Goal: Check status: Check status

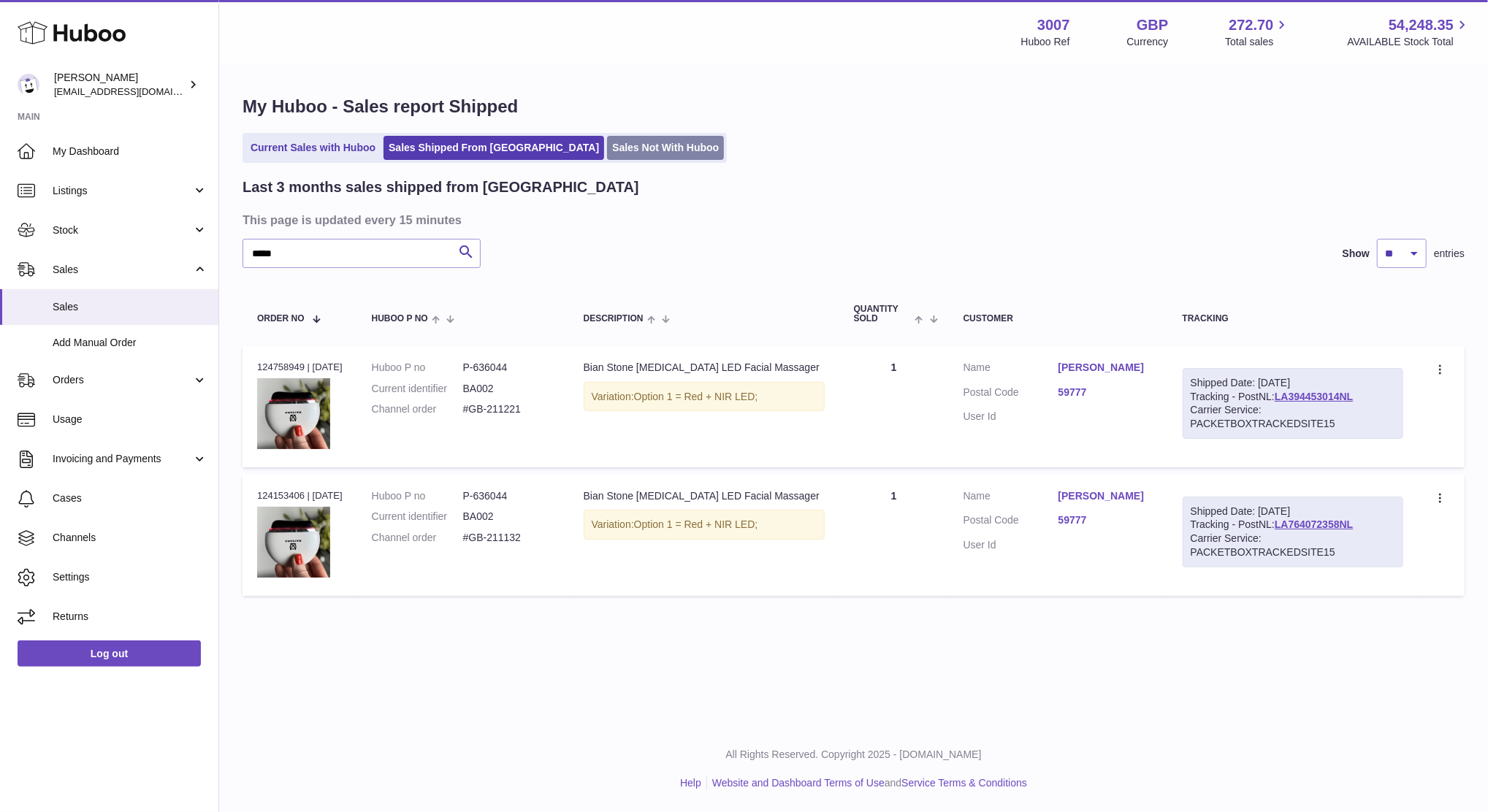
click at [609, 149] on link "Sales Not With Huboo" at bounding box center [666, 148] width 117 height 24
click at [607, 153] on link "Sales Not With Huboo" at bounding box center [666, 148] width 117 height 24
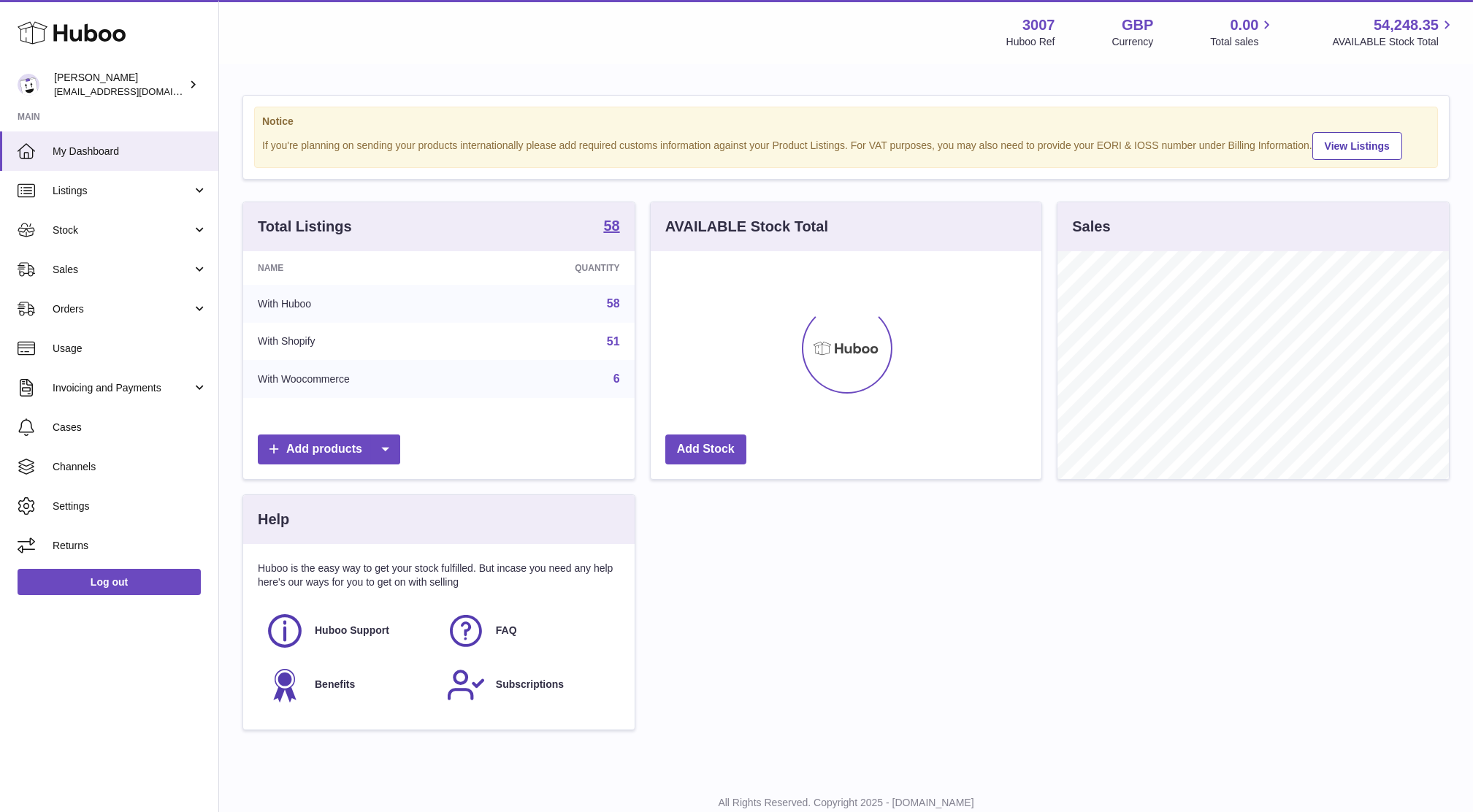
scroll to position [227, 391]
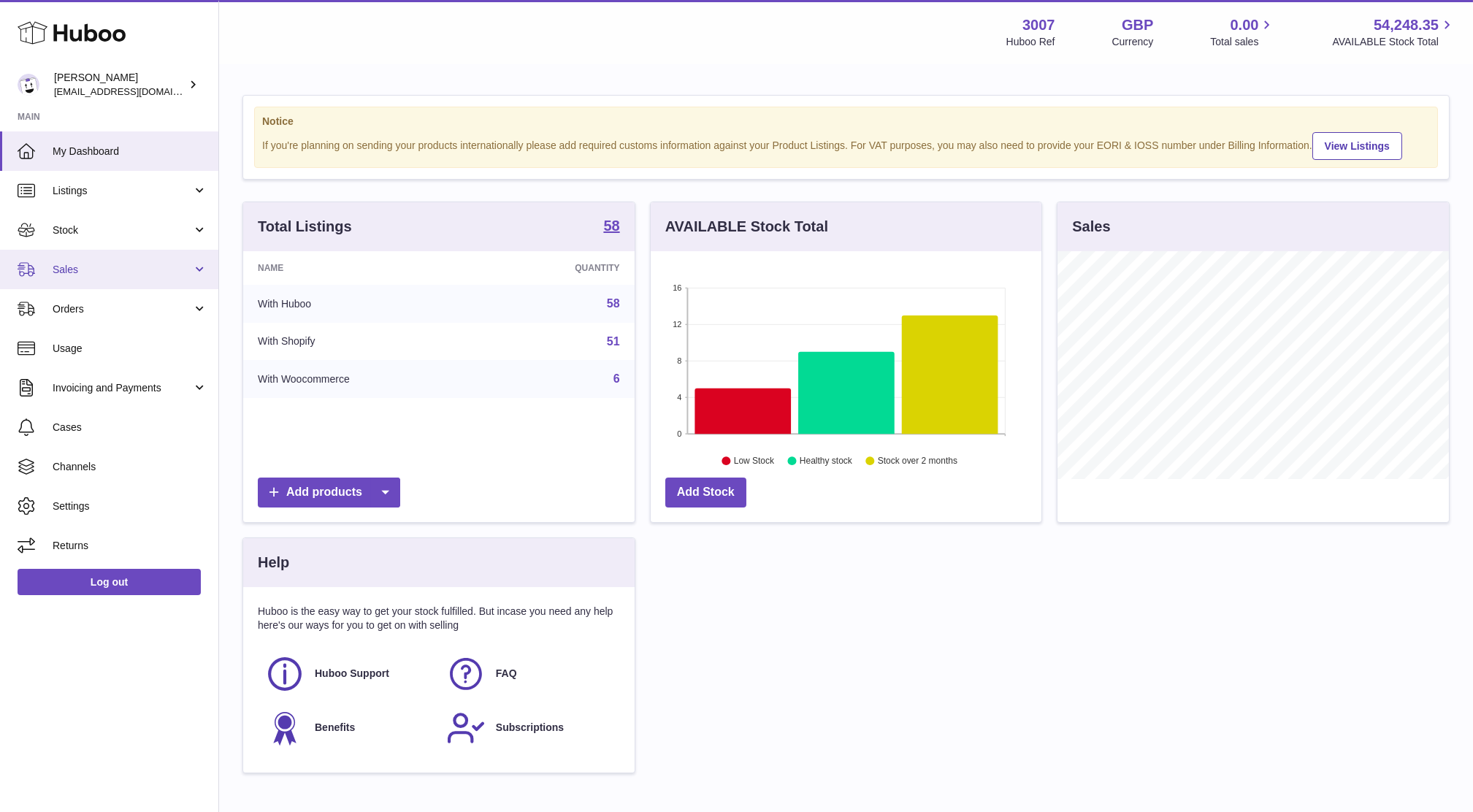
click at [89, 265] on span "Sales" at bounding box center [122, 270] width 139 height 14
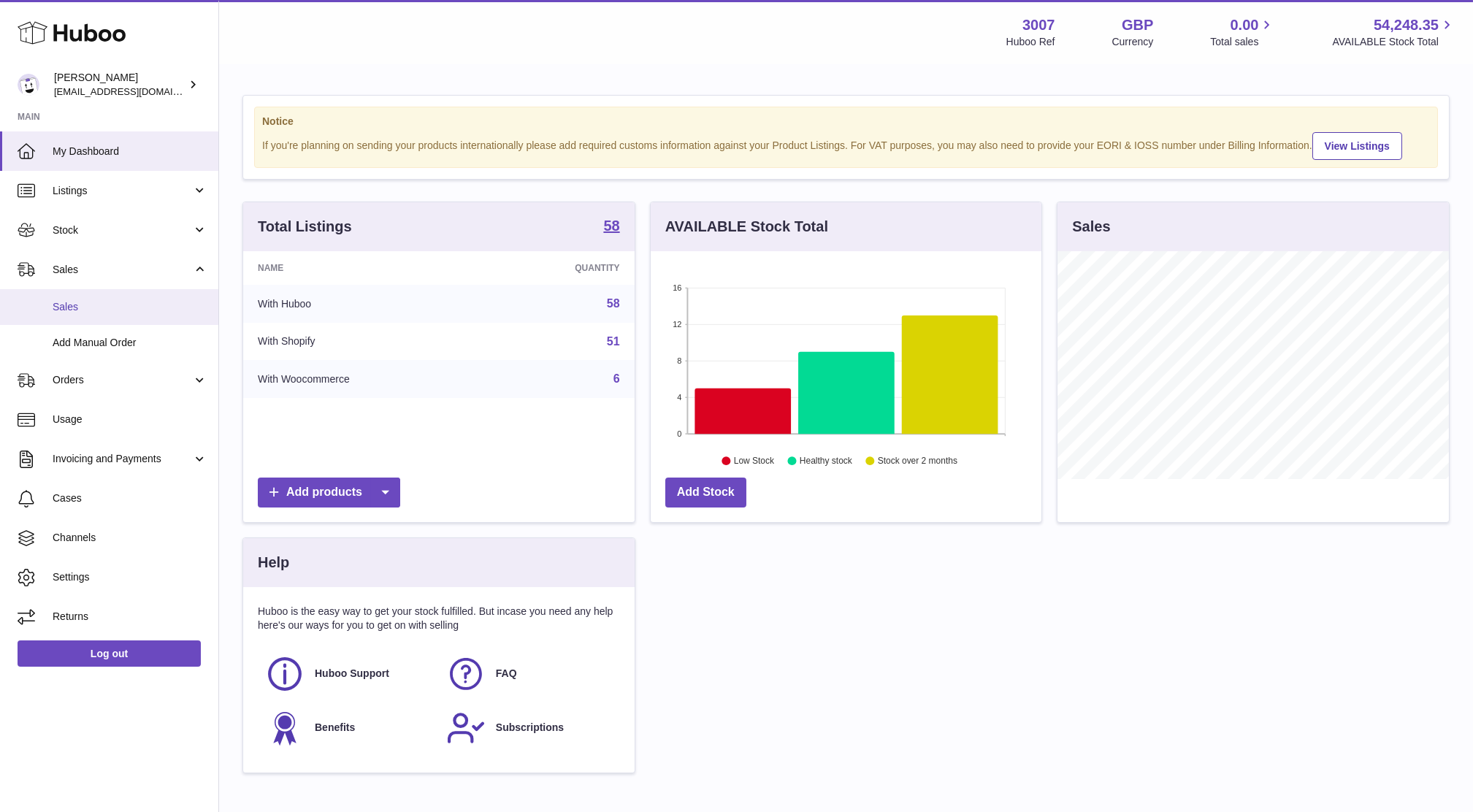
click at [90, 311] on span "Sales" at bounding box center [129, 306] width 154 height 14
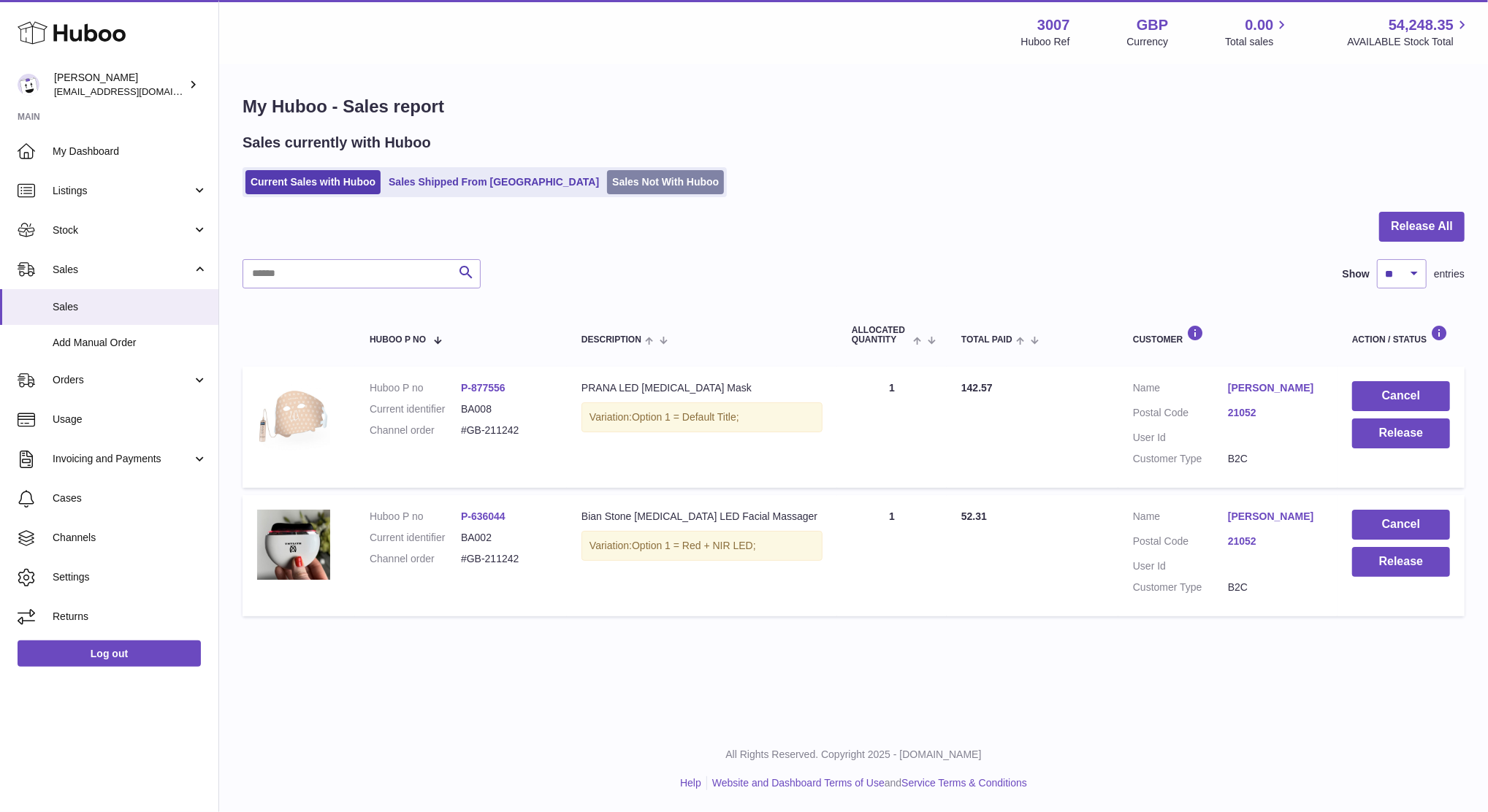
click at [607, 179] on link "Sales Not With Huboo" at bounding box center [666, 182] width 117 height 24
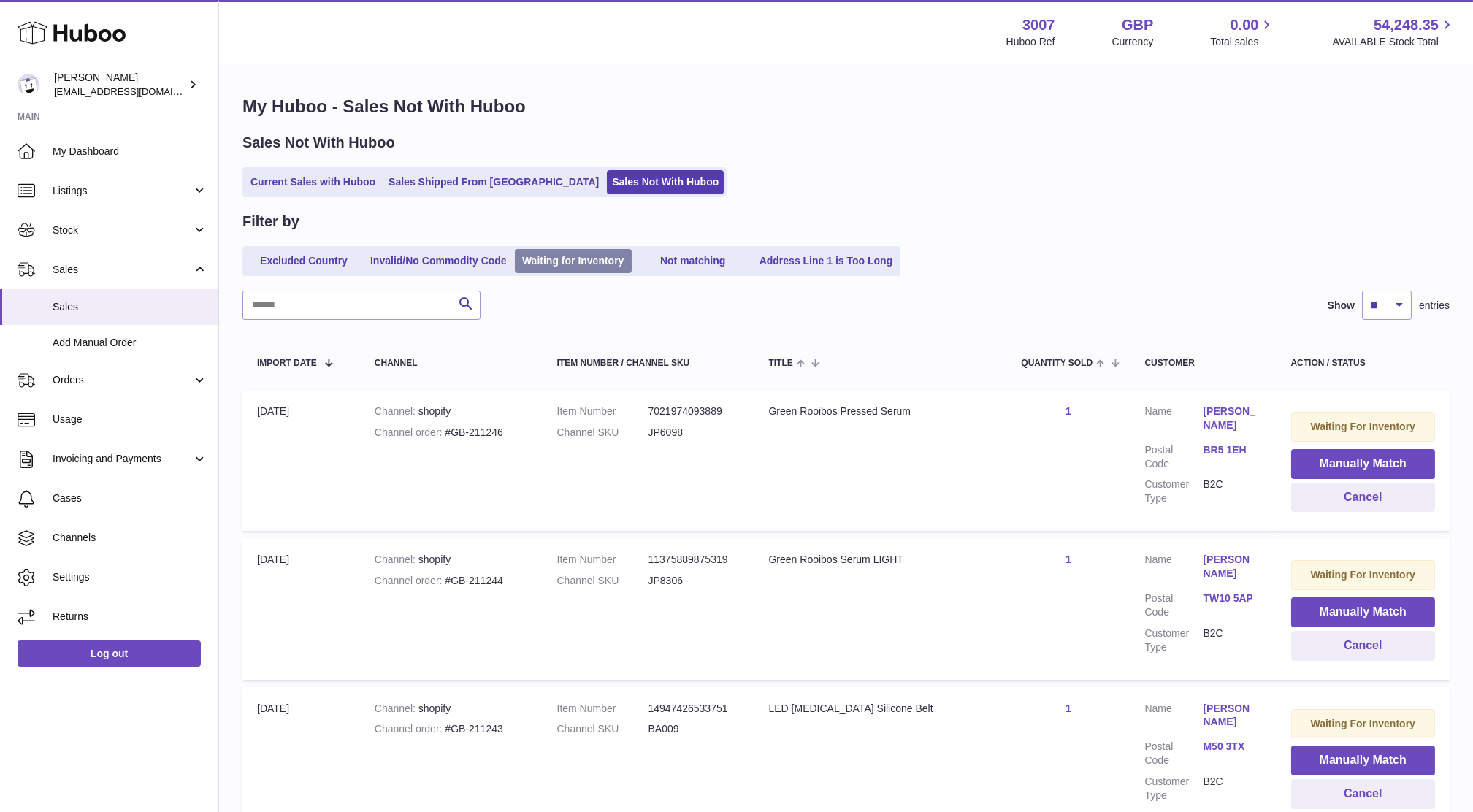
click at [591, 254] on link "Waiting for Inventory" at bounding box center [574, 260] width 117 height 24
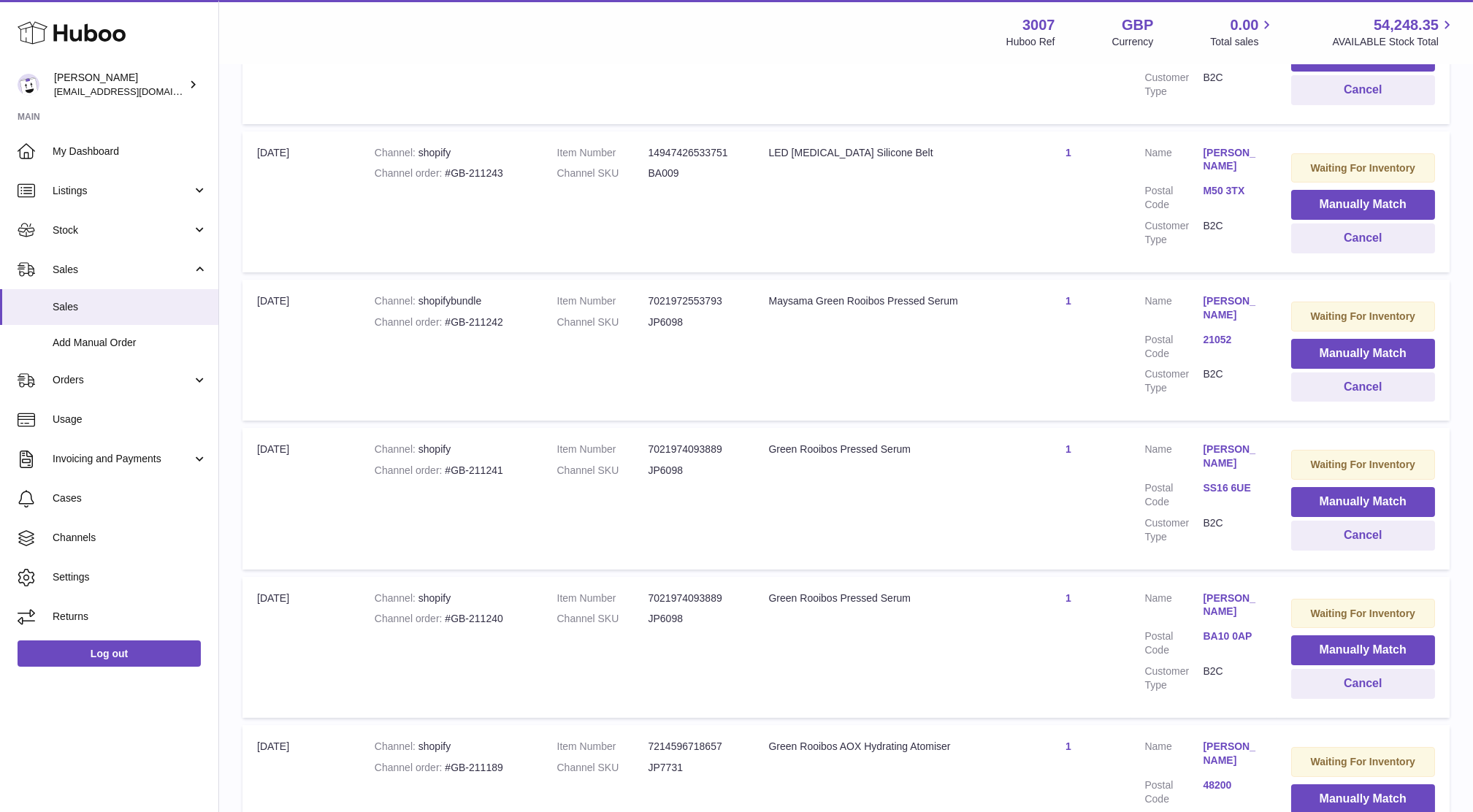
scroll to position [562, 0]
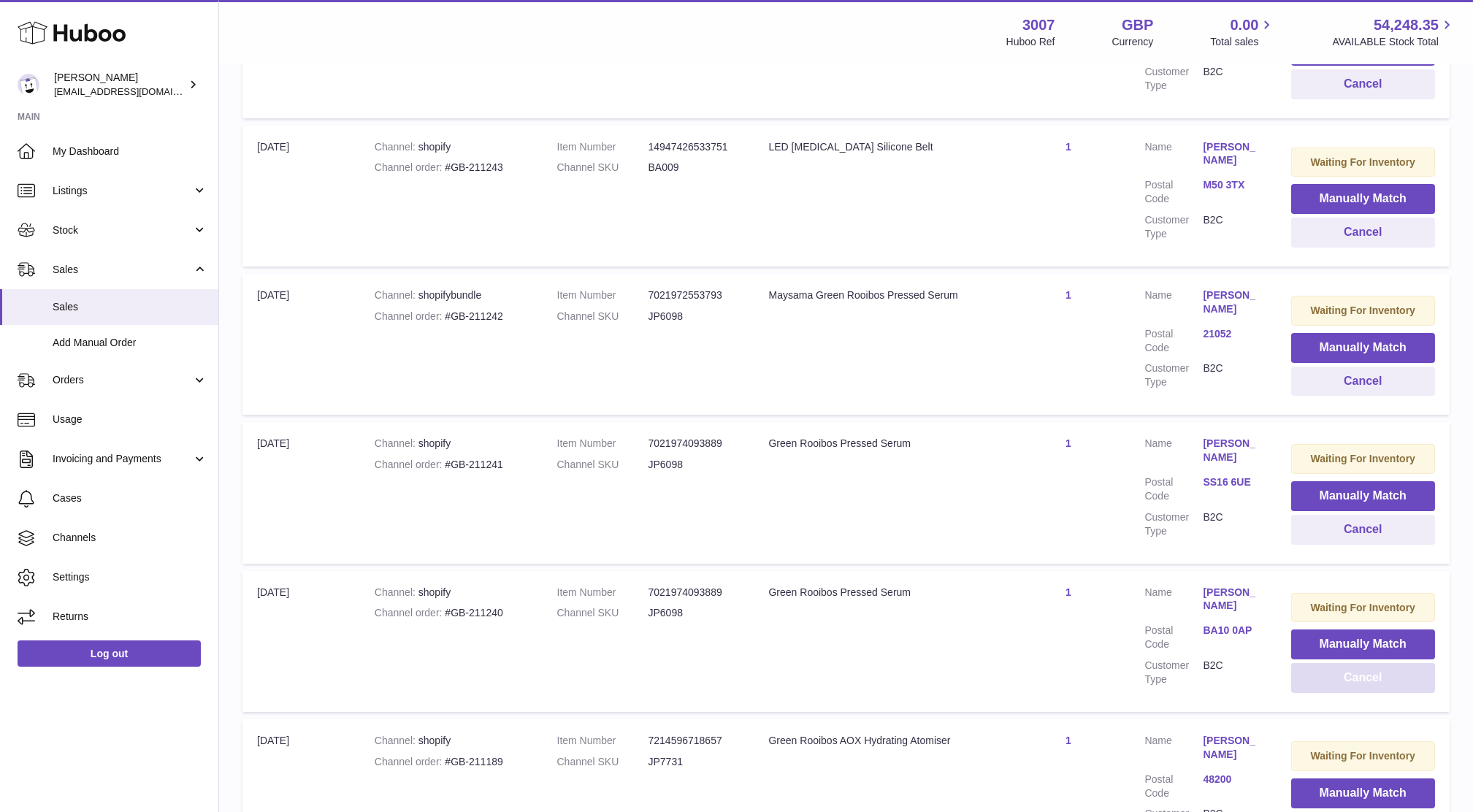
click at [1337, 673] on button "Cancel" at bounding box center [1363, 678] width 144 height 30
click at [1326, 534] on button "Cancel" at bounding box center [1363, 530] width 144 height 30
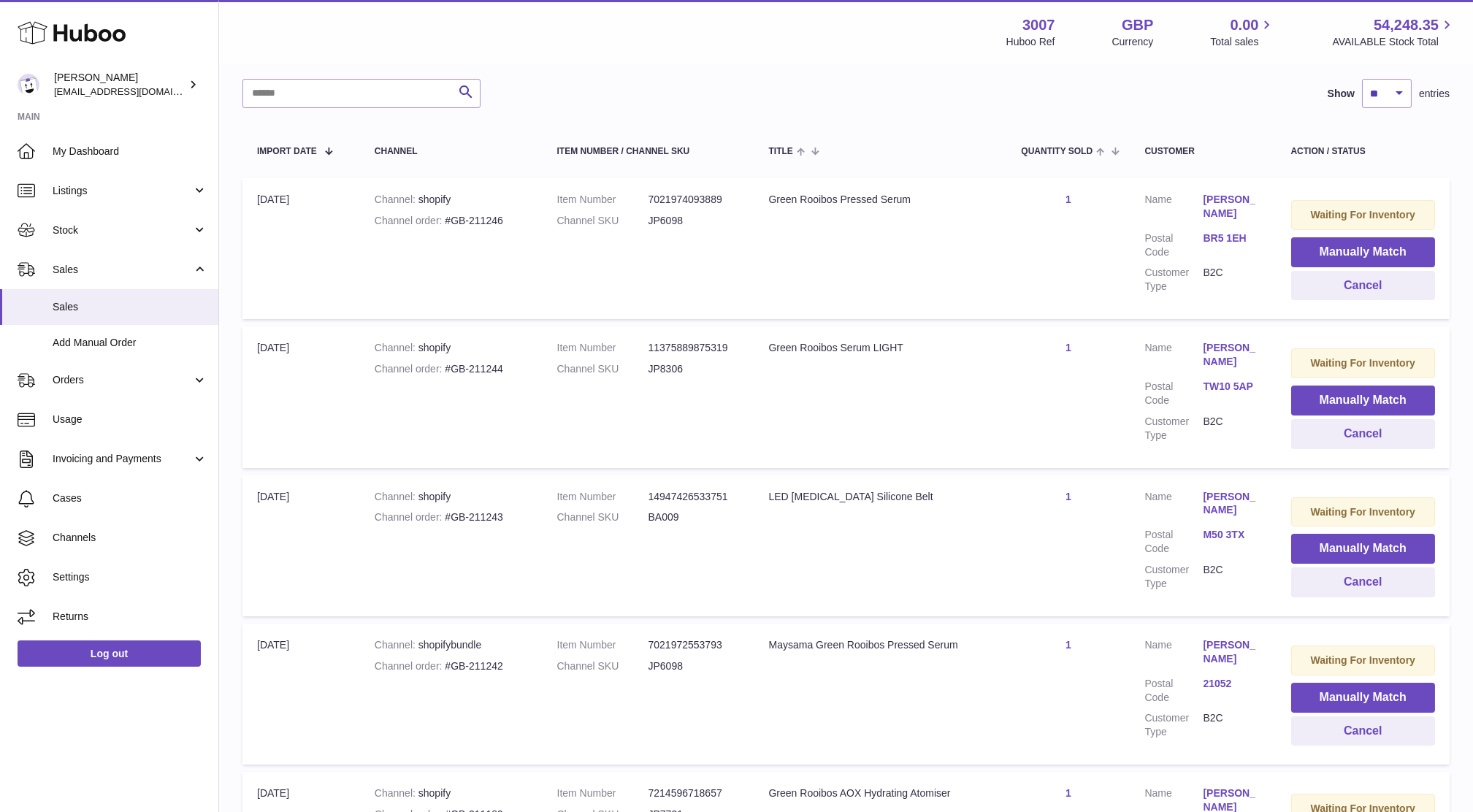
scroll to position [205, 0]
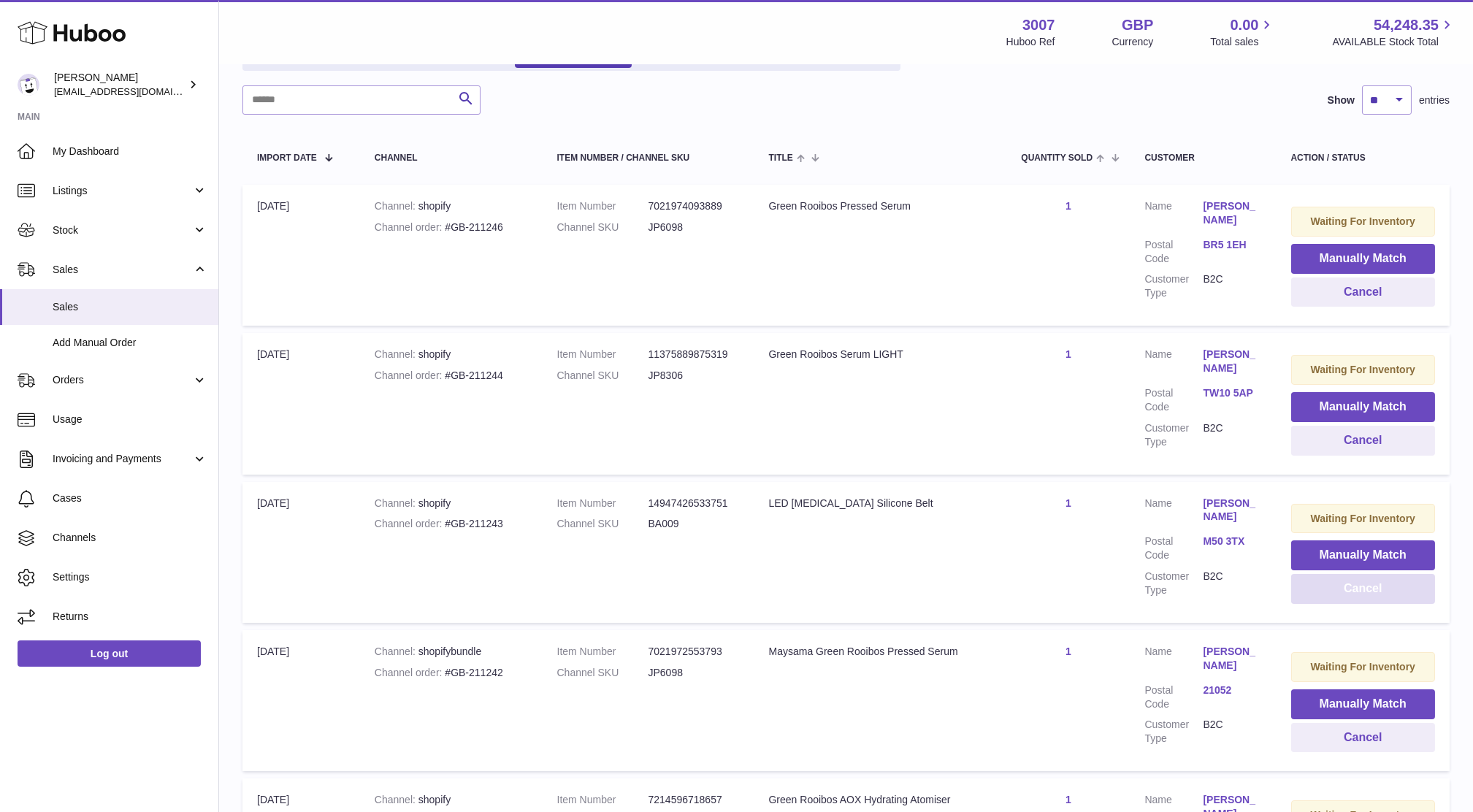
click at [1346, 583] on button "Cancel" at bounding box center [1363, 588] width 144 height 30
click at [1366, 451] on button "Cancel" at bounding box center [1363, 441] width 144 height 30
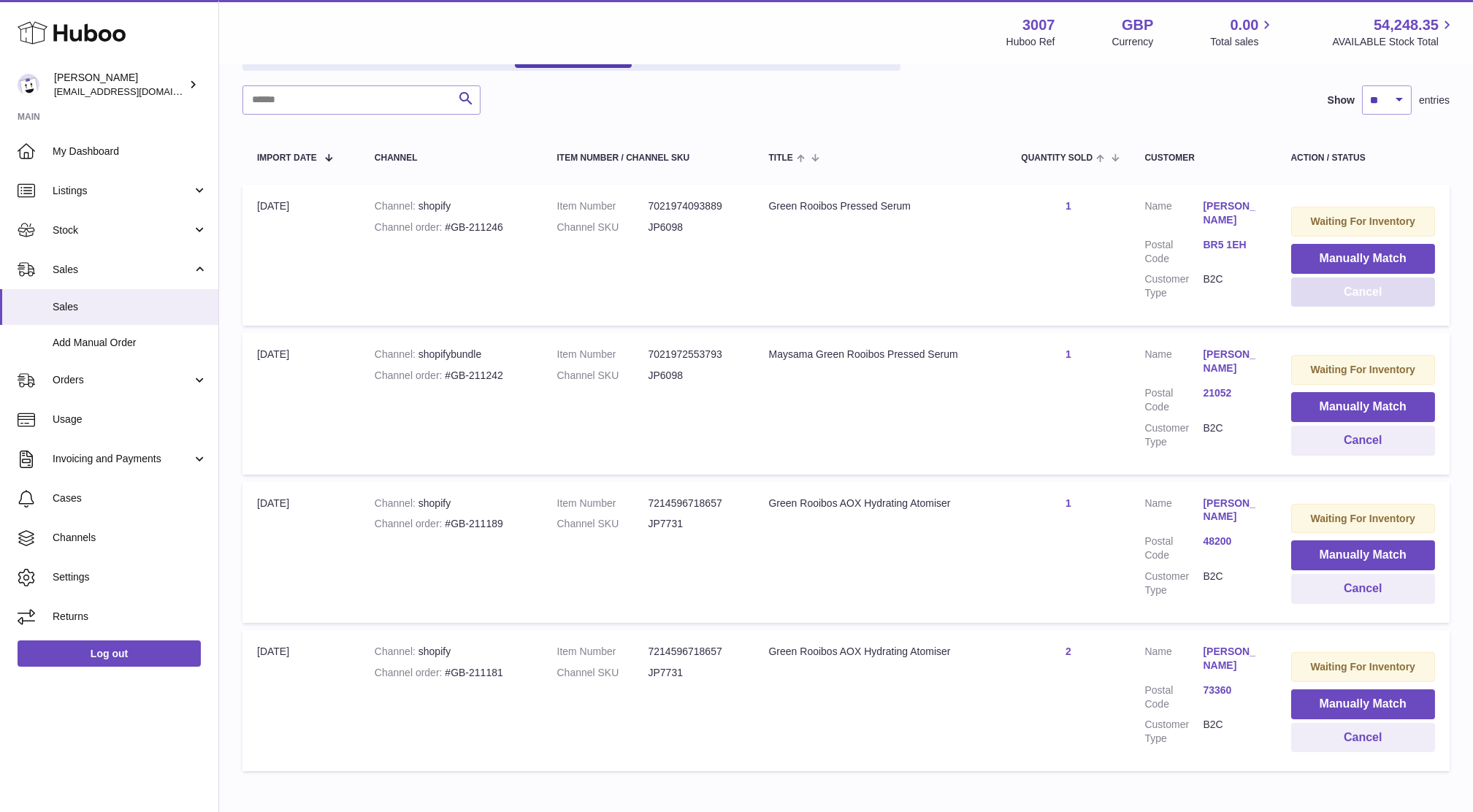
click at [1303, 290] on button "Cancel" at bounding box center [1363, 292] width 144 height 30
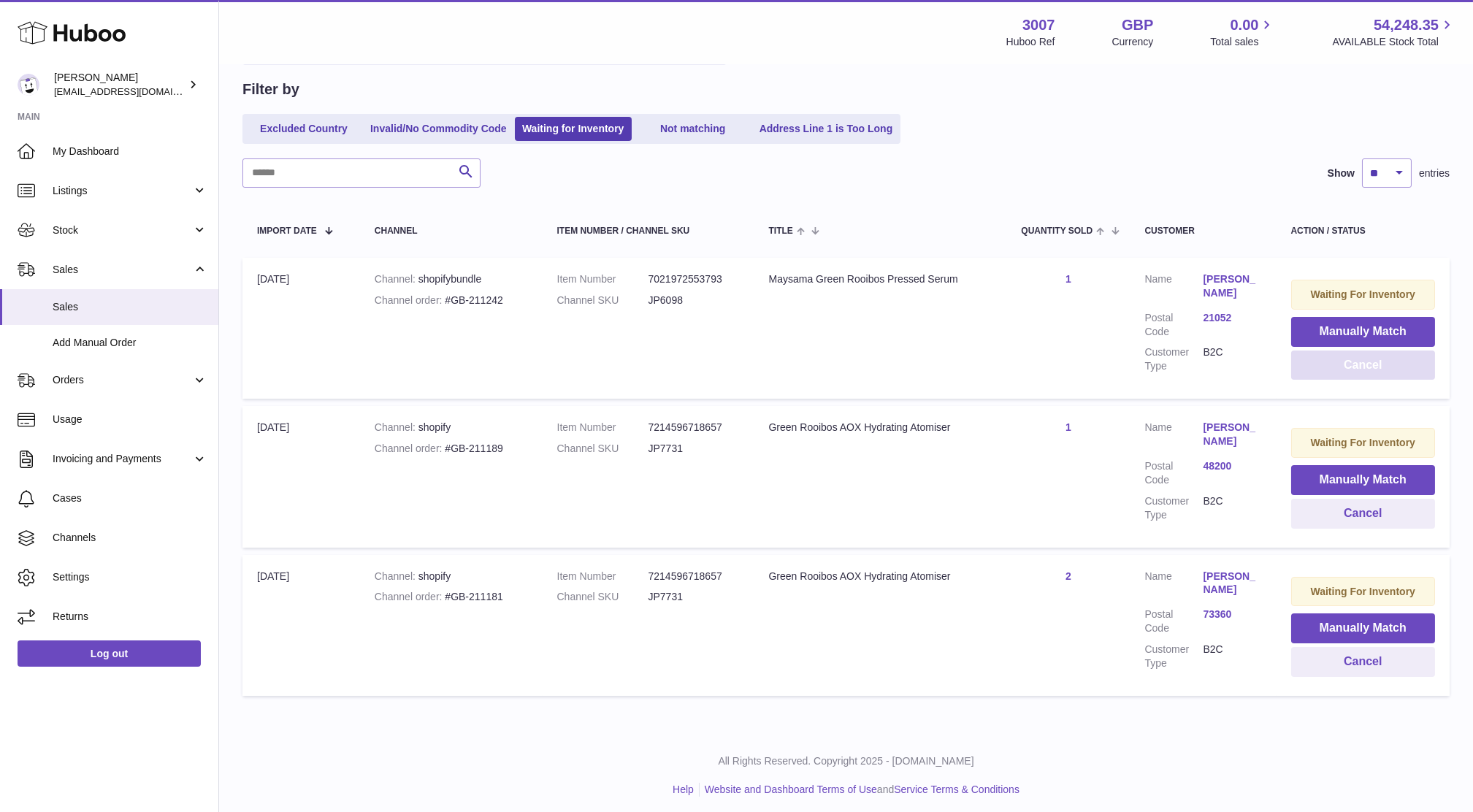
scroll to position [0, 0]
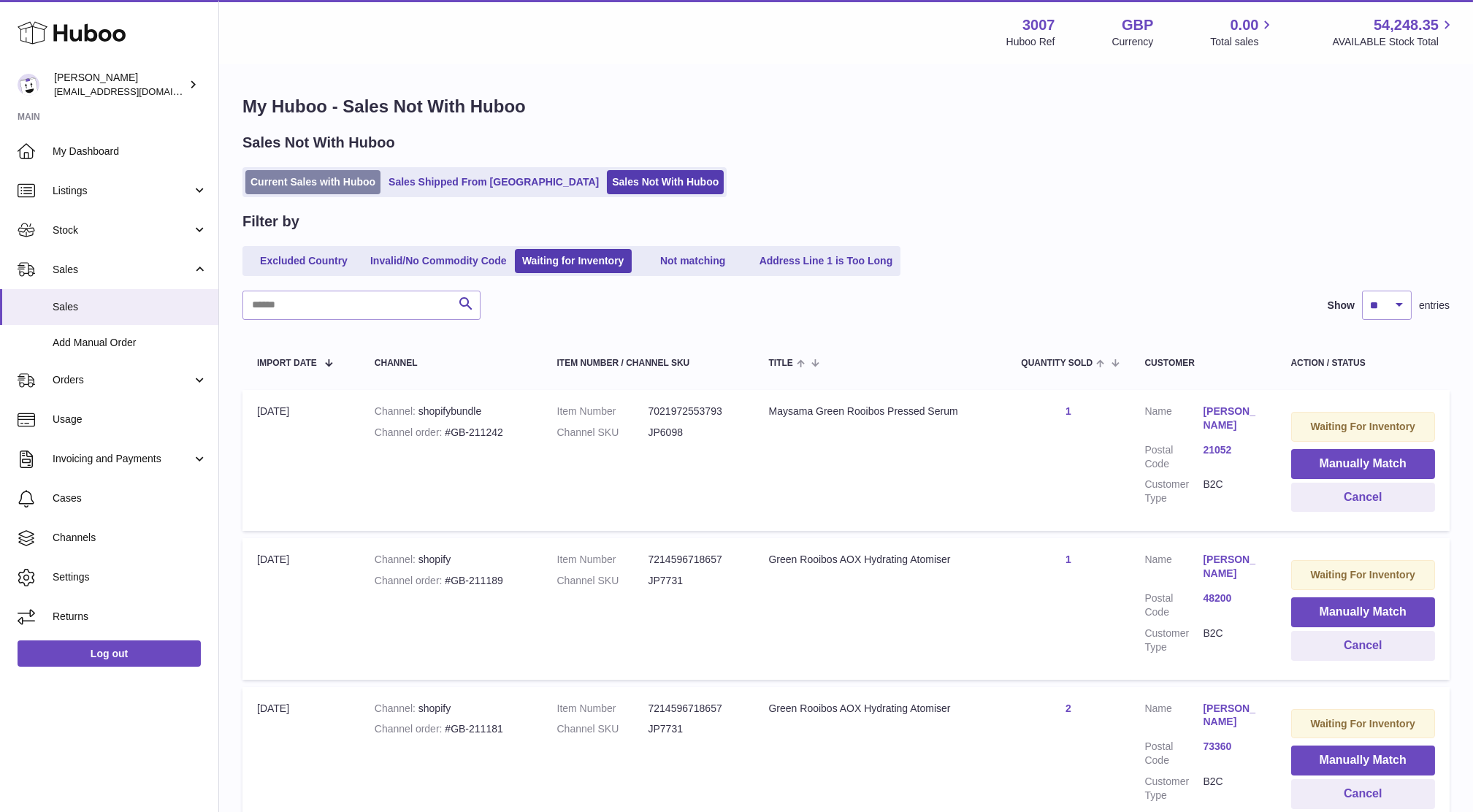
click at [319, 184] on link "Current Sales with Huboo" at bounding box center [313, 182] width 135 height 24
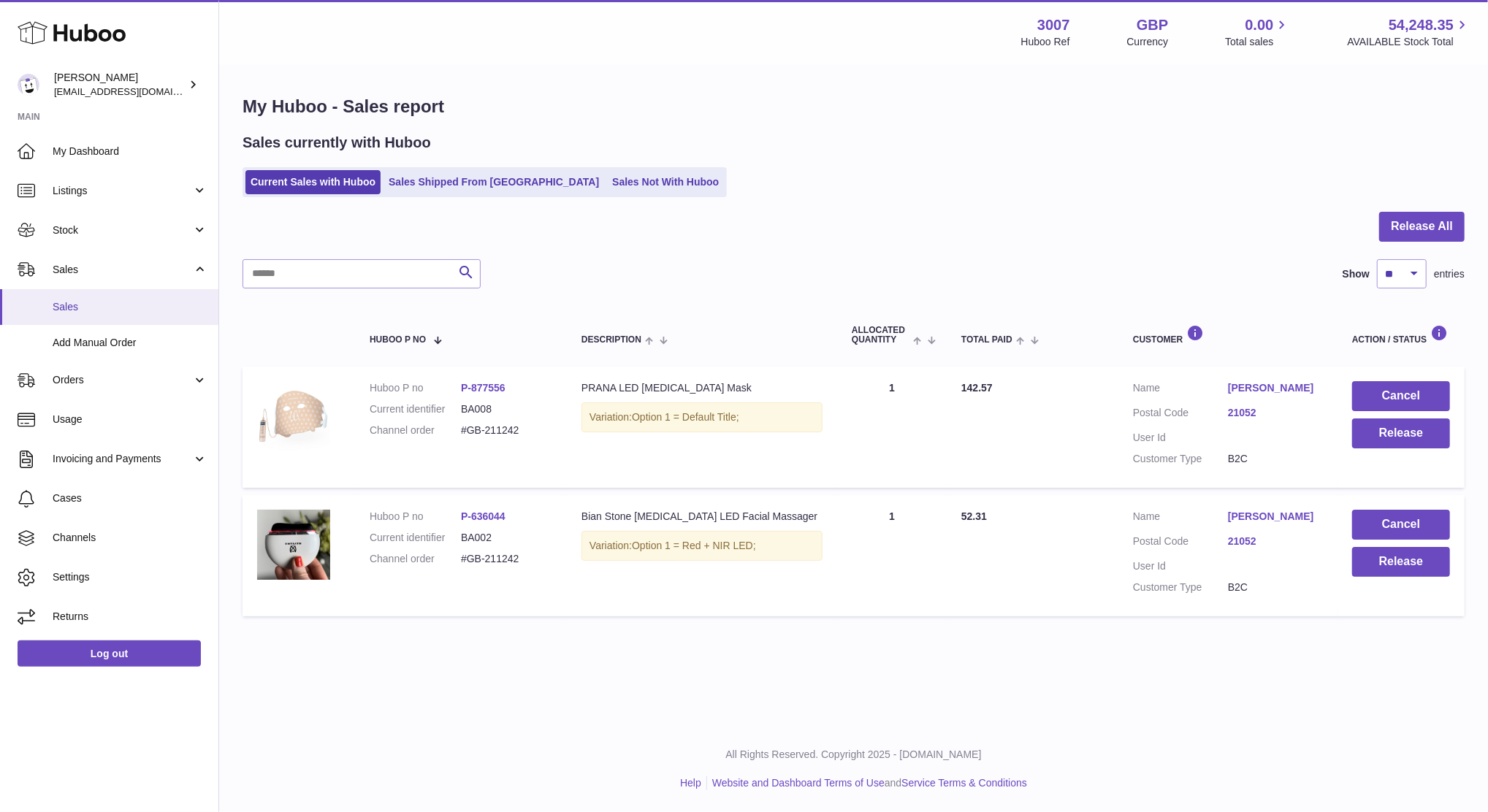
click at [78, 314] on link "Sales" at bounding box center [109, 306] width 219 height 36
click at [86, 230] on span "Stock" at bounding box center [122, 230] width 139 height 14
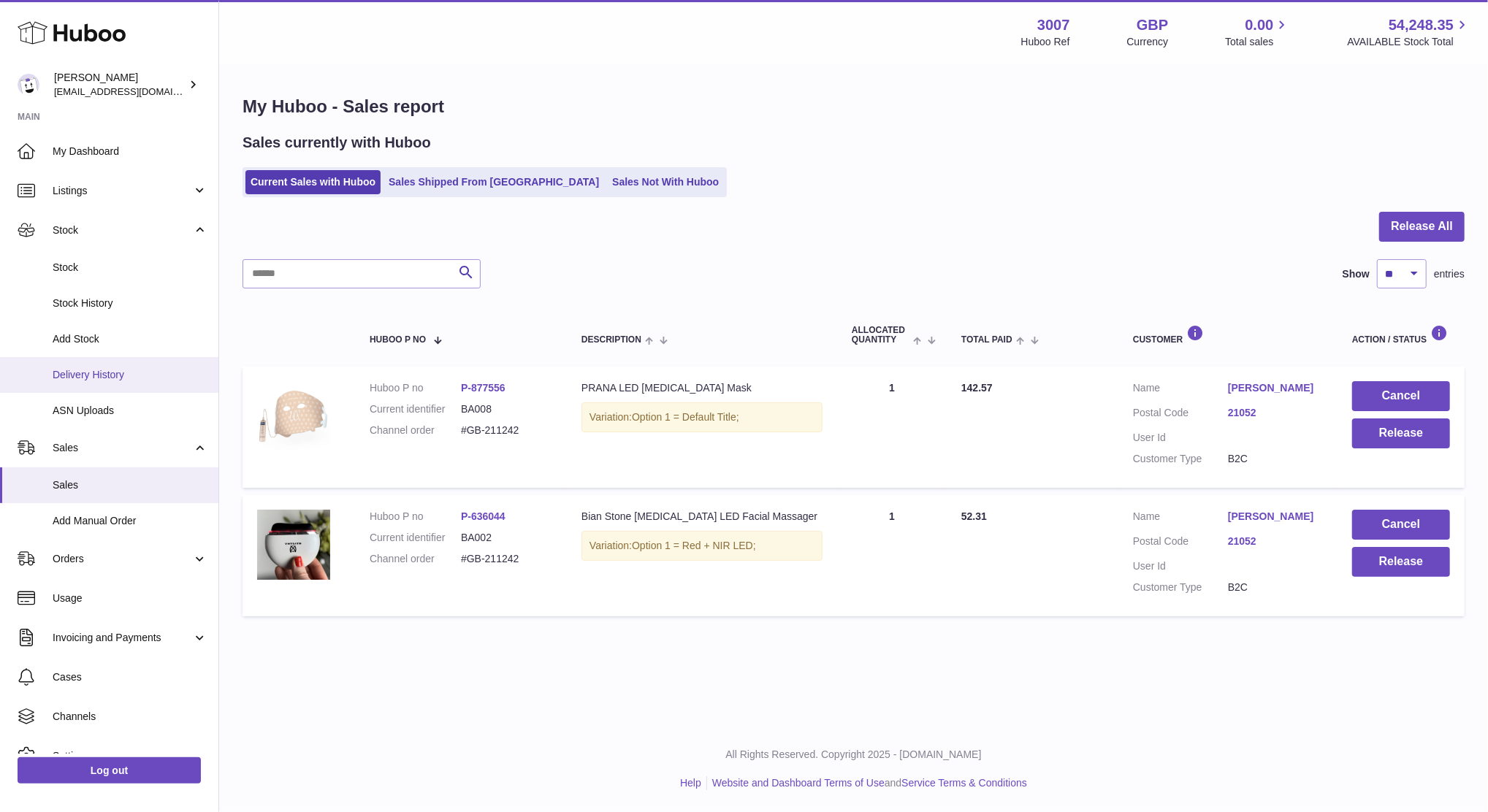
click at [110, 368] on span "Delivery History" at bounding box center [129, 375] width 154 height 14
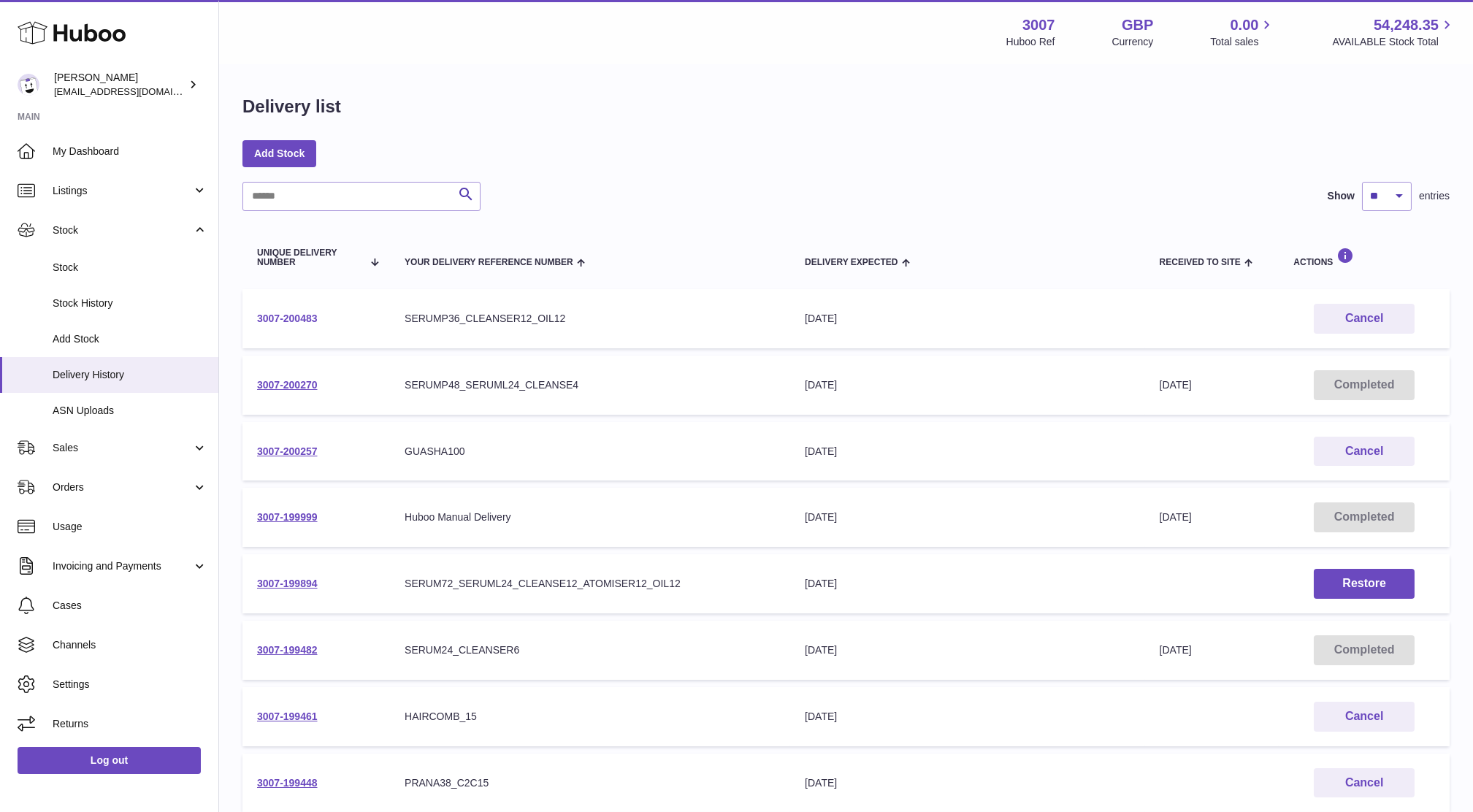
click at [292, 318] on link "3007-200483" at bounding box center [287, 318] width 61 height 12
click at [63, 455] on link "Sales" at bounding box center [109, 447] width 219 height 39
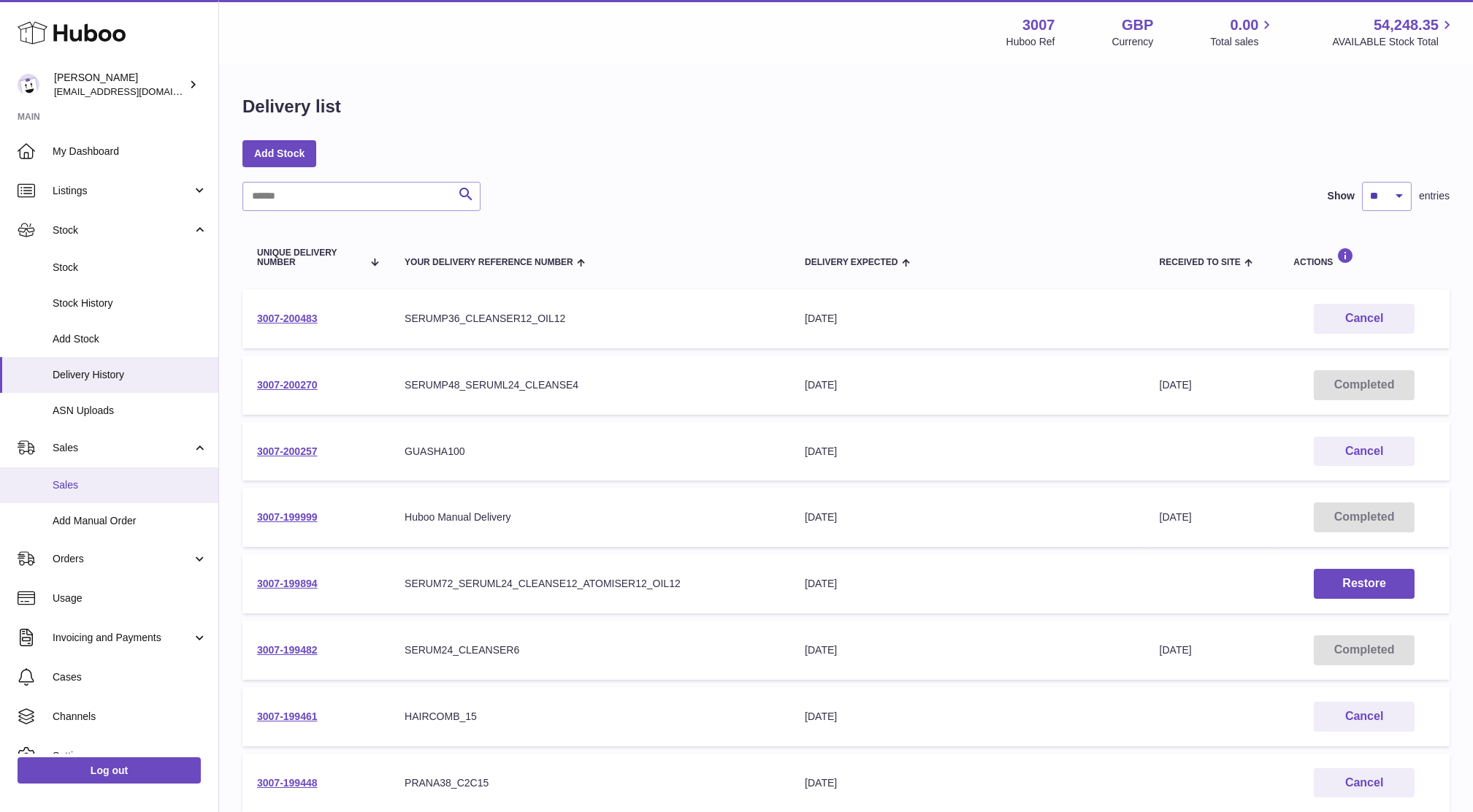
click at [78, 472] on link "Sales" at bounding box center [109, 485] width 219 height 36
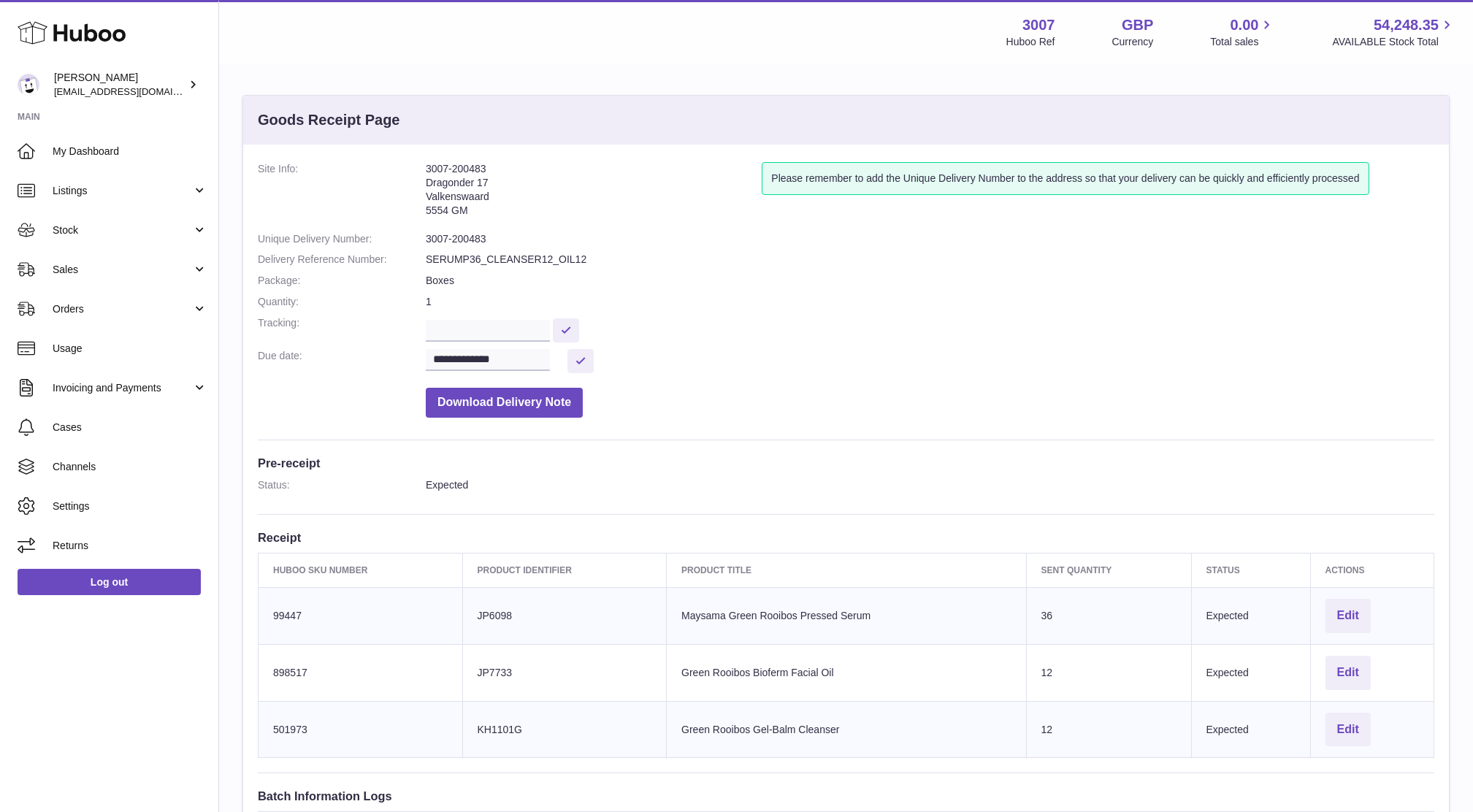
click at [1101, 632] on td "Sent Quantity 36" at bounding box center [1109, 615] width 165 height 57
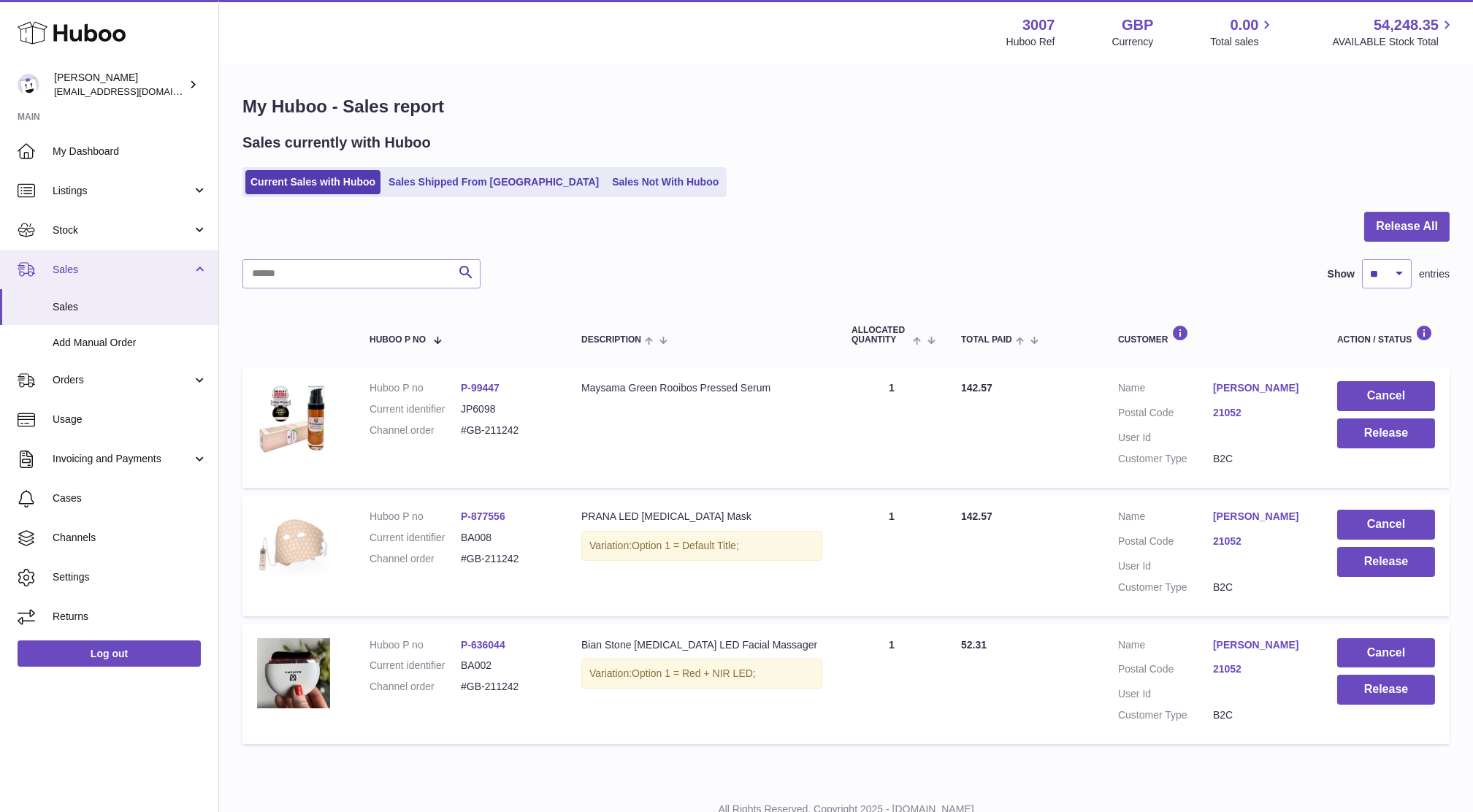
click at [73, 257] on link "Sales" at bounding box center [109, 269] width 219 height 39
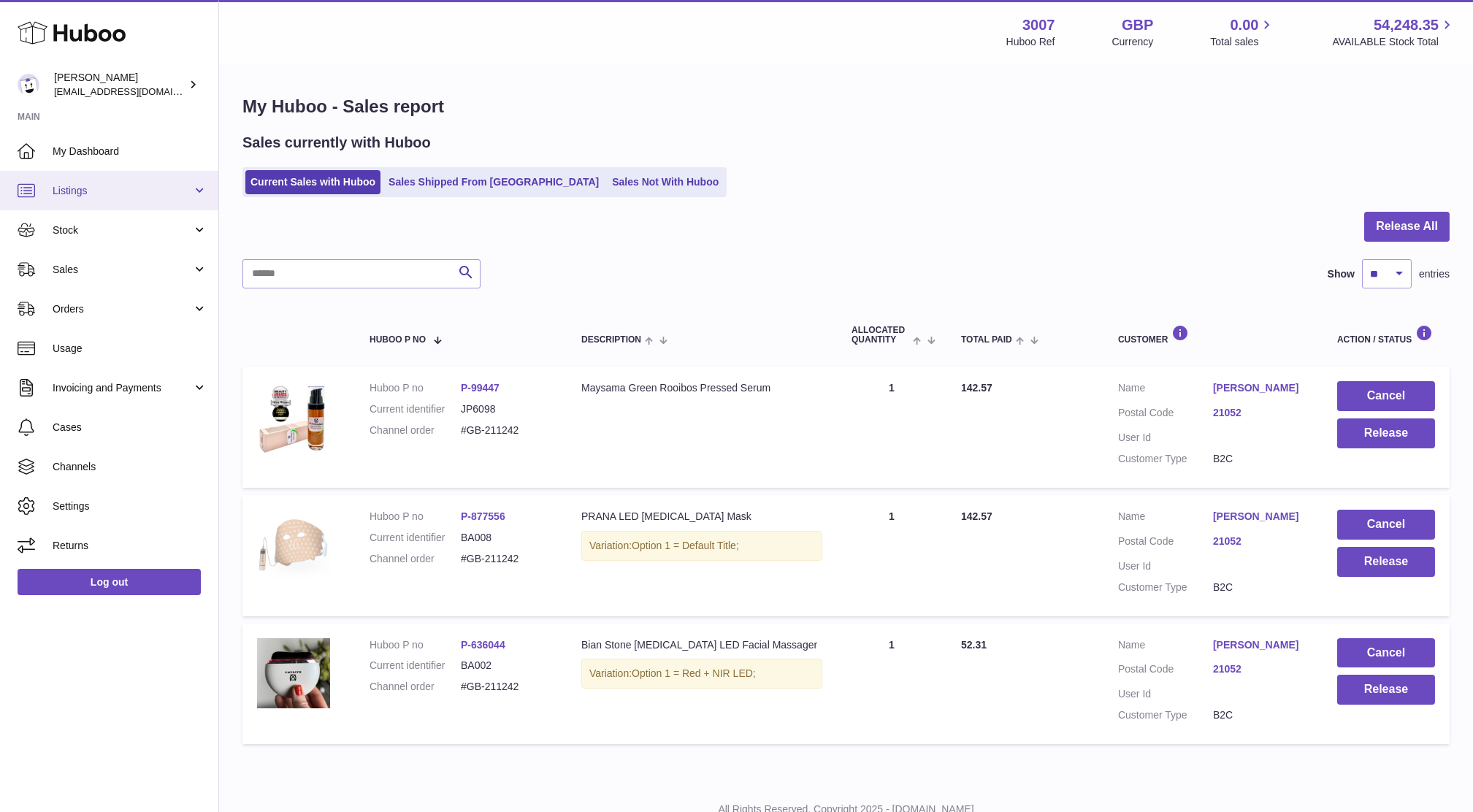
click at [70, 207] on link "Listings" at bounding box center [109, 190] width 219 height 39
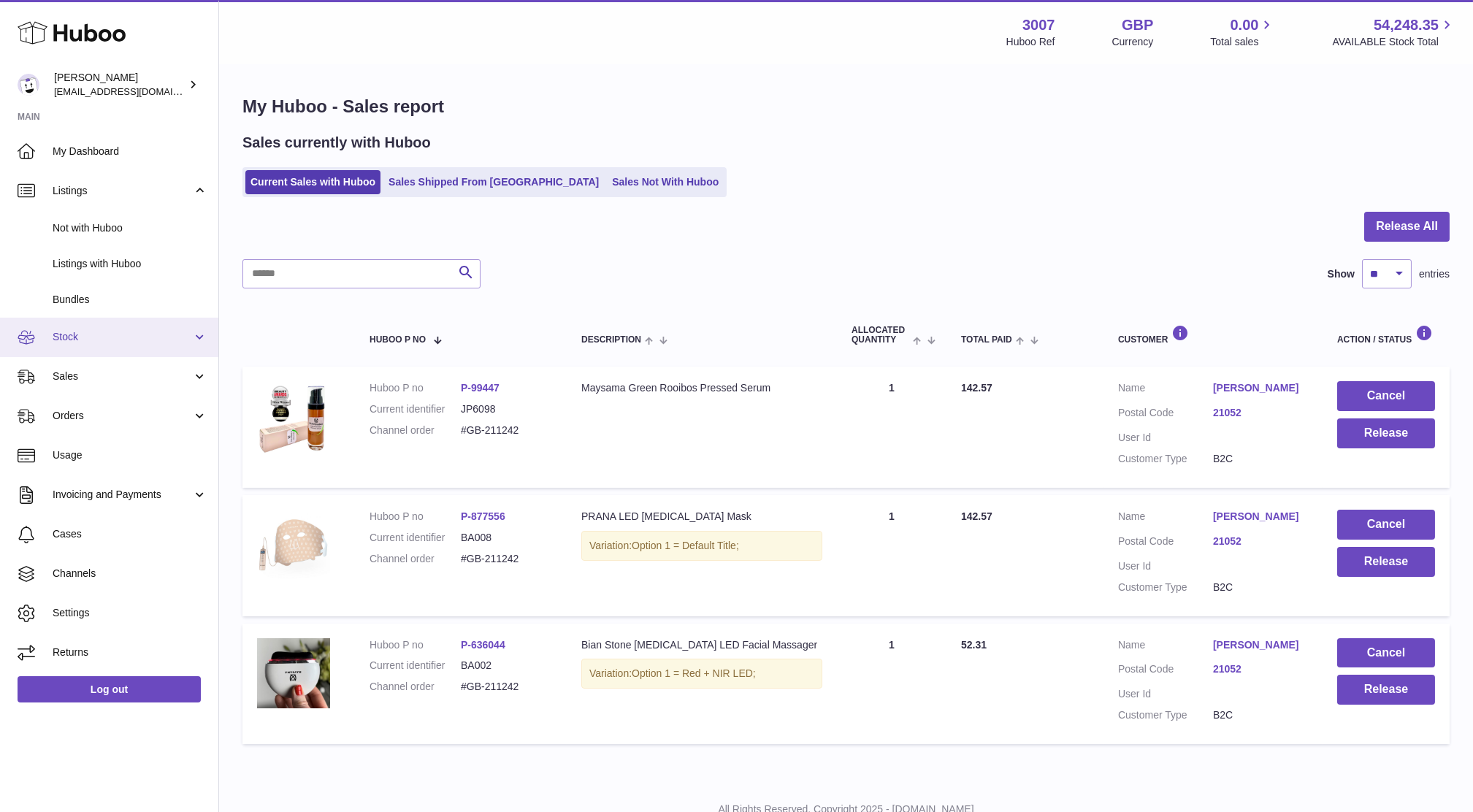
click at [84, 335] on span "Stock" at bounding box center [122, 336] width 139 height 14
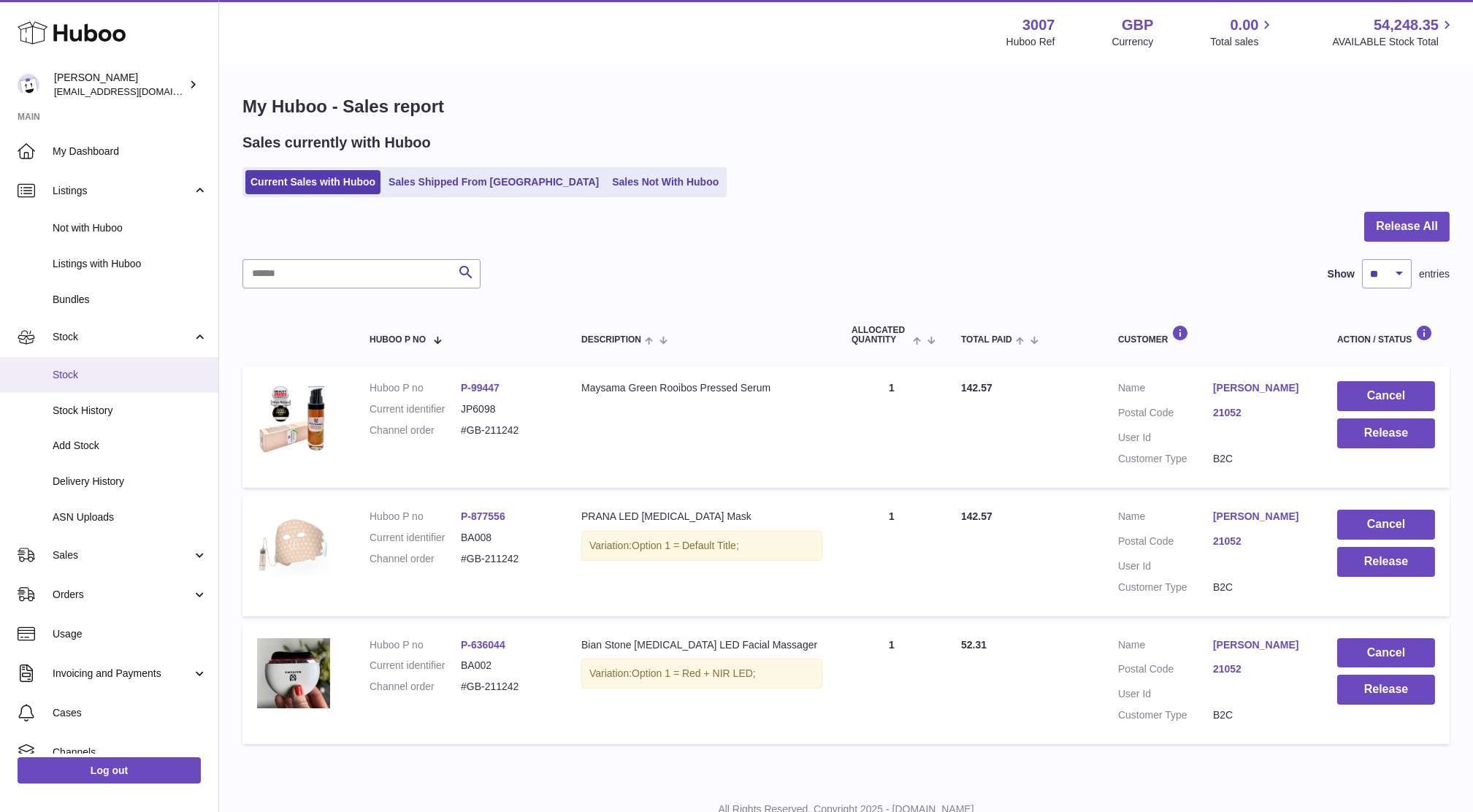
click at [76, 375] on span "Stock" at bounding box center [129, 375] width 154 height 14
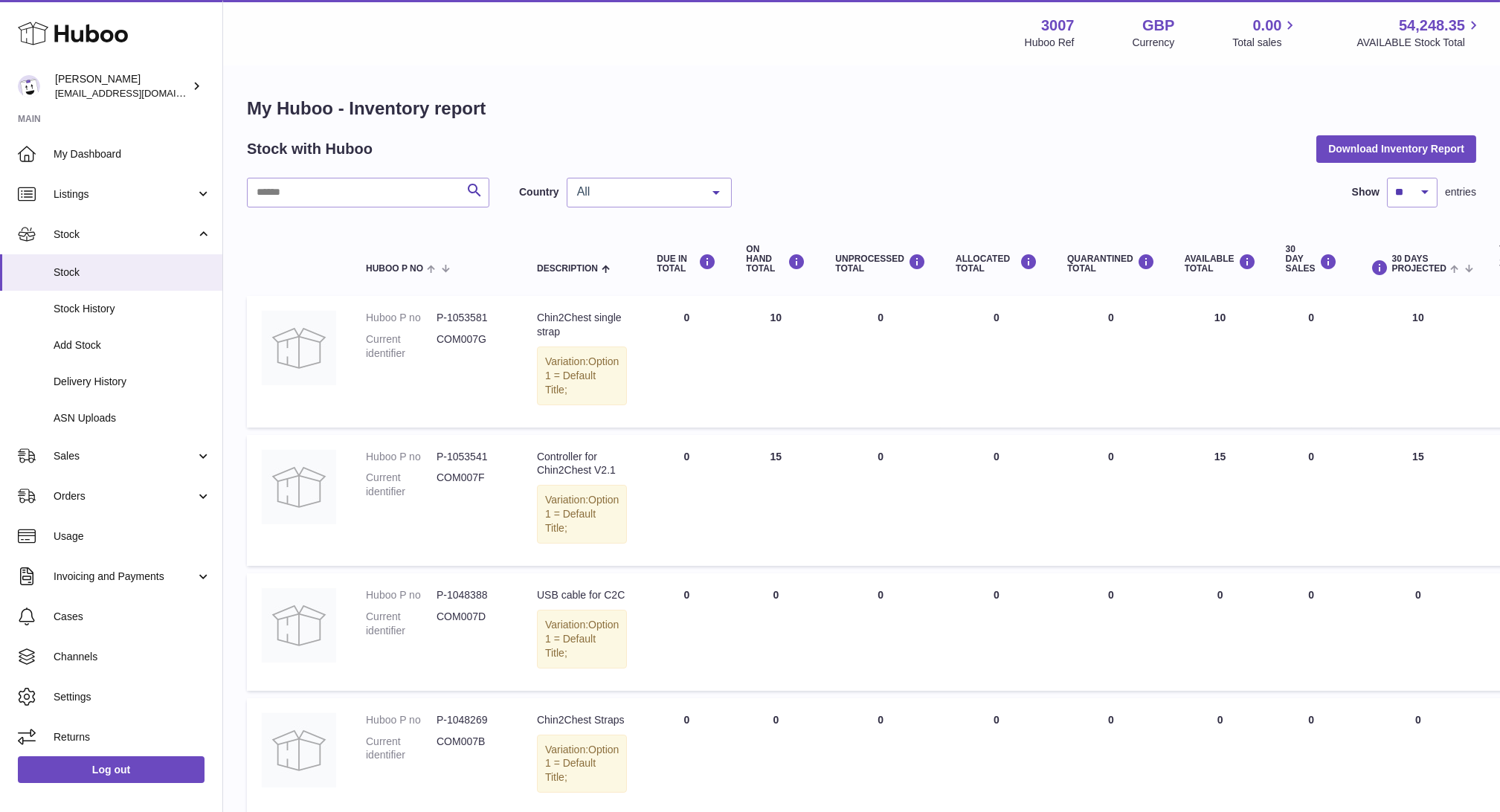
scroll to position [1262, 0]
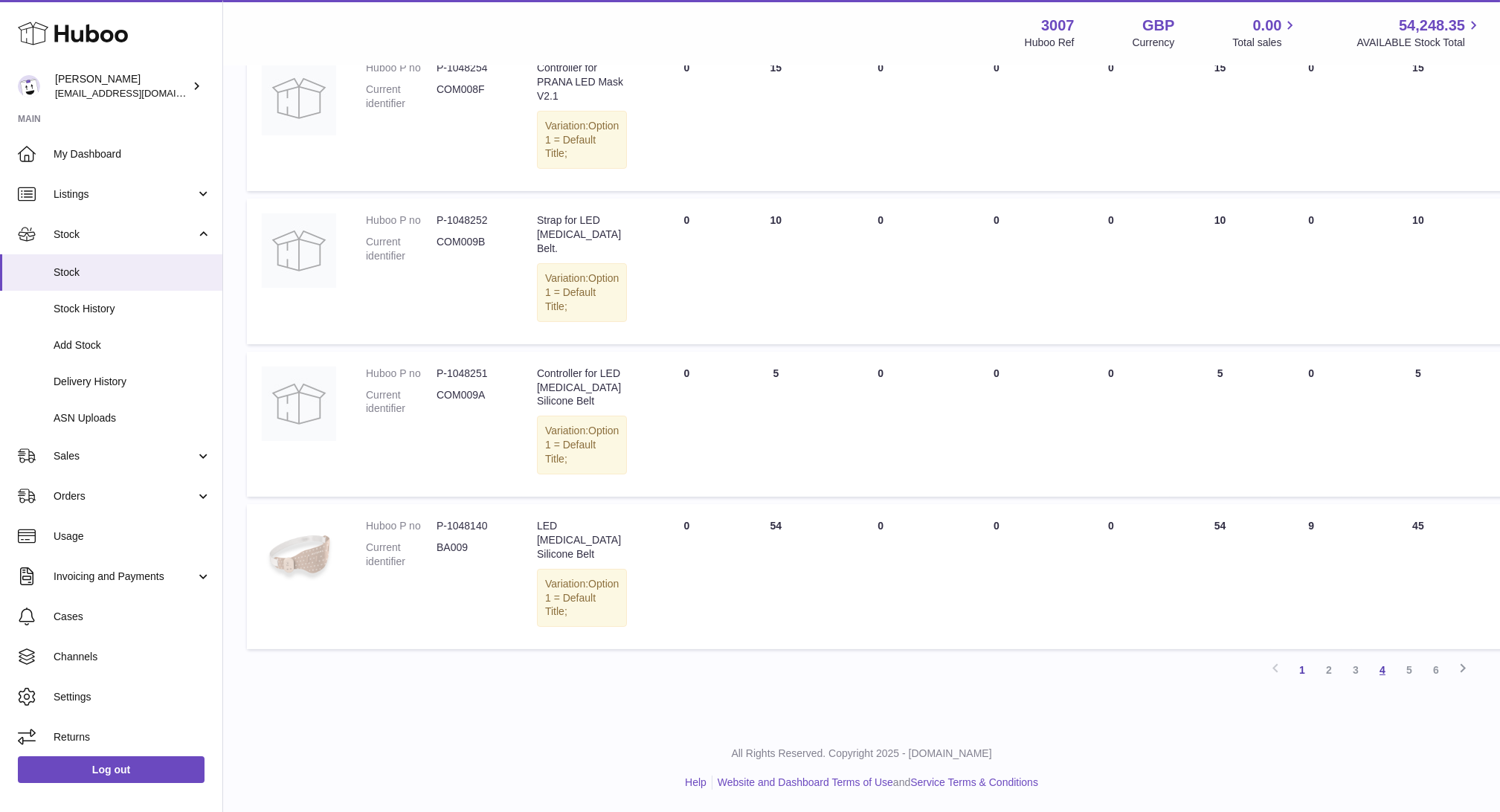
click at [1379, 674] on link "4" at bounding box center [1382, 669] width 26 height 26
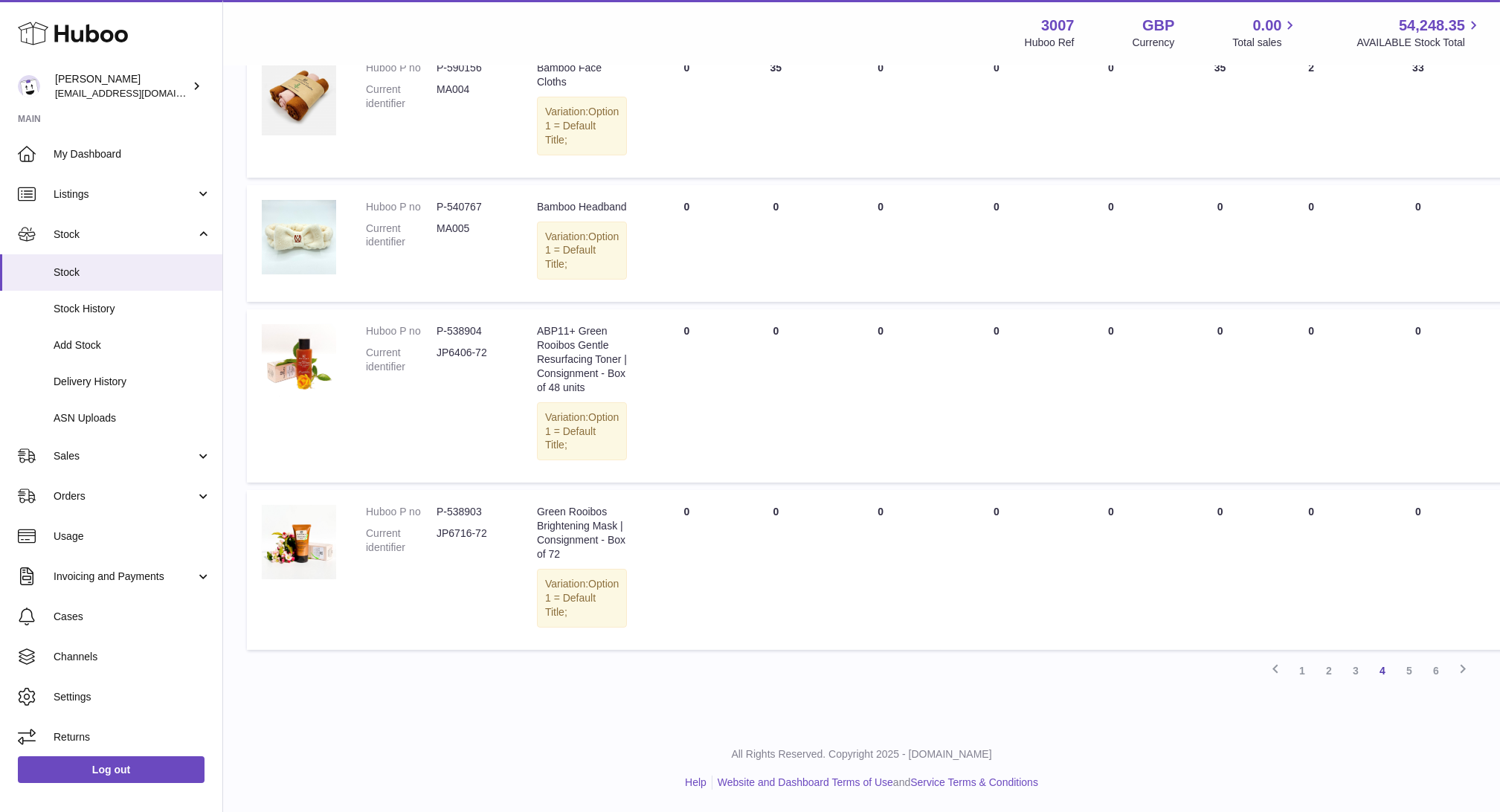
scroll to position [1403, 0]
click at [1410, 667] on link "5" at bounding box center [1409, 670] width 26 height 26
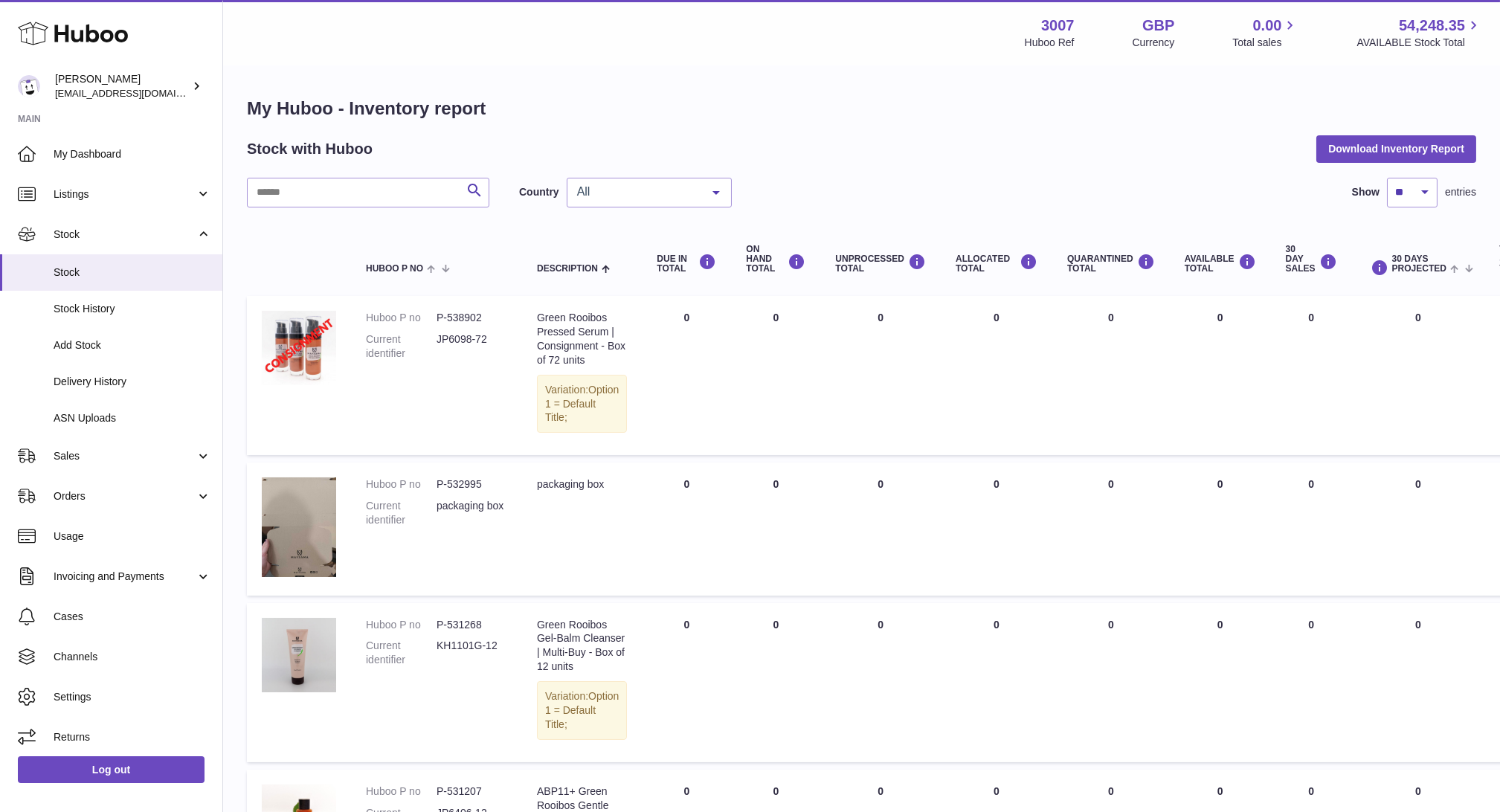
scroll to position [1320, 0]
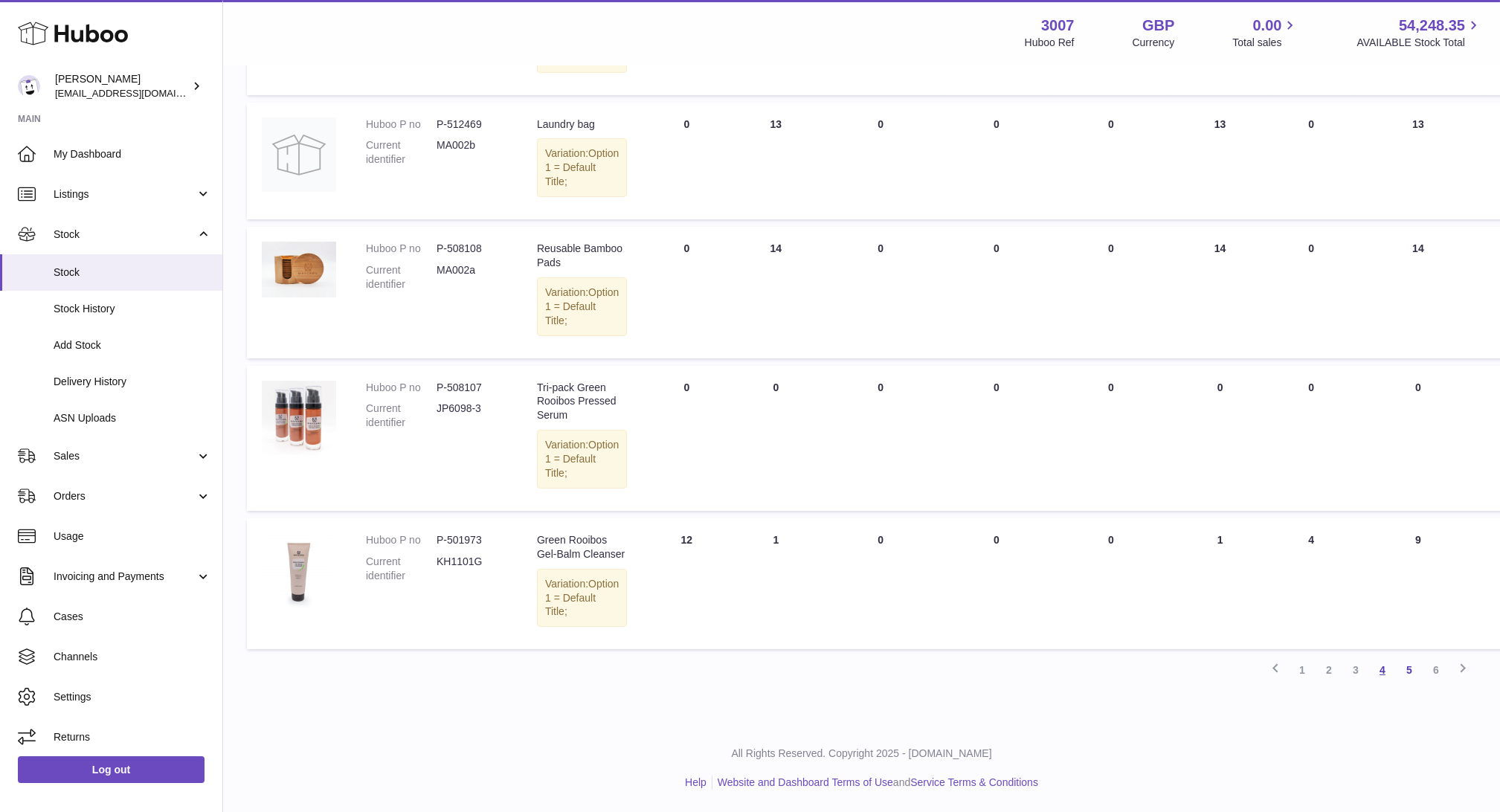
click at [1376, 678] on link "4" at bounding box center [1382, 669] width 26 height 26
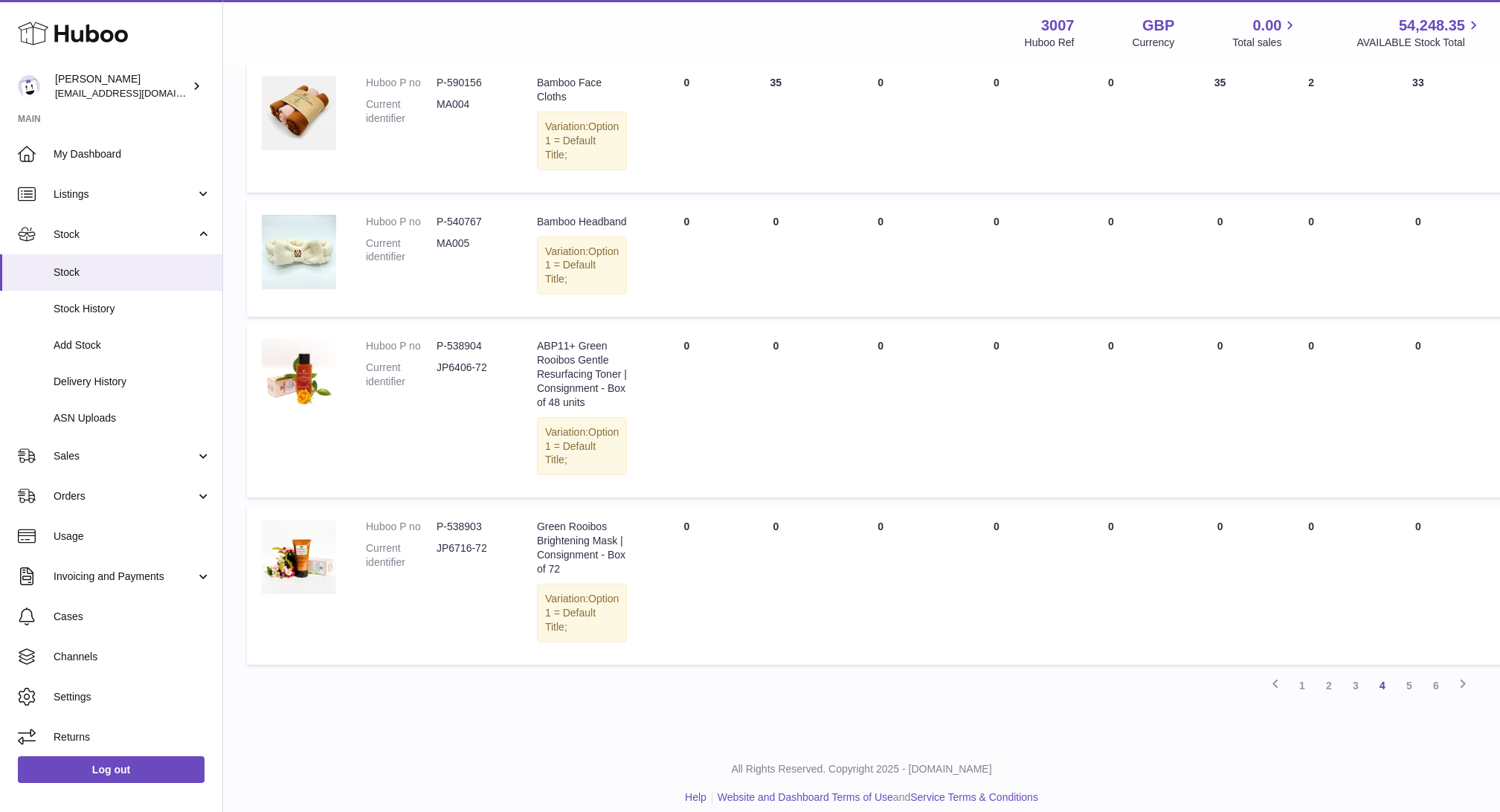
scroll to position [1403, 0]
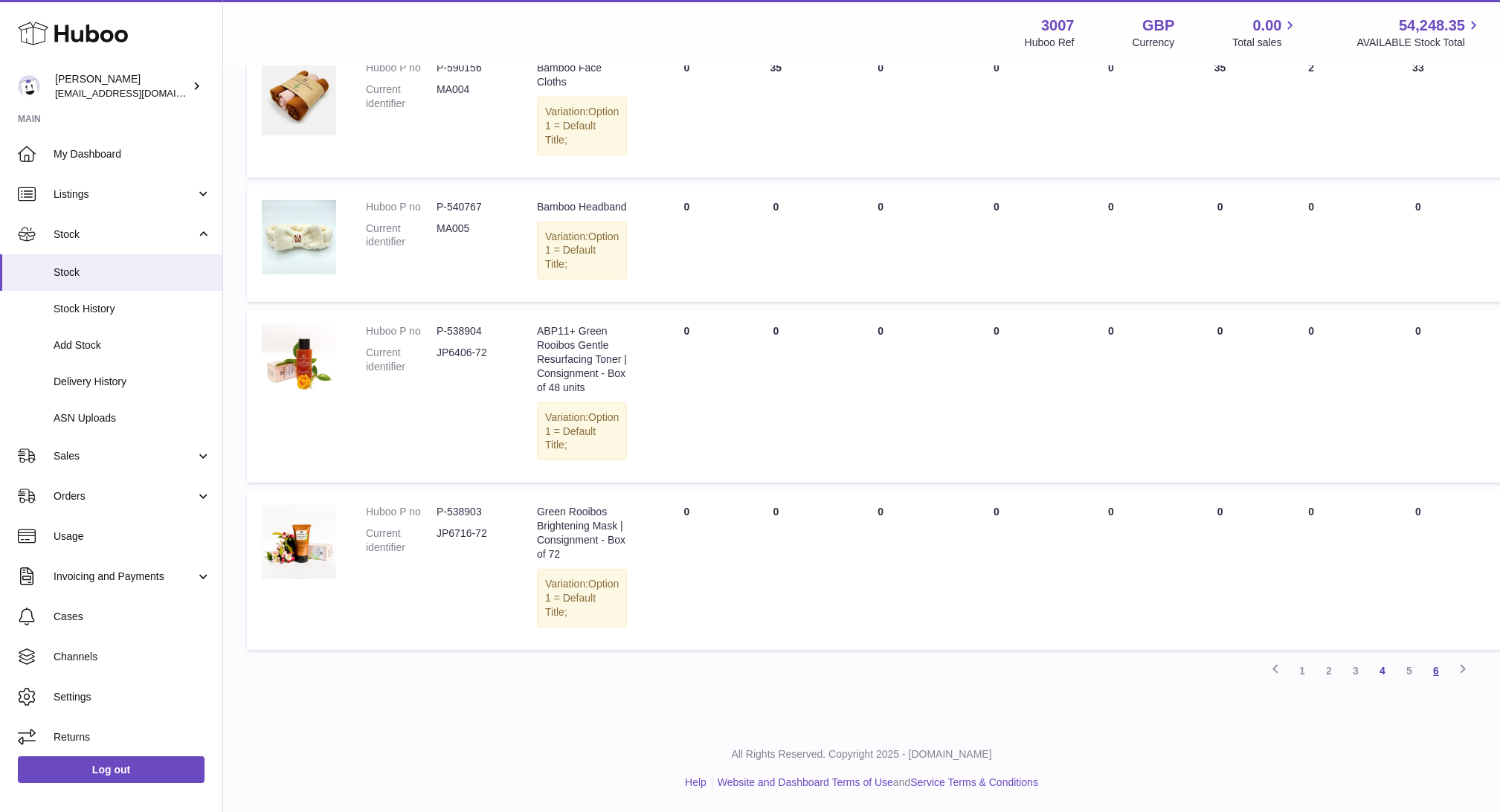
click at [1435, 667] on link "6" at bounding box center [1435, 670] width 26 height 26
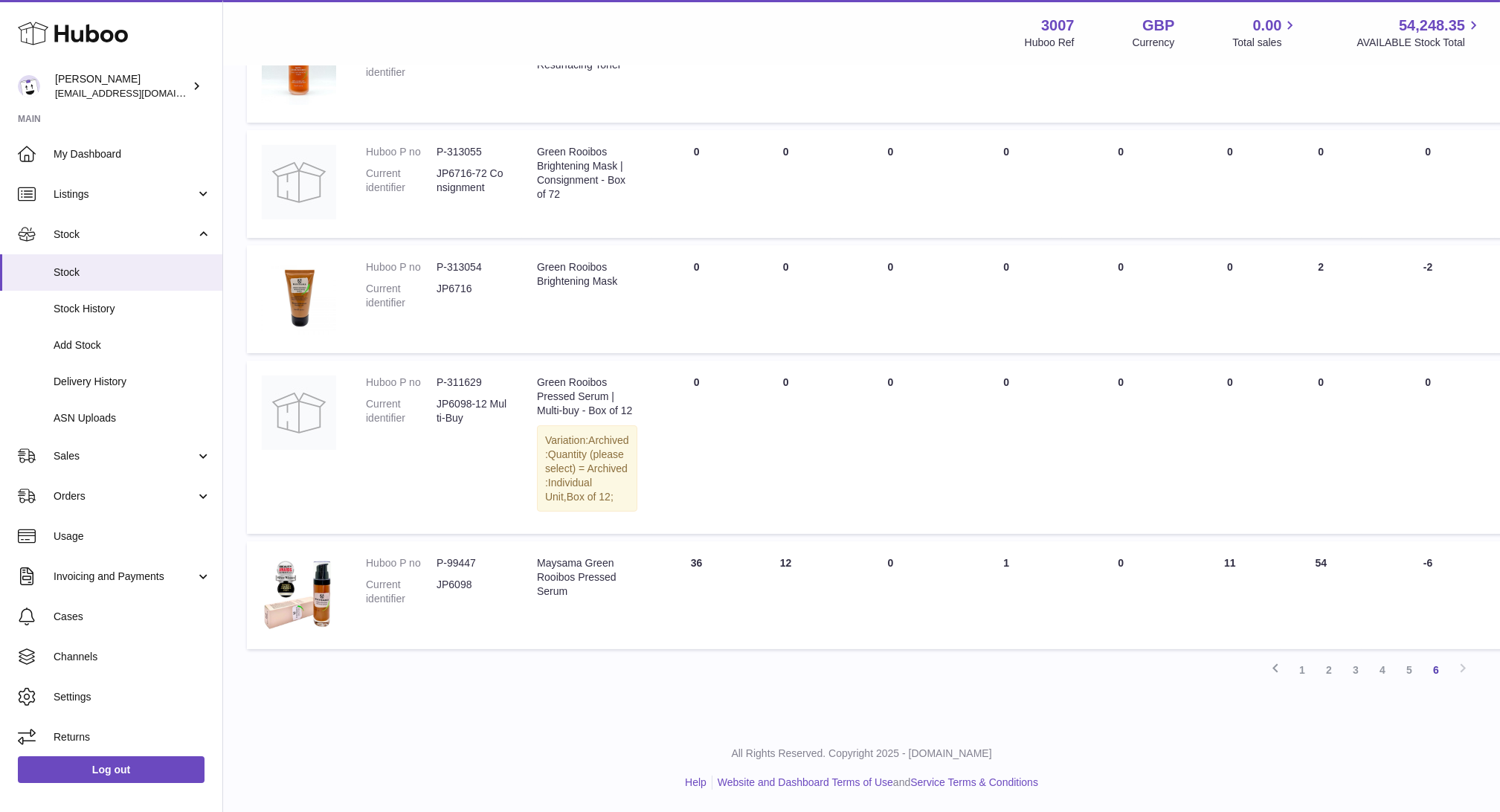
scroll to position [954, 0]
drag, startPoint x: 1301, startPoint y: 568, endPoint x: 1263, endPoint y: 559, distance: 39.1
click at [1281, 559] on td "30 DAY SALES 54" at bounding box center [1321, 595] width 81 height 108
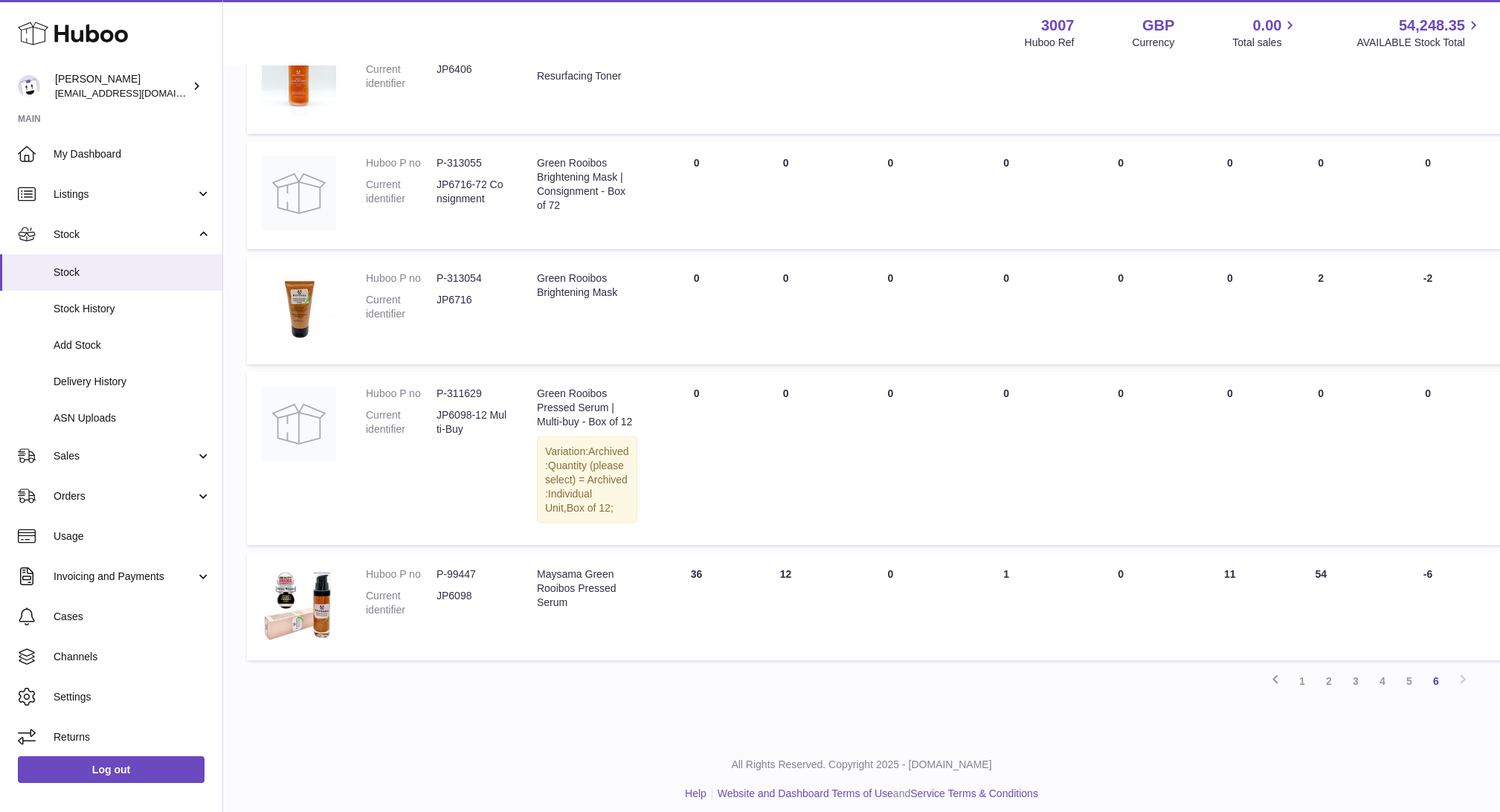
scroll to position [887, 0]
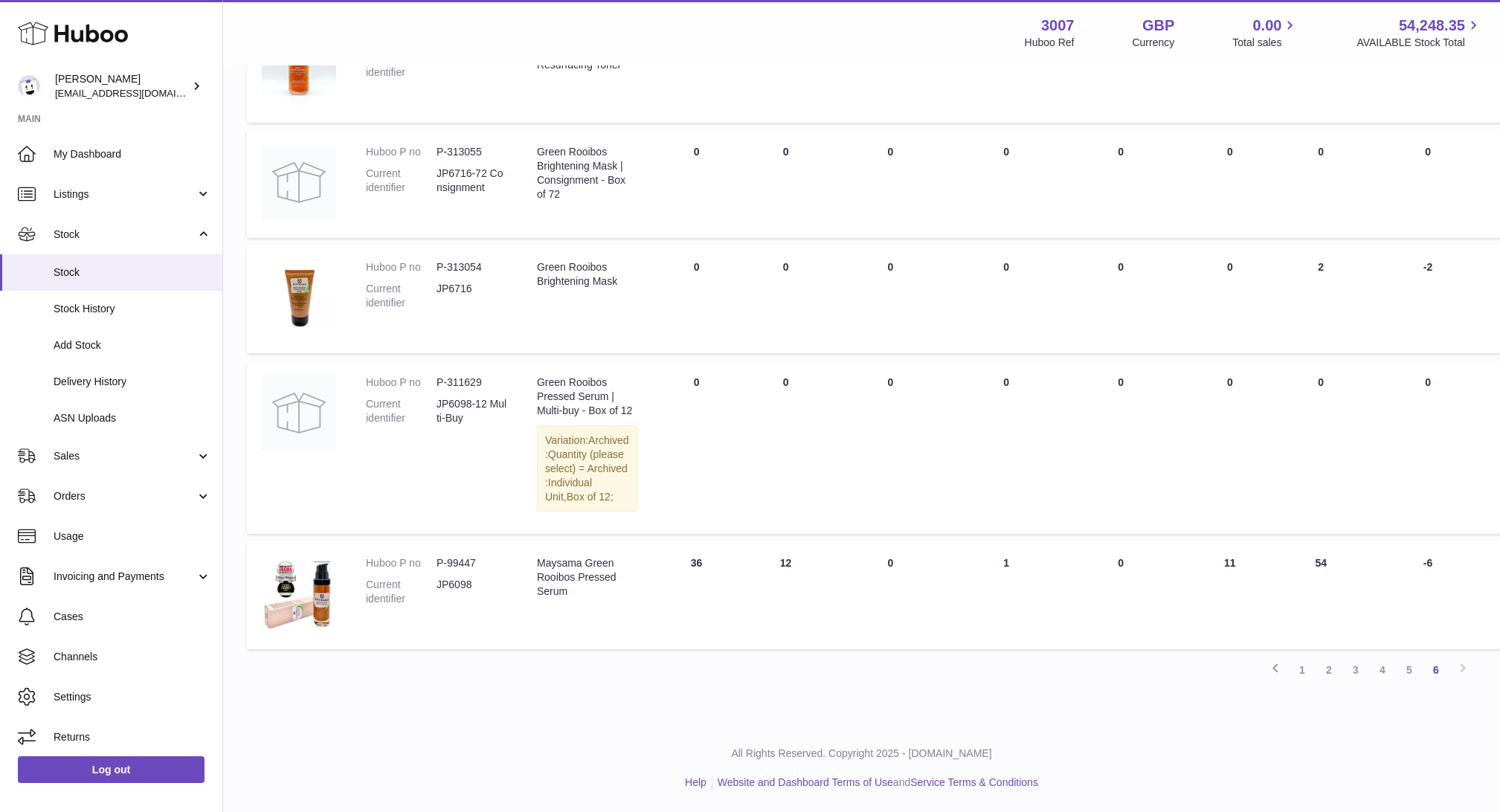
click at [984, 622] on td "ALLOCATED Total 1" at bounding box center [1006, 595] width 111 height 108
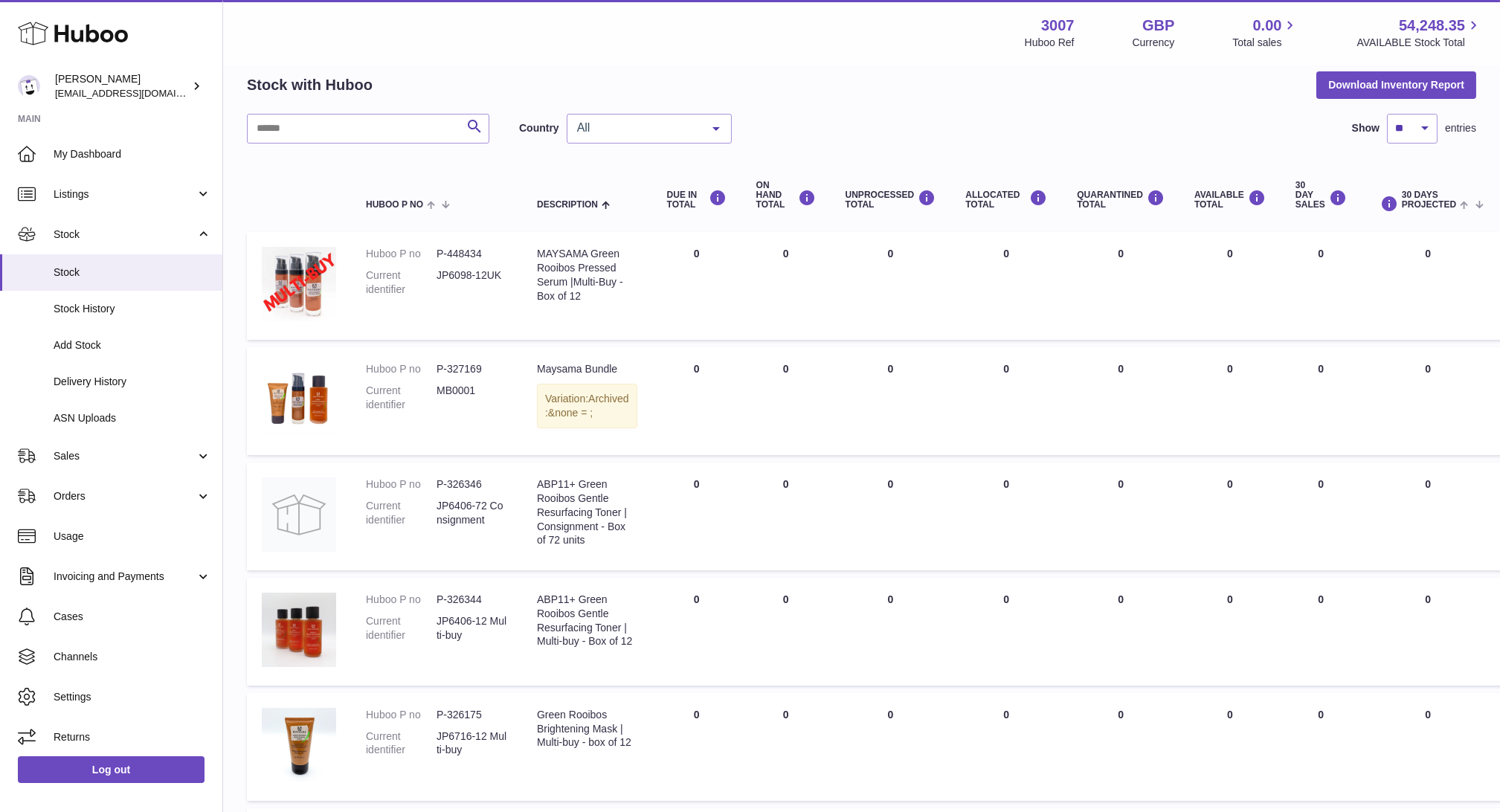
scroll to position [0, 0]
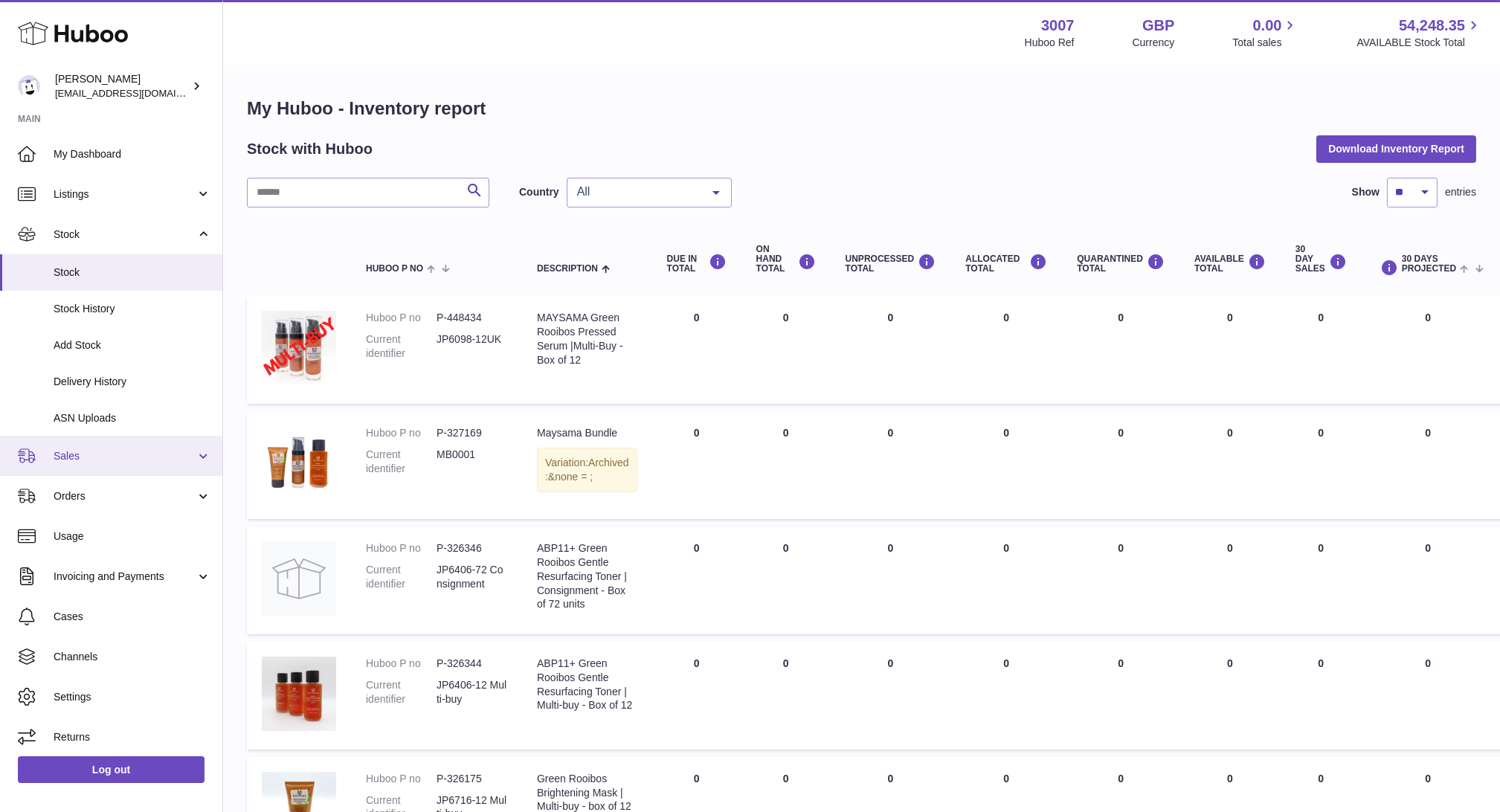
click at [105, 463] on link "Sales" at bounding box center [111, 456] width 223 height 40
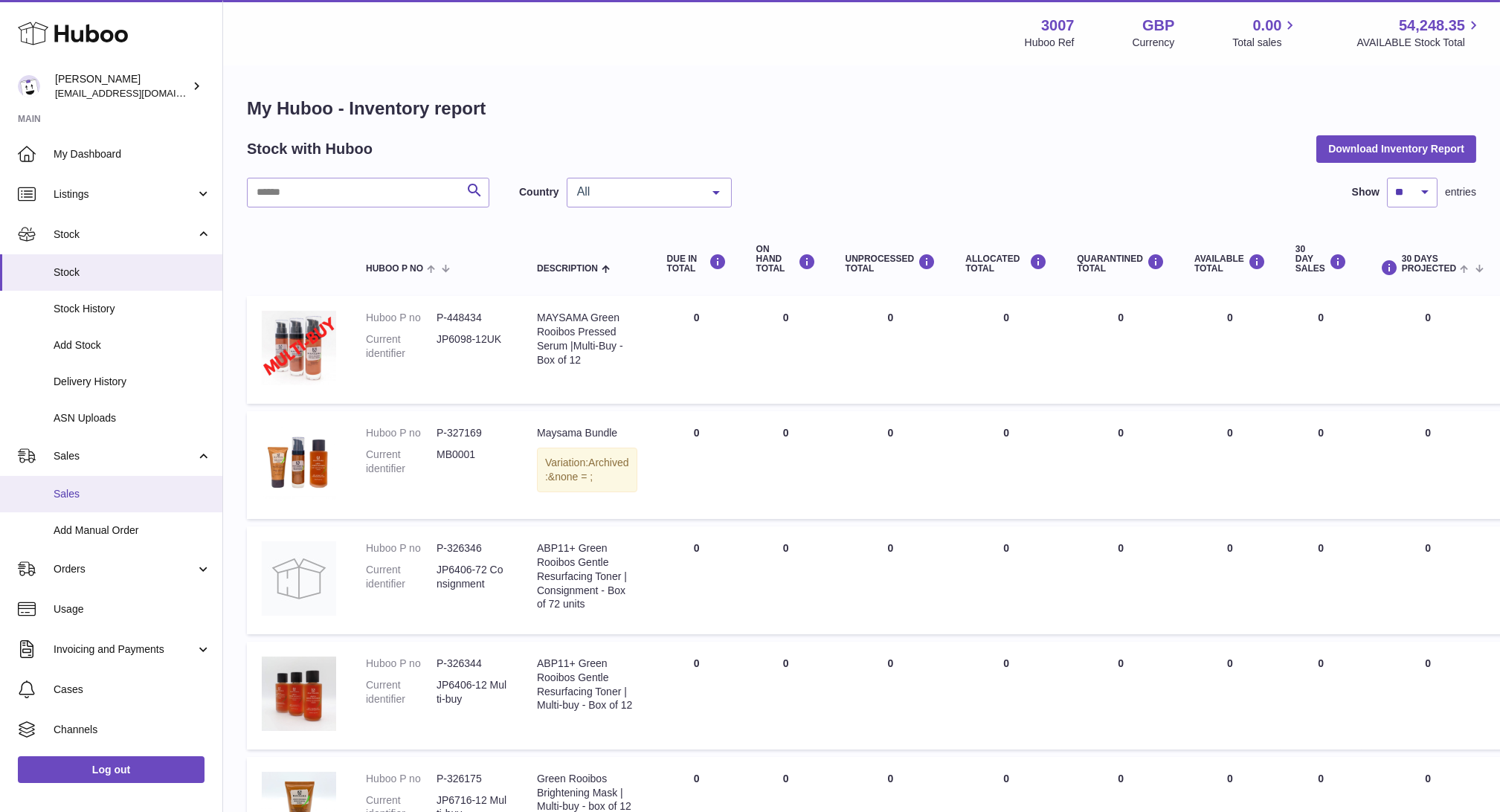
click at [110, 491] on span "Sales" at bounding box center [132, 494] width 157 height 14
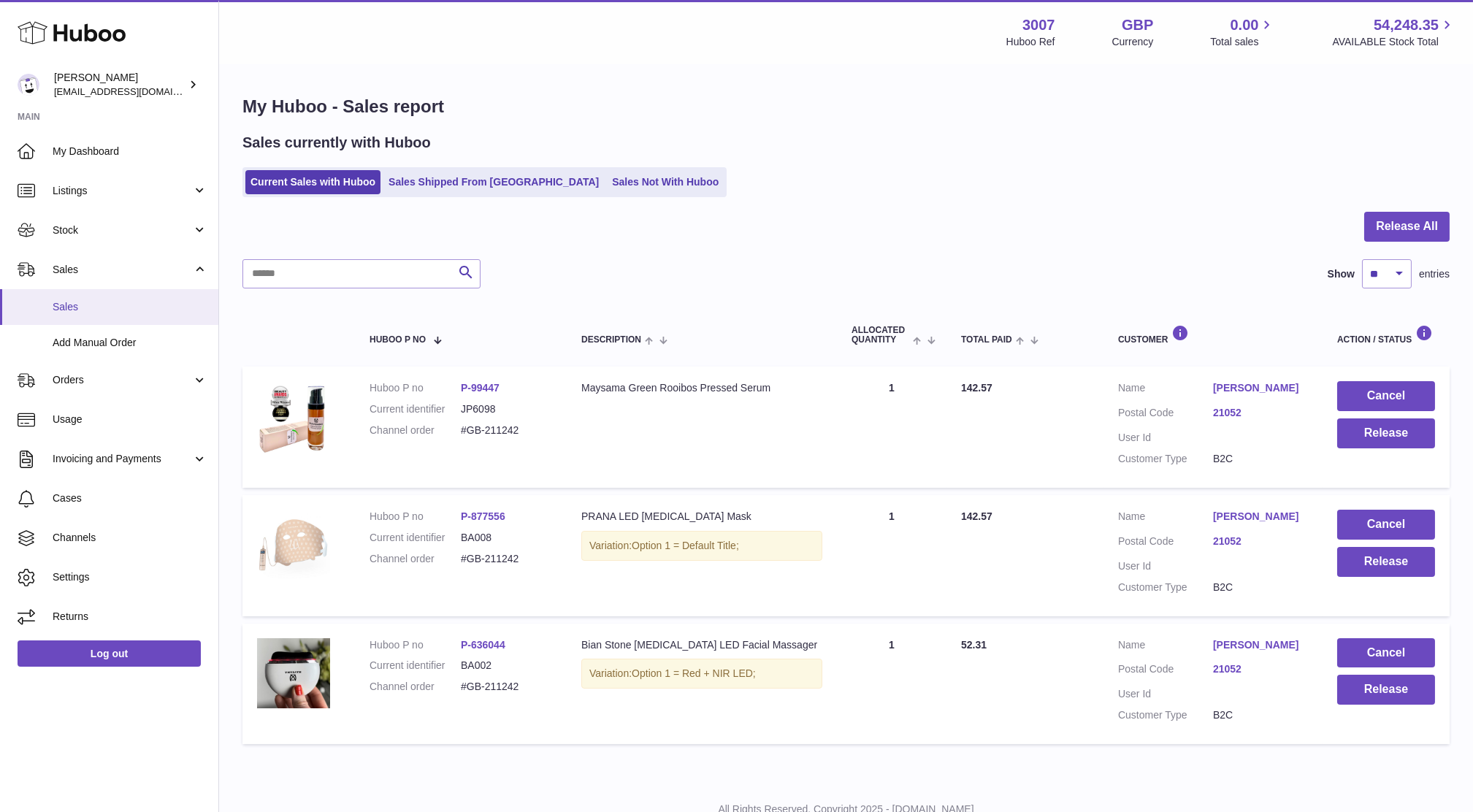
click at [80, 305] on span "Sales" at bounding box center [129, 306] width 154 height 14
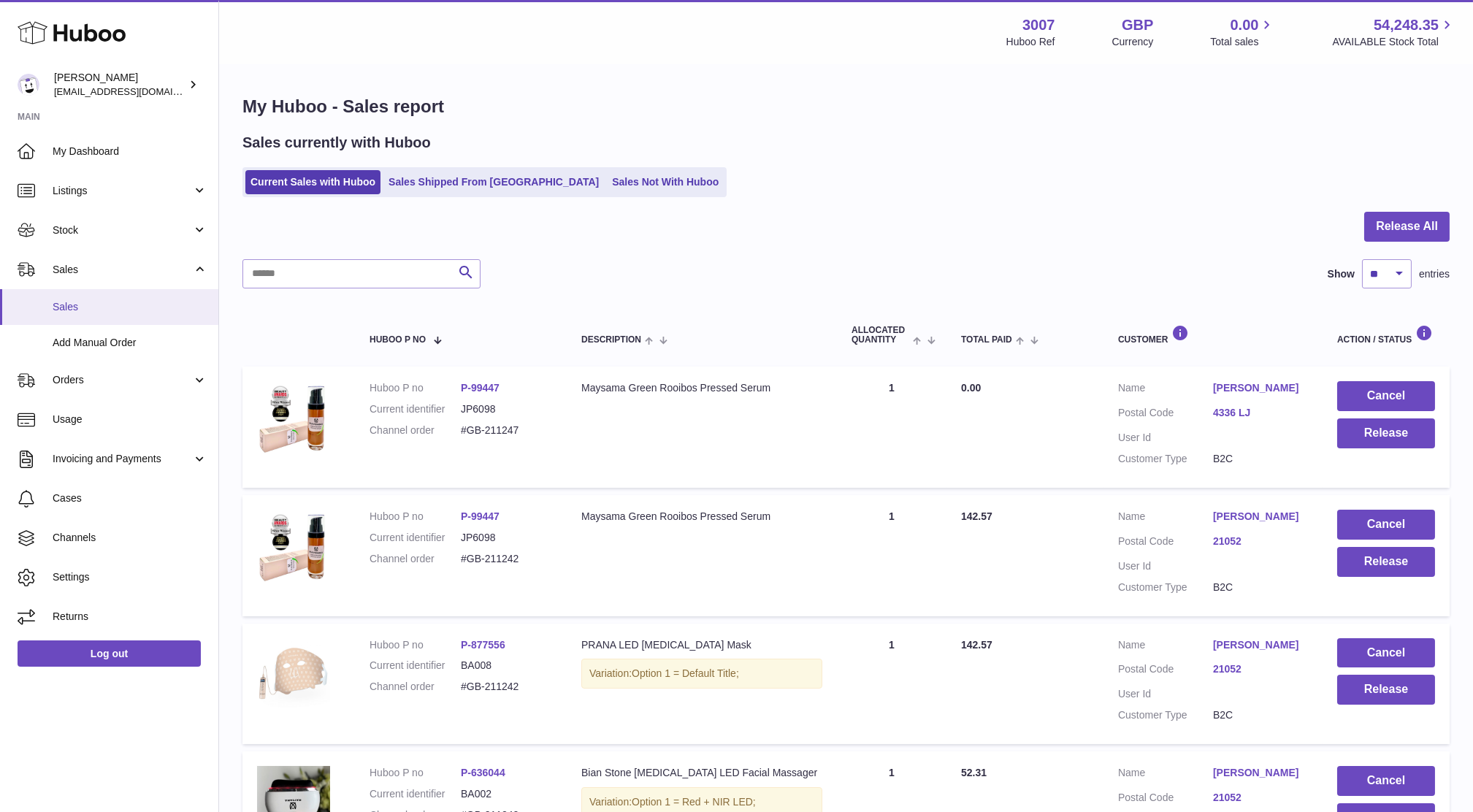
click at [67, 298] on link "Sales" at bounding box center [109, 306] width 219 height 36
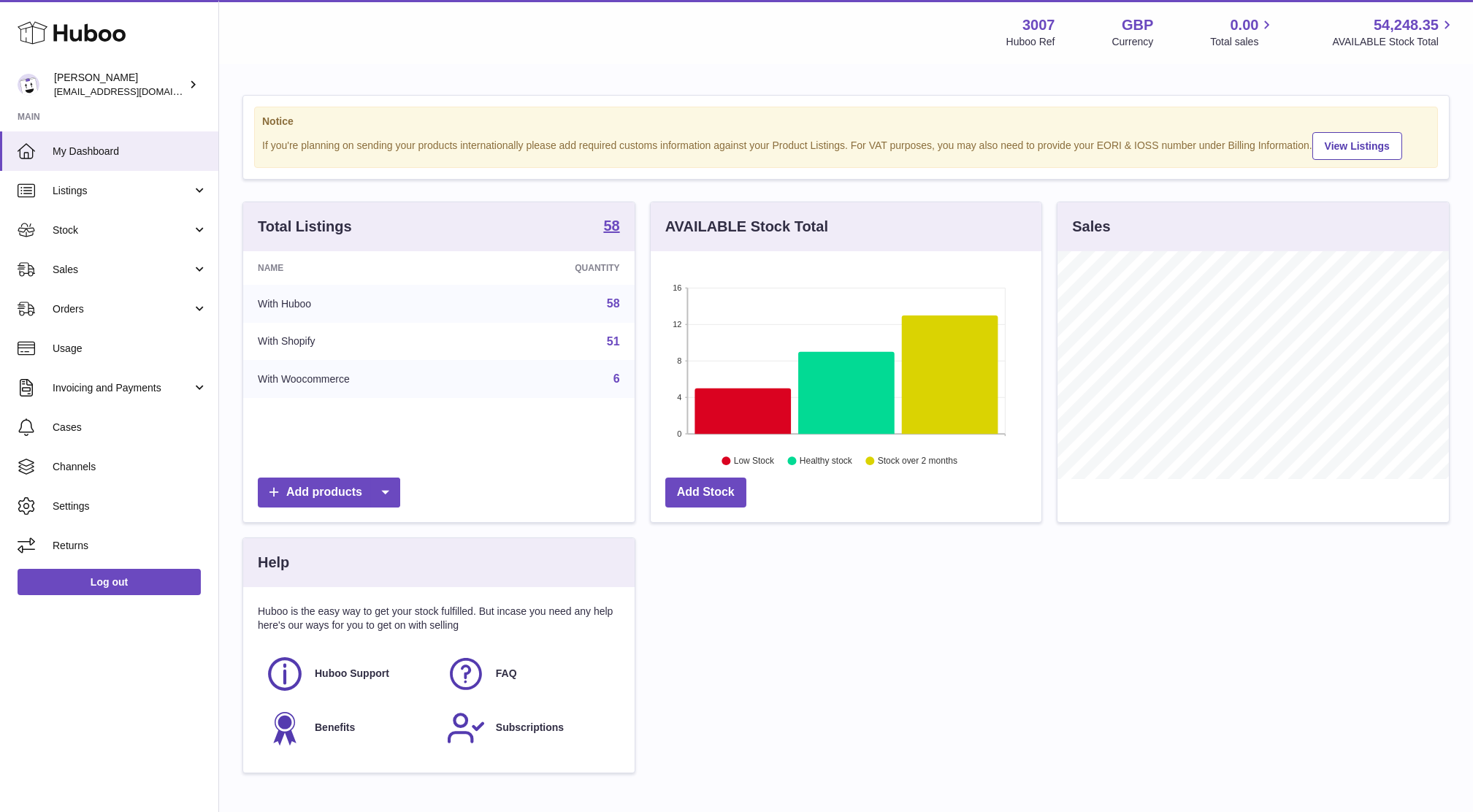
scroll to position [227, 391]
click at [73, 278] on link "Sales" at bounding box center [109, 269] width 219 height 39
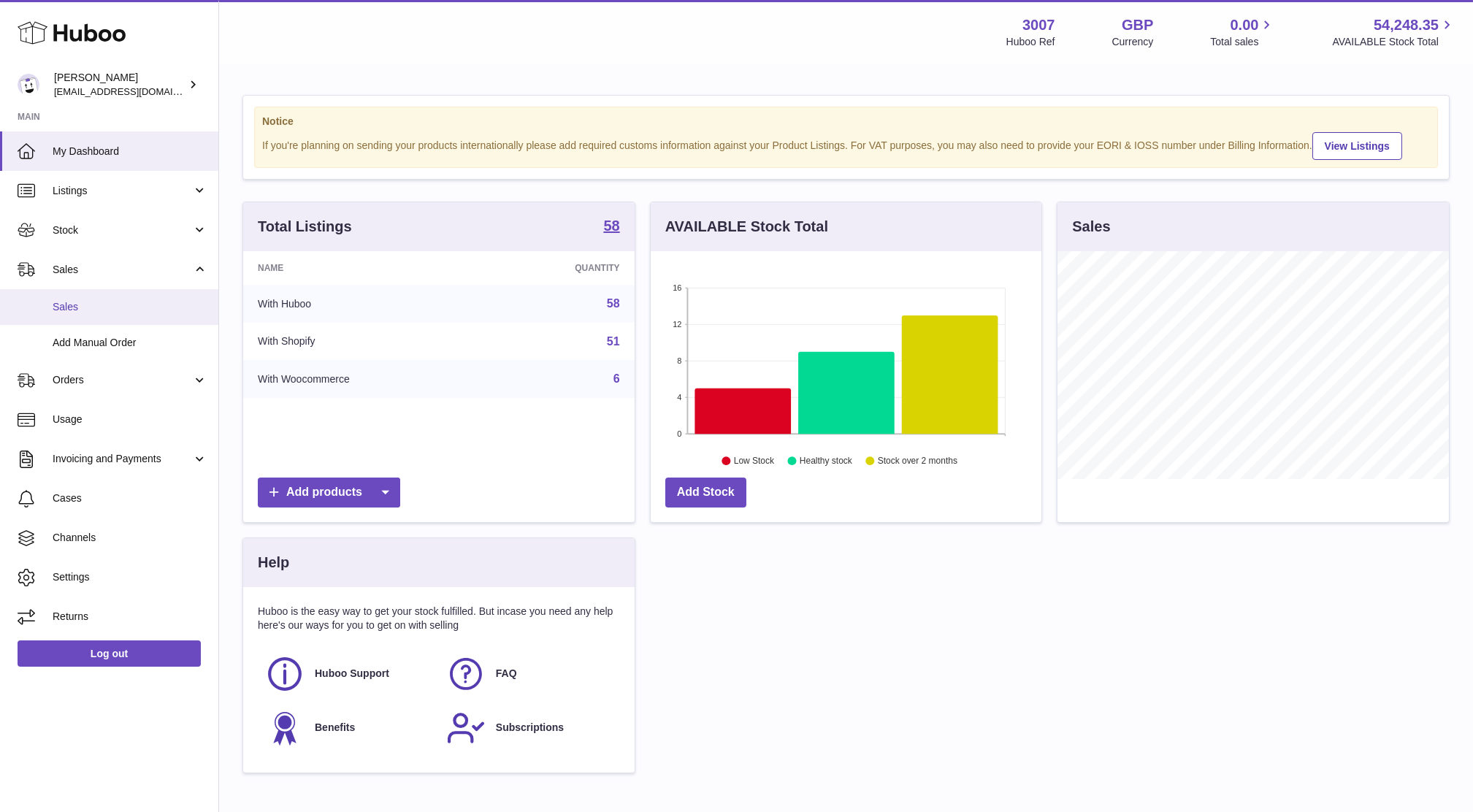
click at [78, 318] on link "Sales" at bounding box center [109, 306] width 219 height 36
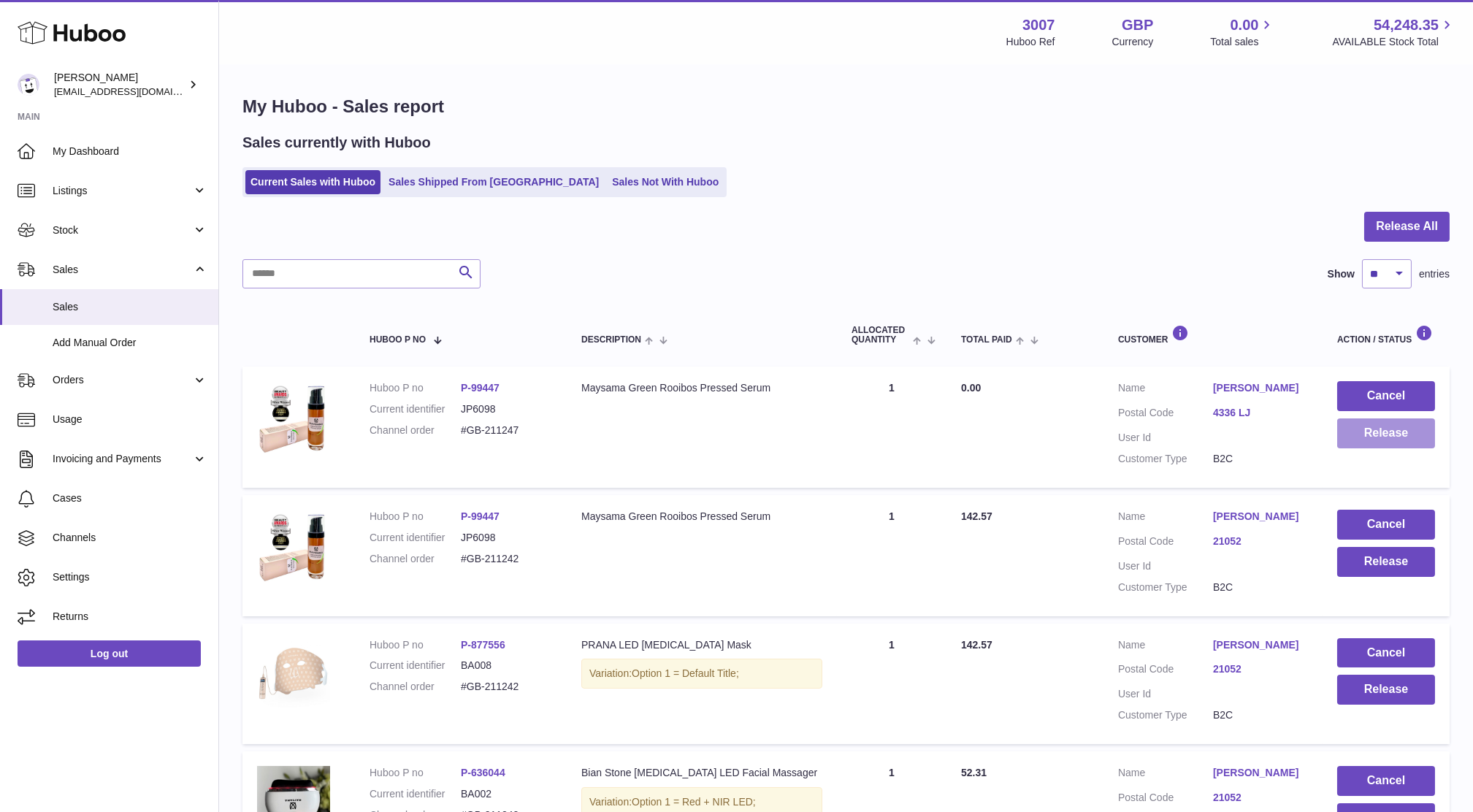
click at [1400, 431] on button "Release" at bounding box center [1386, 433] width 98 height 30
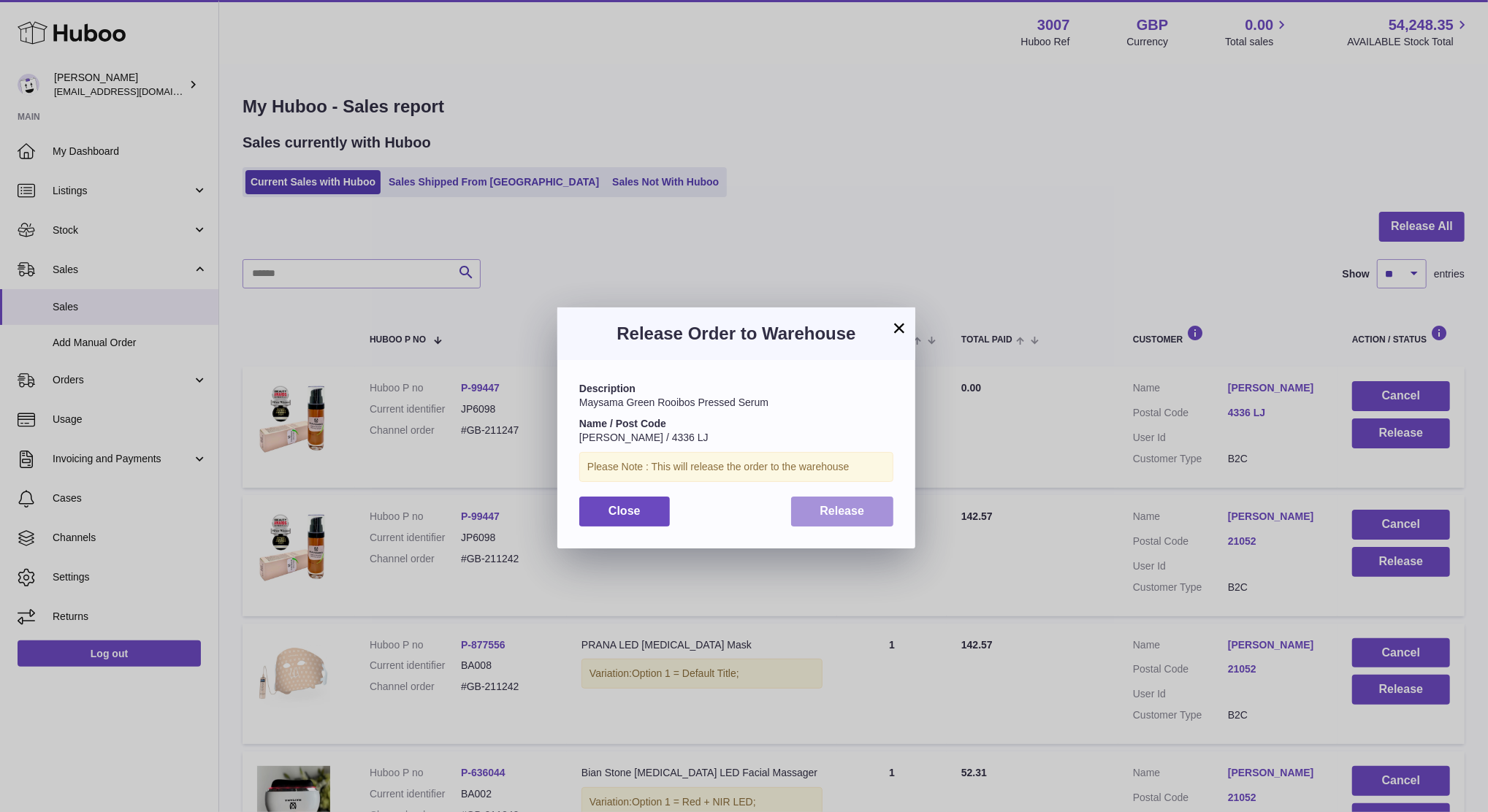
click at [868, 499] on button "Release" at bounding box center [842, 512] width 103 height 30
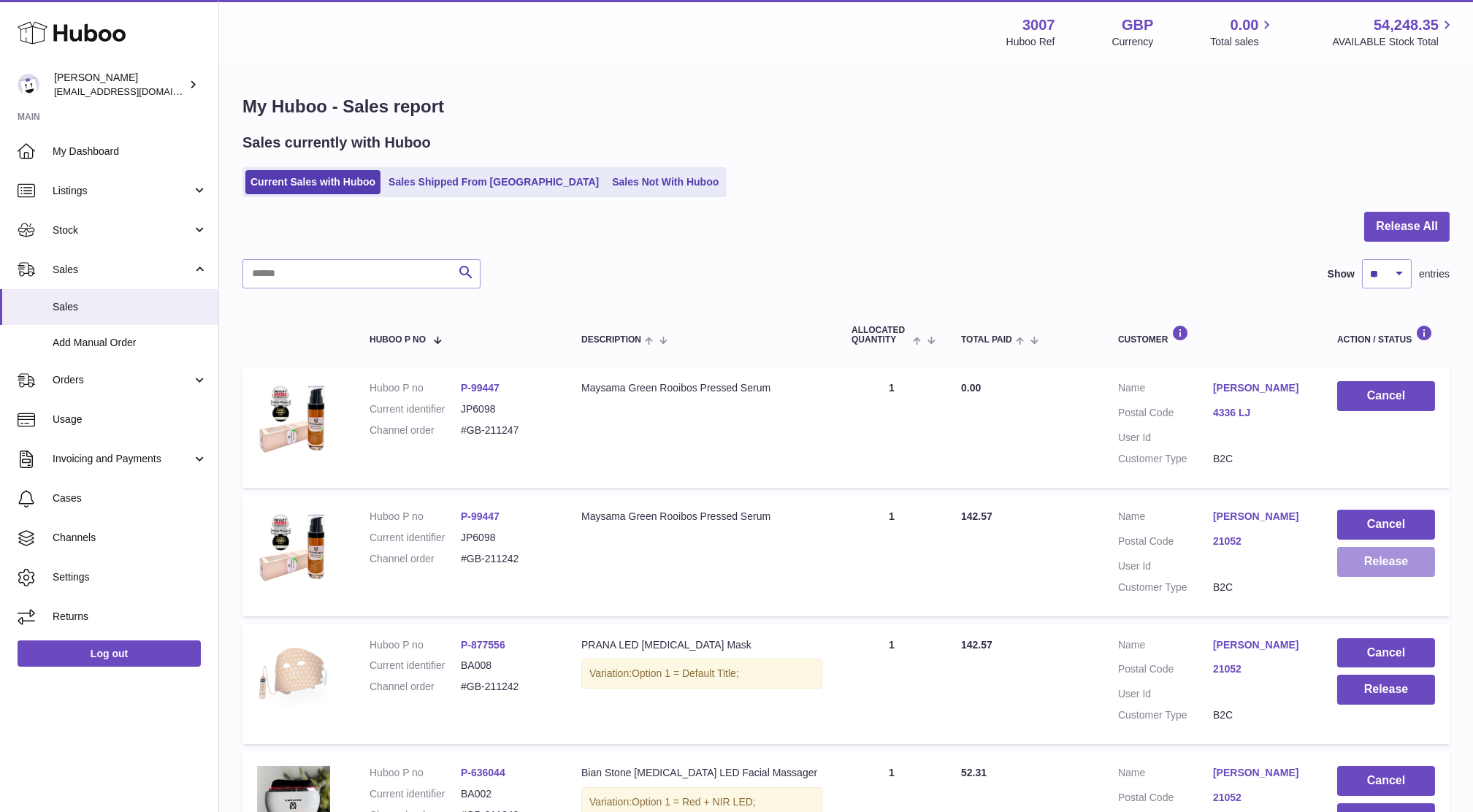
click at [1354, 569] on button "Release" at bounding box center [1386, 562] width 98 height 30
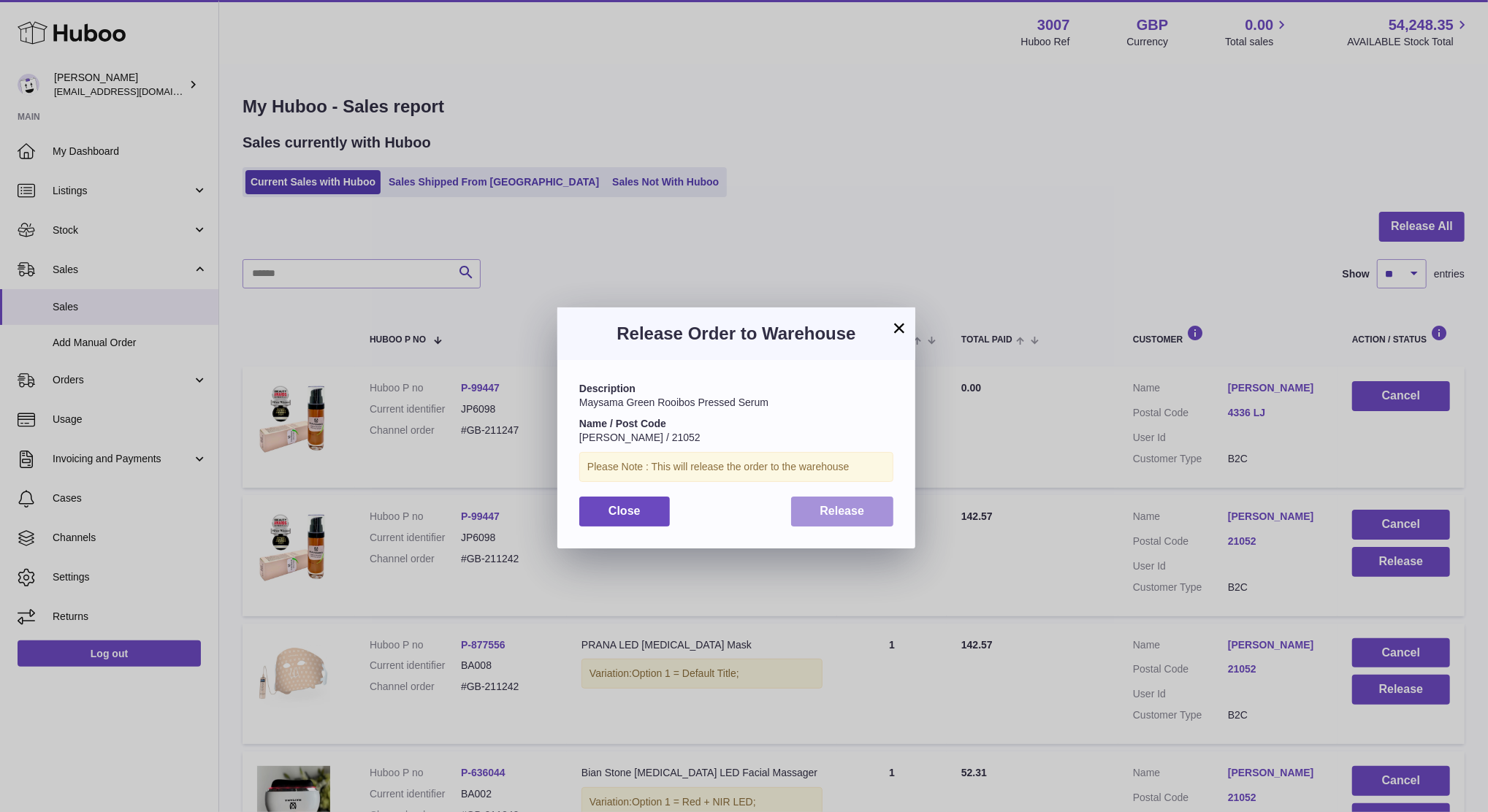
click at [886, 512] on button "Release" at bounding box center [842, 512] width 103 height 30
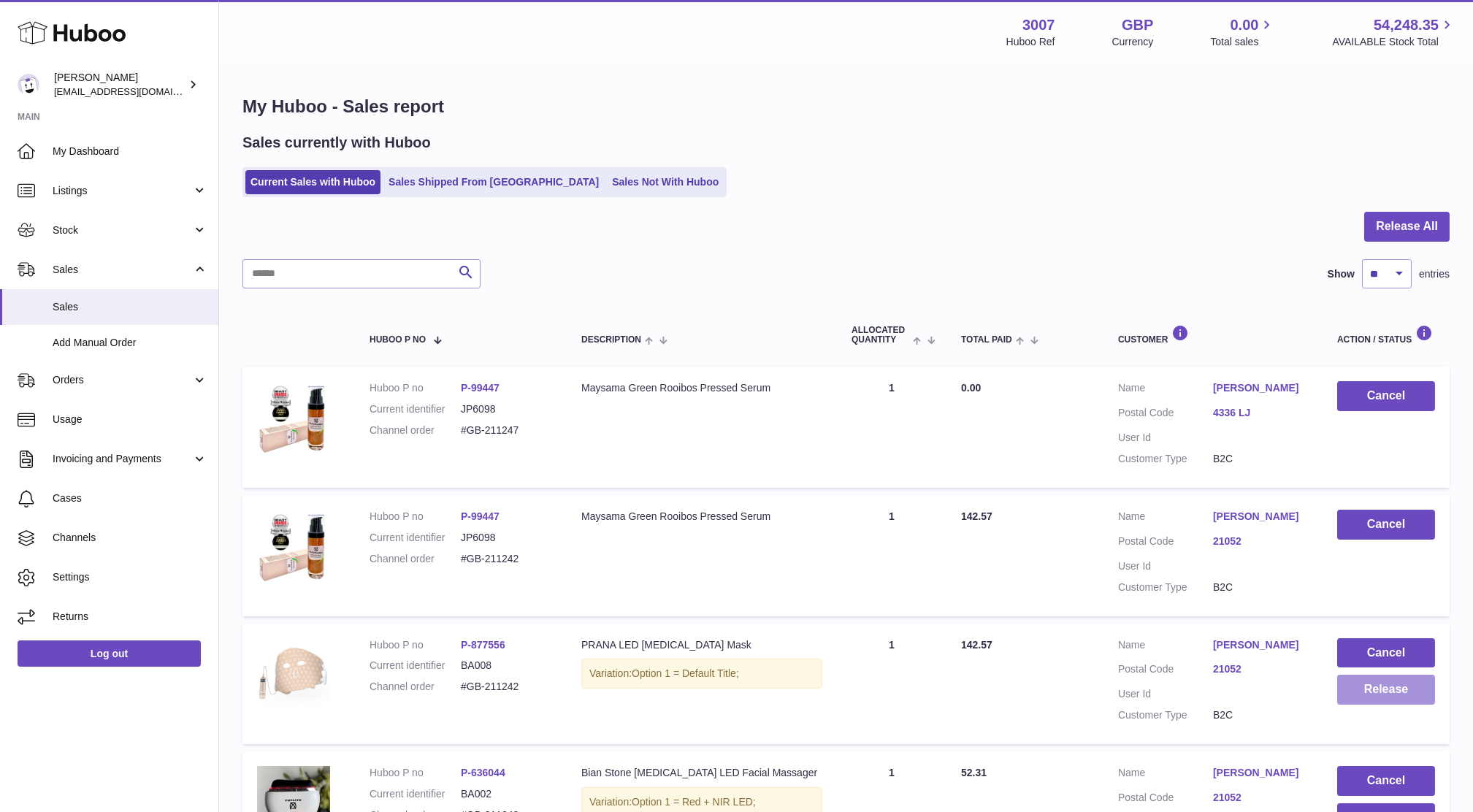
click at [1397, 688] on button "Release" at bounding box center [1386, 689] width 98 height 30
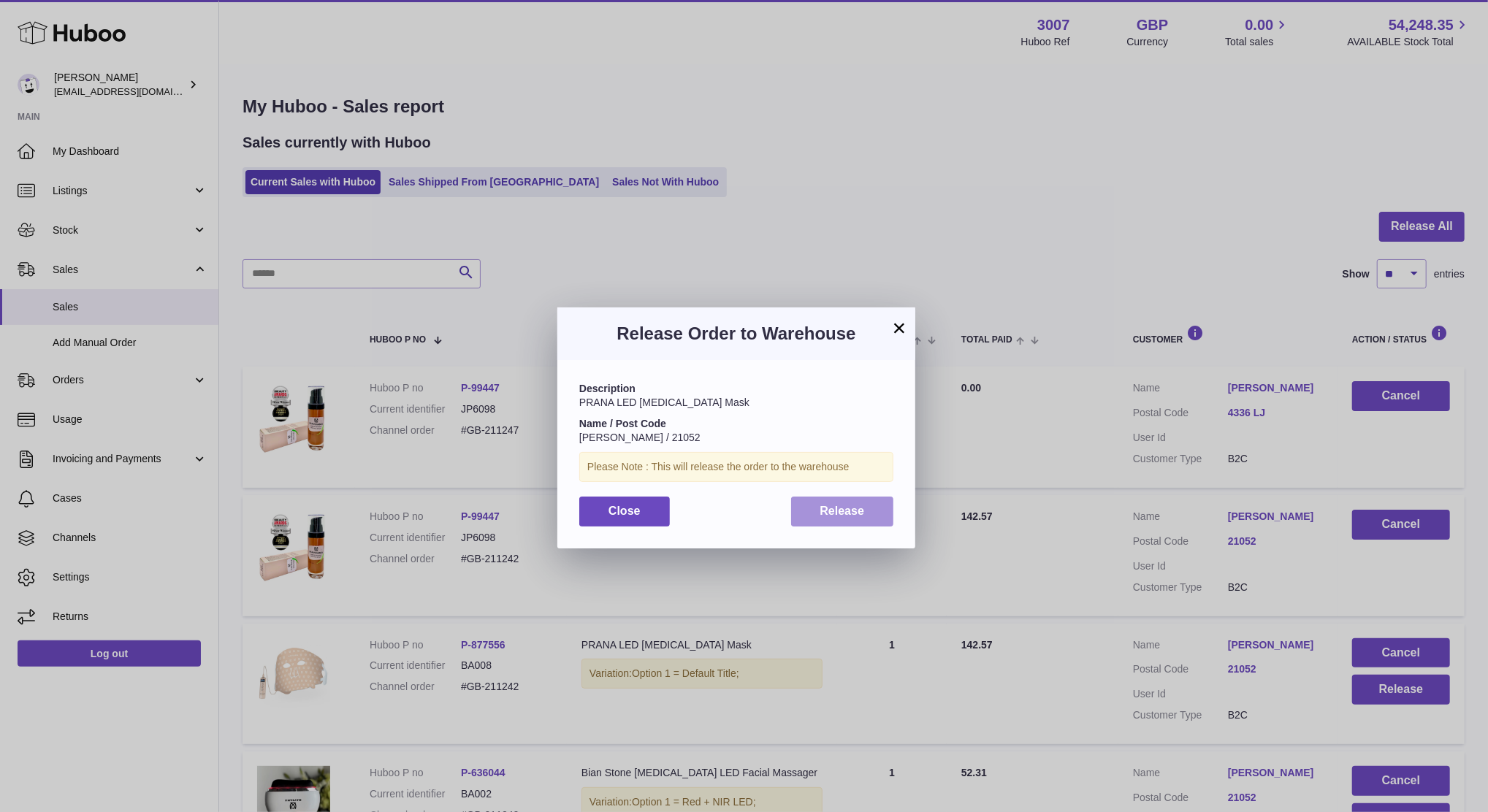
click at [853, 517] on span "Release" at bounding box center [842, 510] width 44 height 13
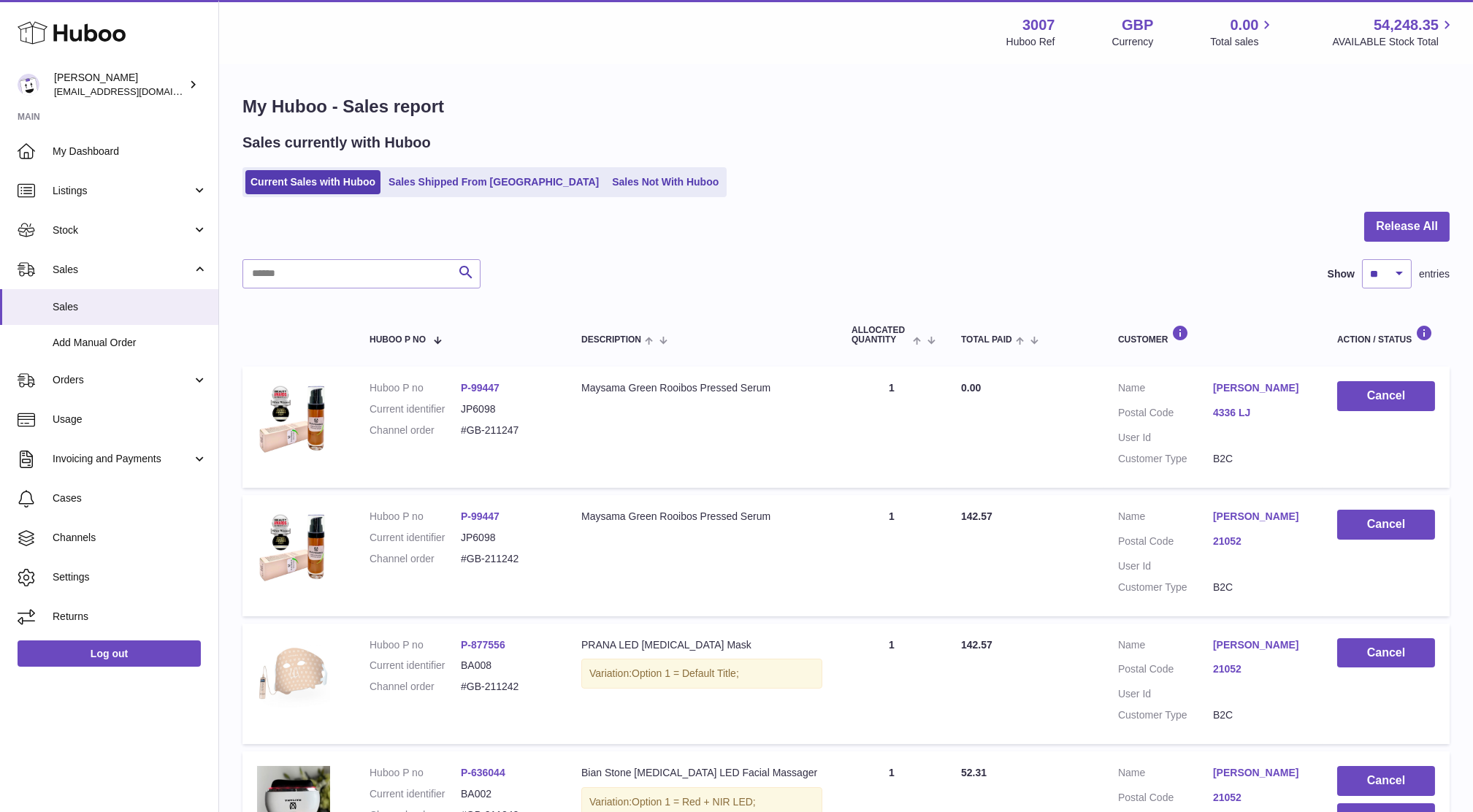
scroll to position [181, 0]
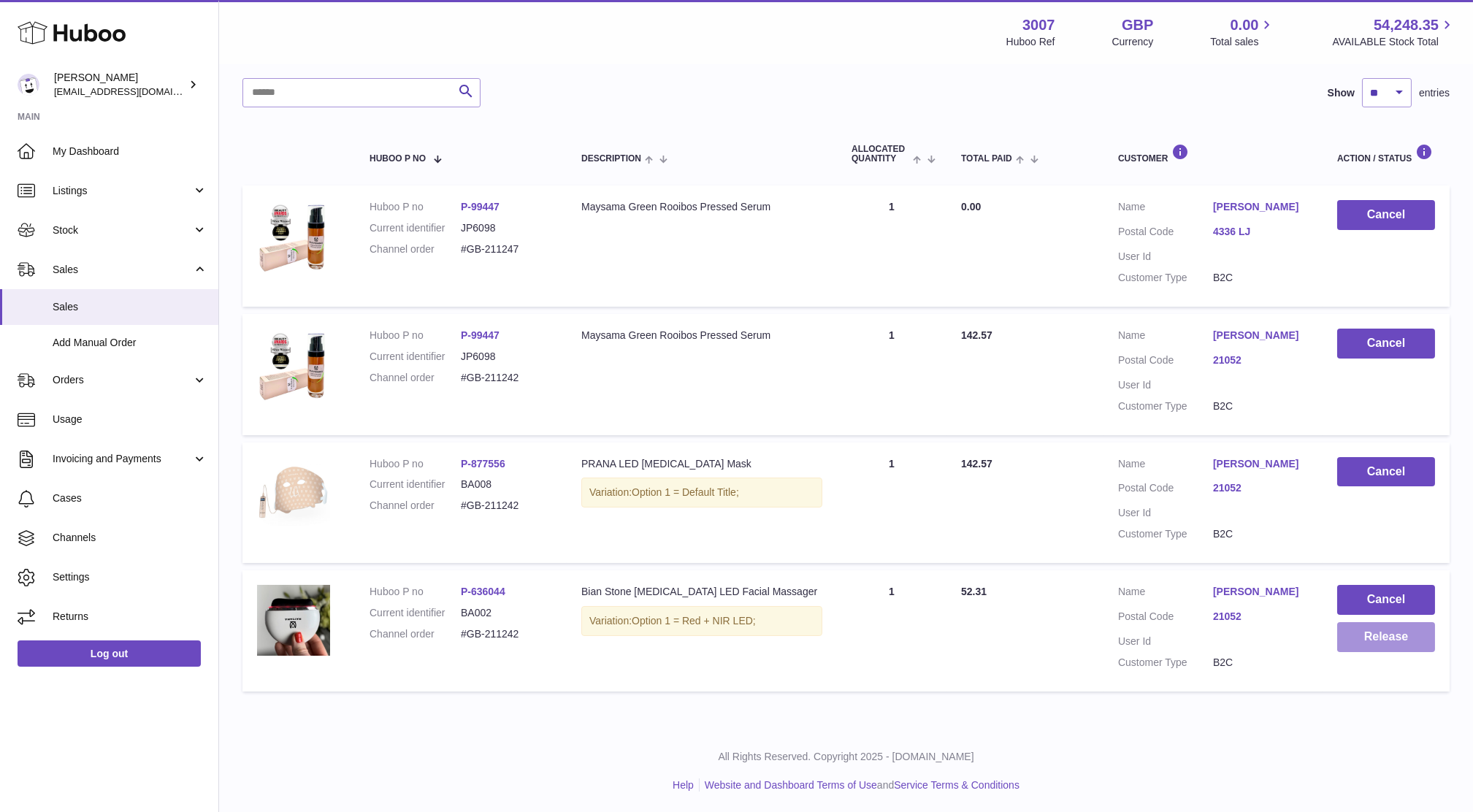
click at [1395, 643] on button "Release" at bounding box center [1386, 637] width 98 height 30
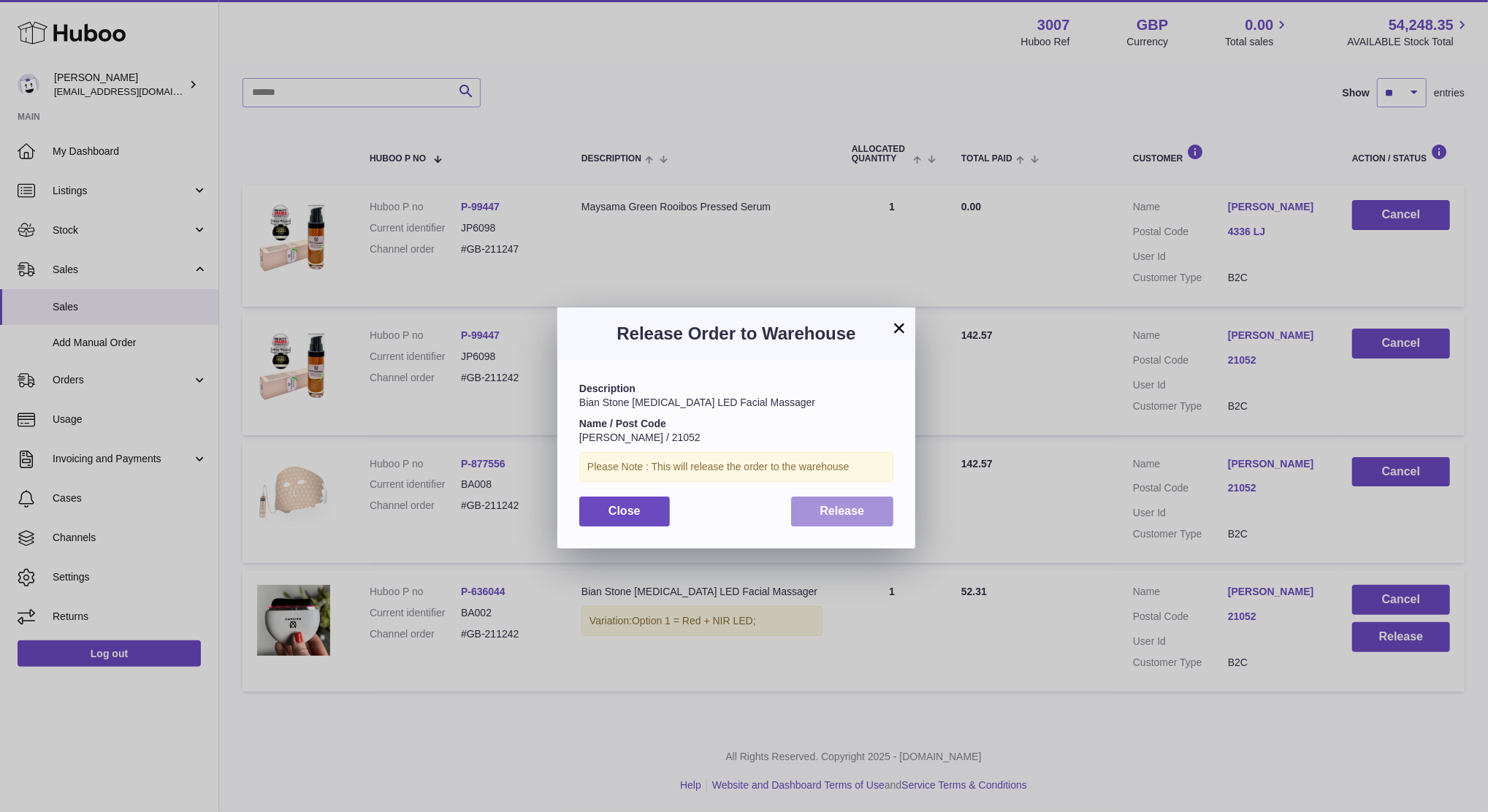
click at [883, 510] on button "Release" at bounding box center [842, 512] width 103 height 30
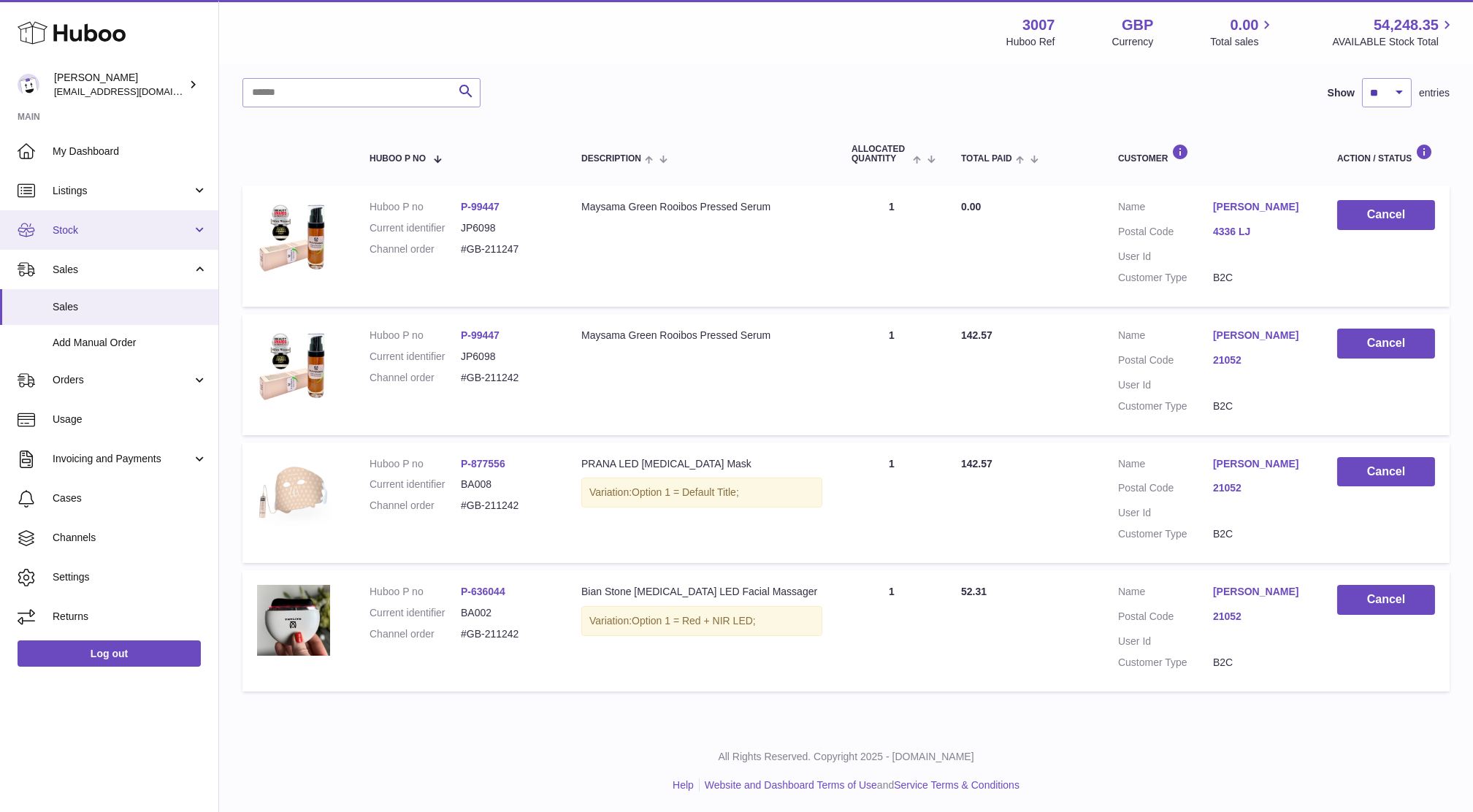
click at [86, 234] on span "Stock" at bounding box center [122, 230] width 139 height 14
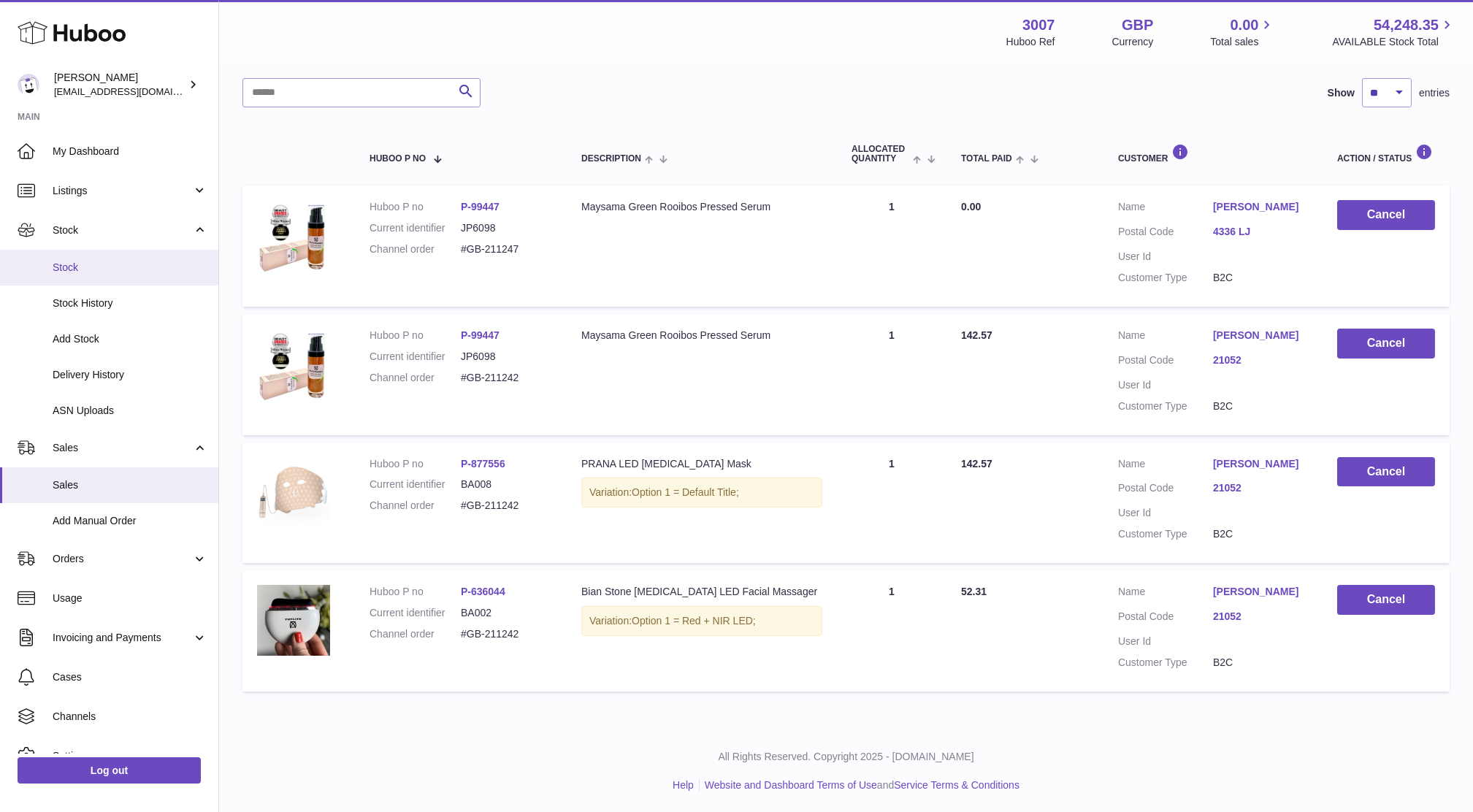
click at [73, 273] on span "Stock" at bounding box center [129, 267] width 154 height 14
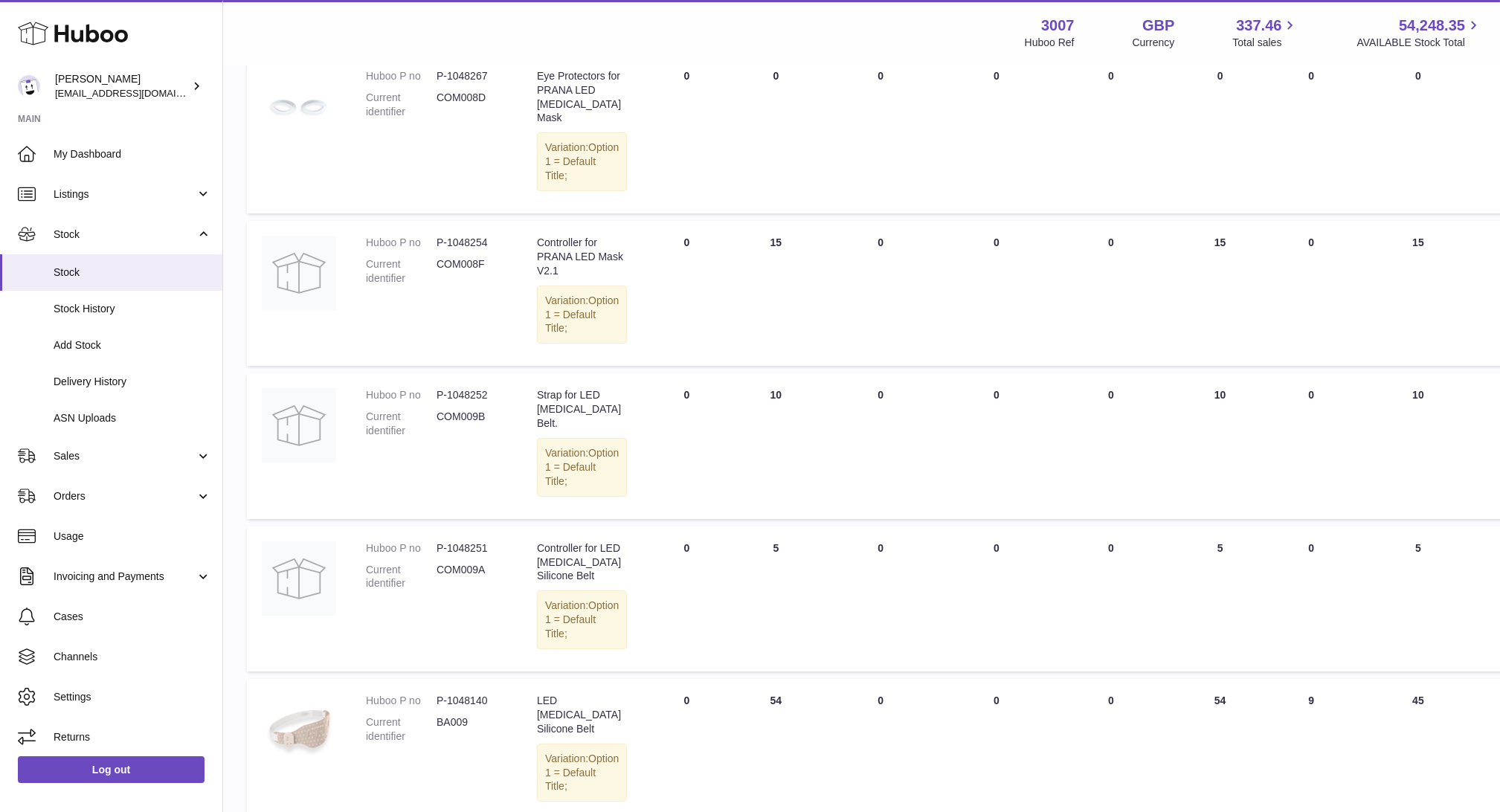
scroll to position [1262, 0]
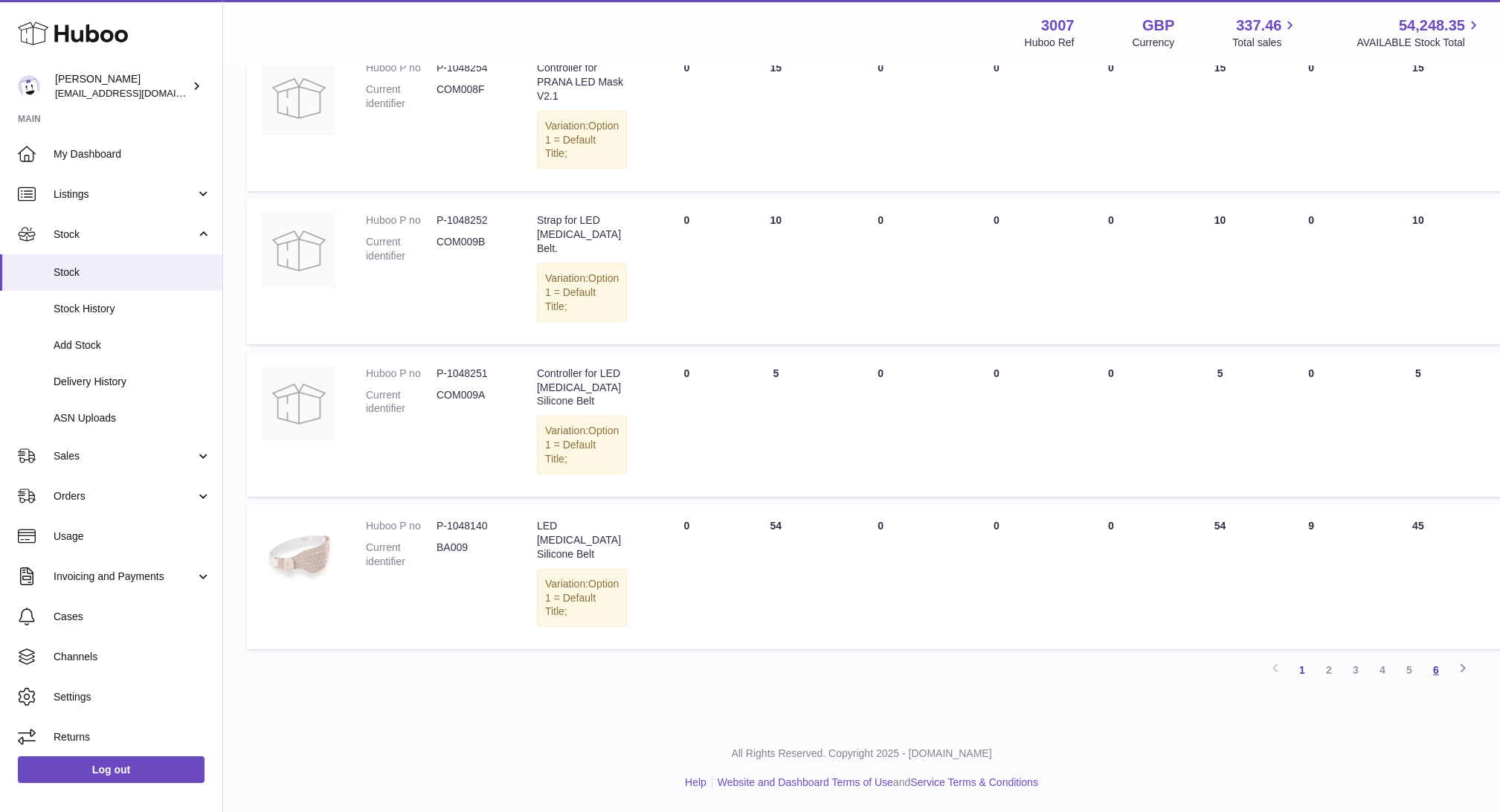
click at [1438, 669] on link "6" at bounding box center [1435, 669] width 26 height 26
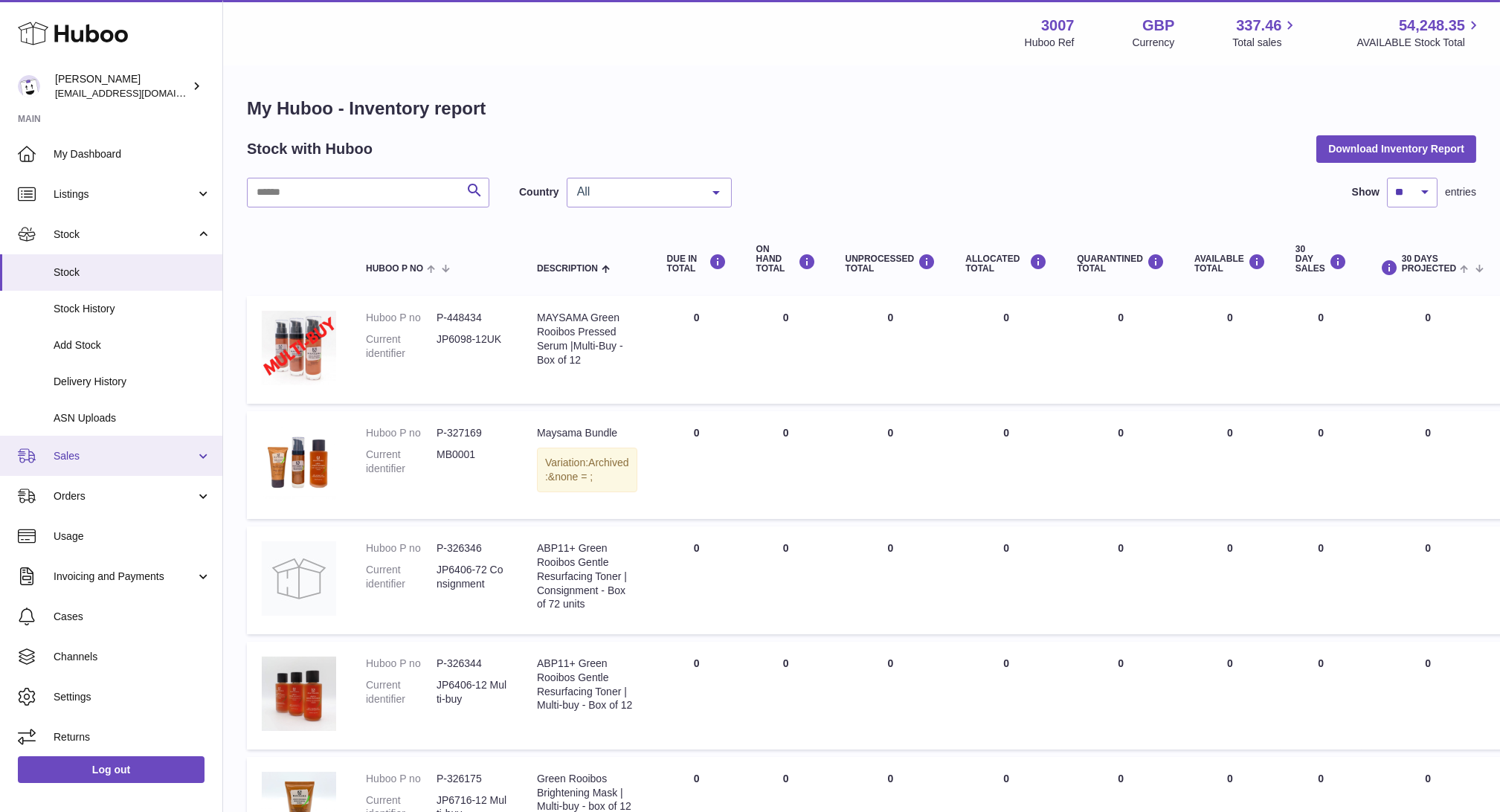
click at [77, 449] on span "Sales" at bounding box center [124, 456] width 142 height 14
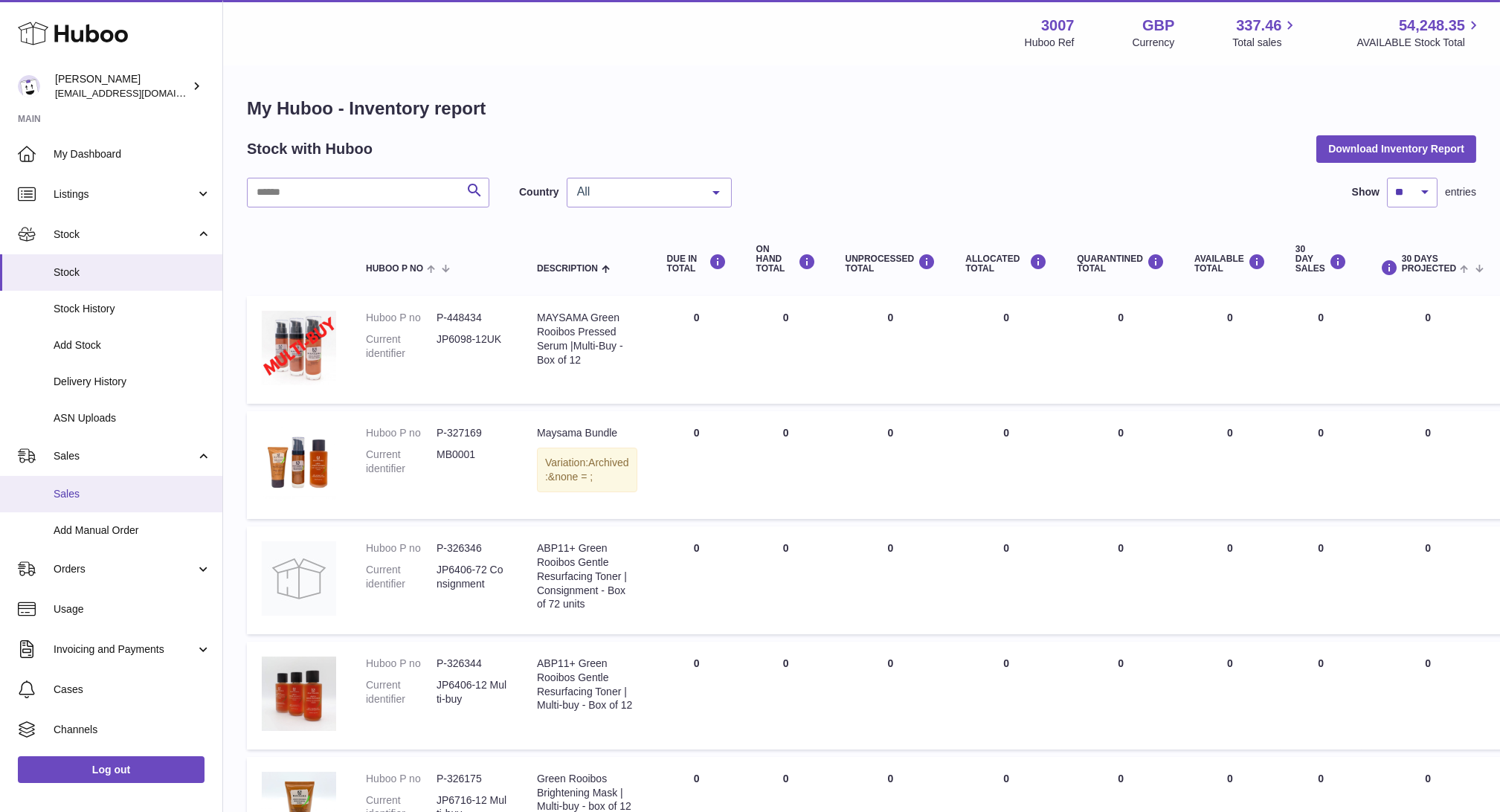
click at [97, 489] on span "Sales" at bounding box center [132, 494] width 157 height 14
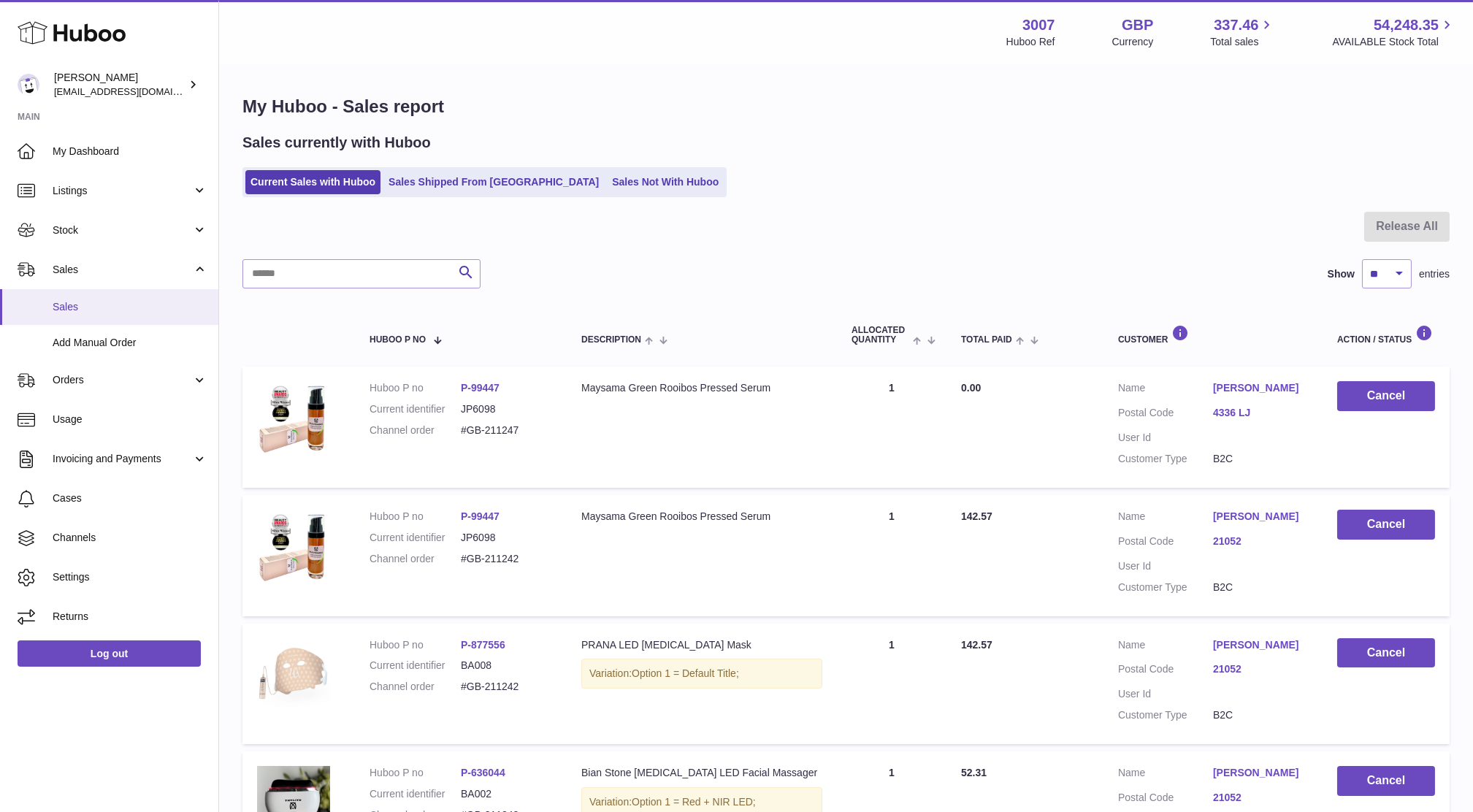
click at [92, 305] on span "Sales" at bounding box center [129, 306] width 154 height 14
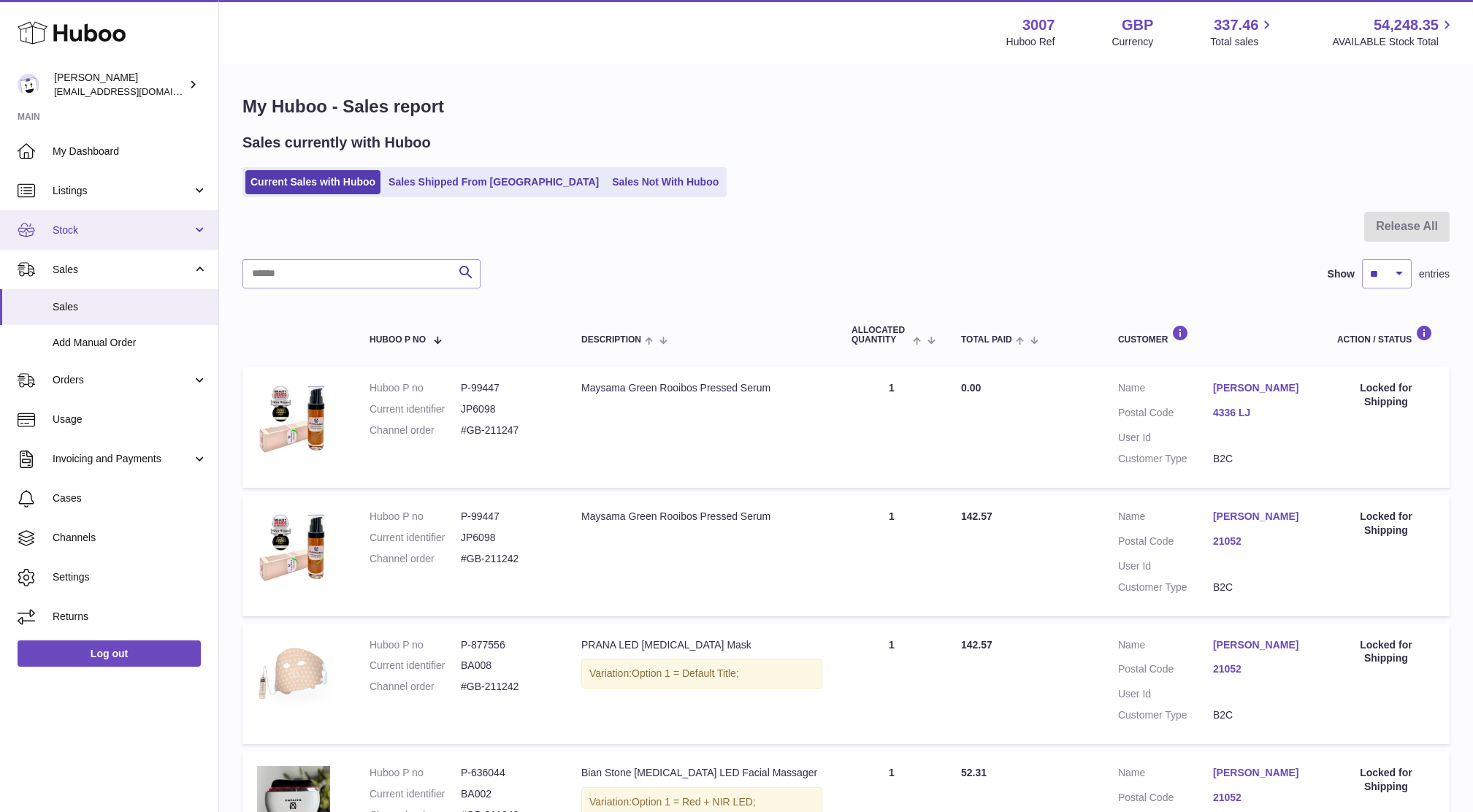
click at [108, 210] on link "Stock" at bounding box center [109, 229] width 219 height 39
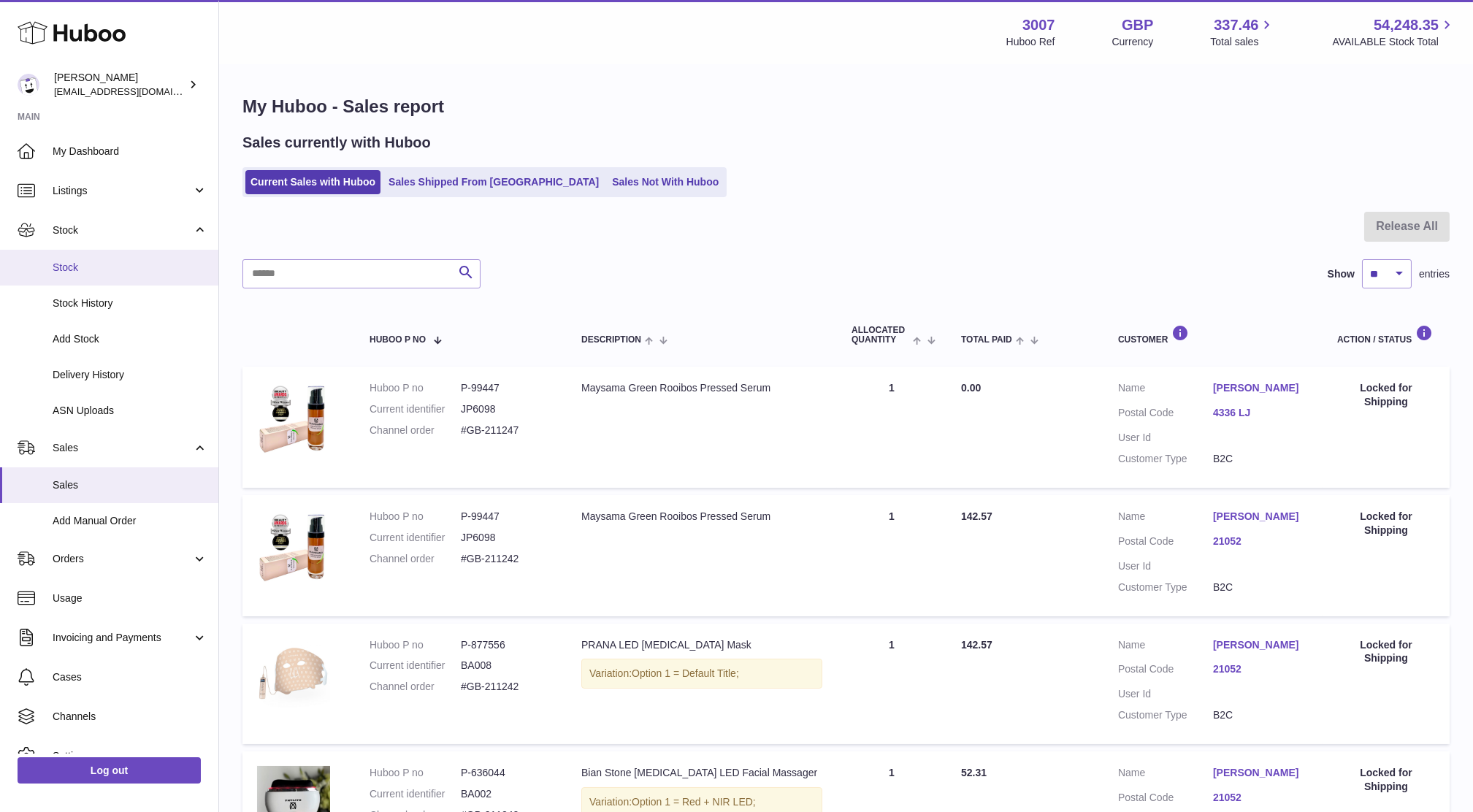
click at [66, 260] on span "Stock" at bounding box center [129, 267] width 154 height 14
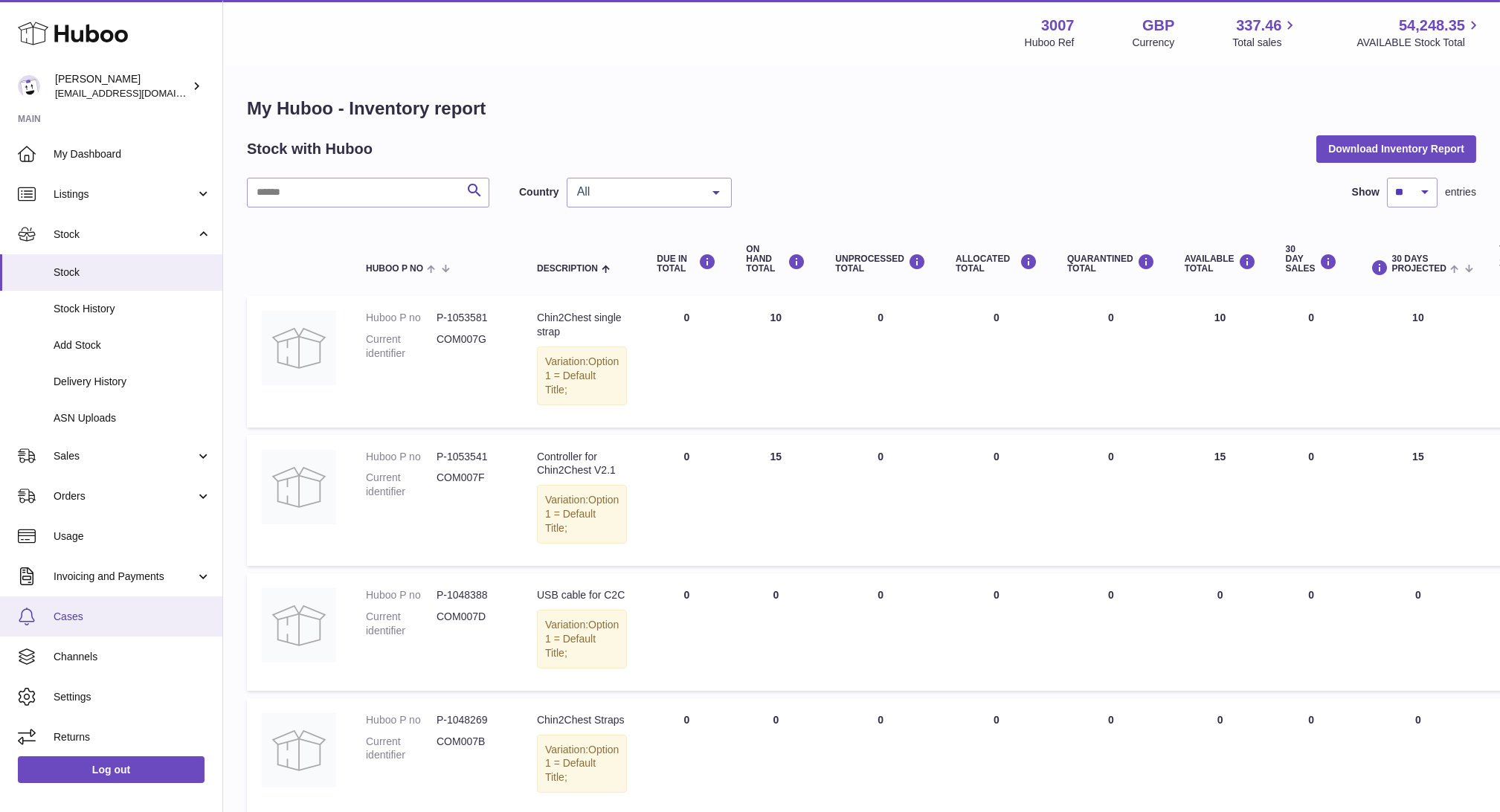
click at [82, 616] on span "Cases" at bounding box center [132, 616] width 157 height 14
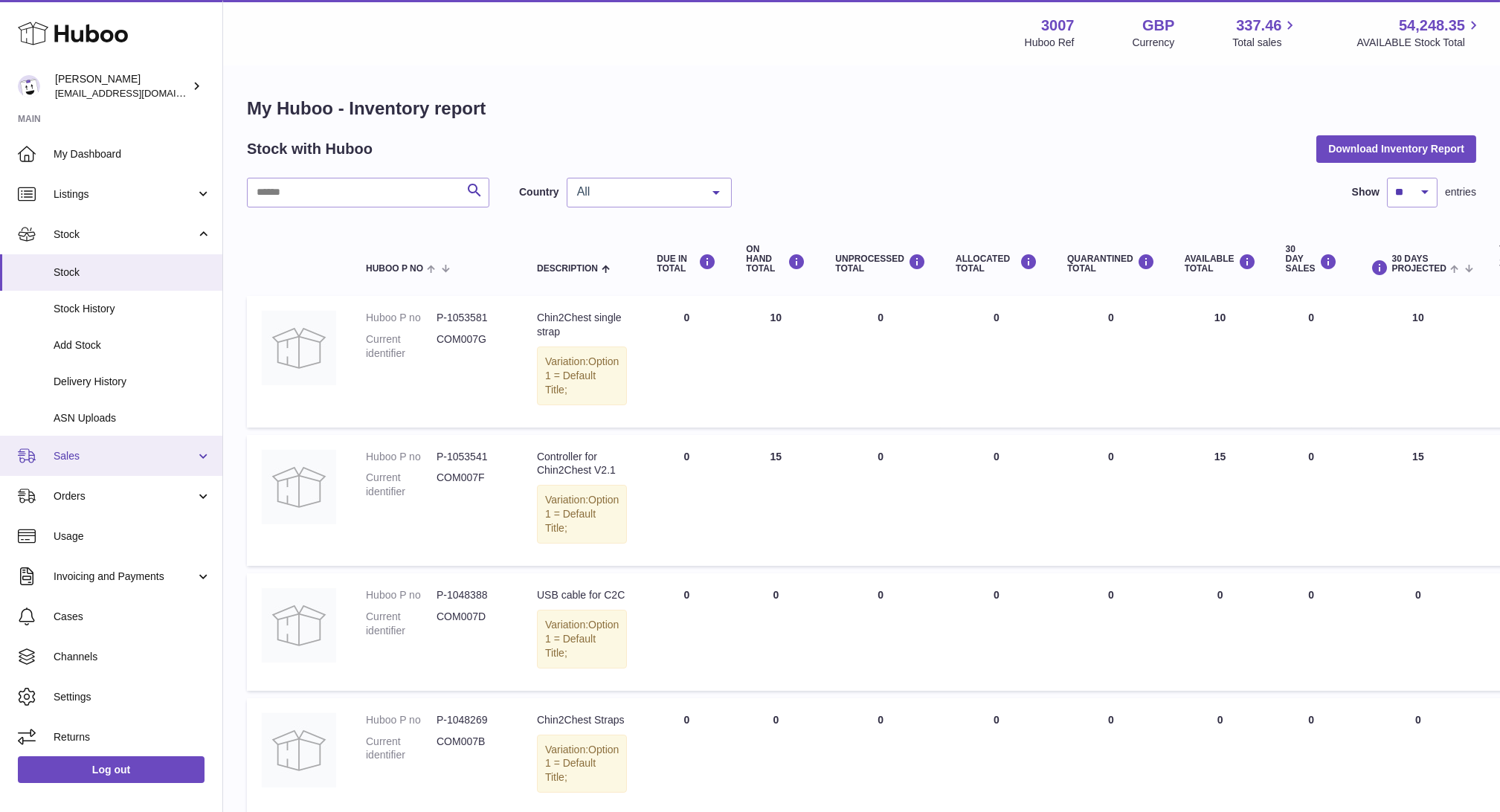
click at [95, 460] on span "Sales" at bounding box center [124, 456] width 142 height 14
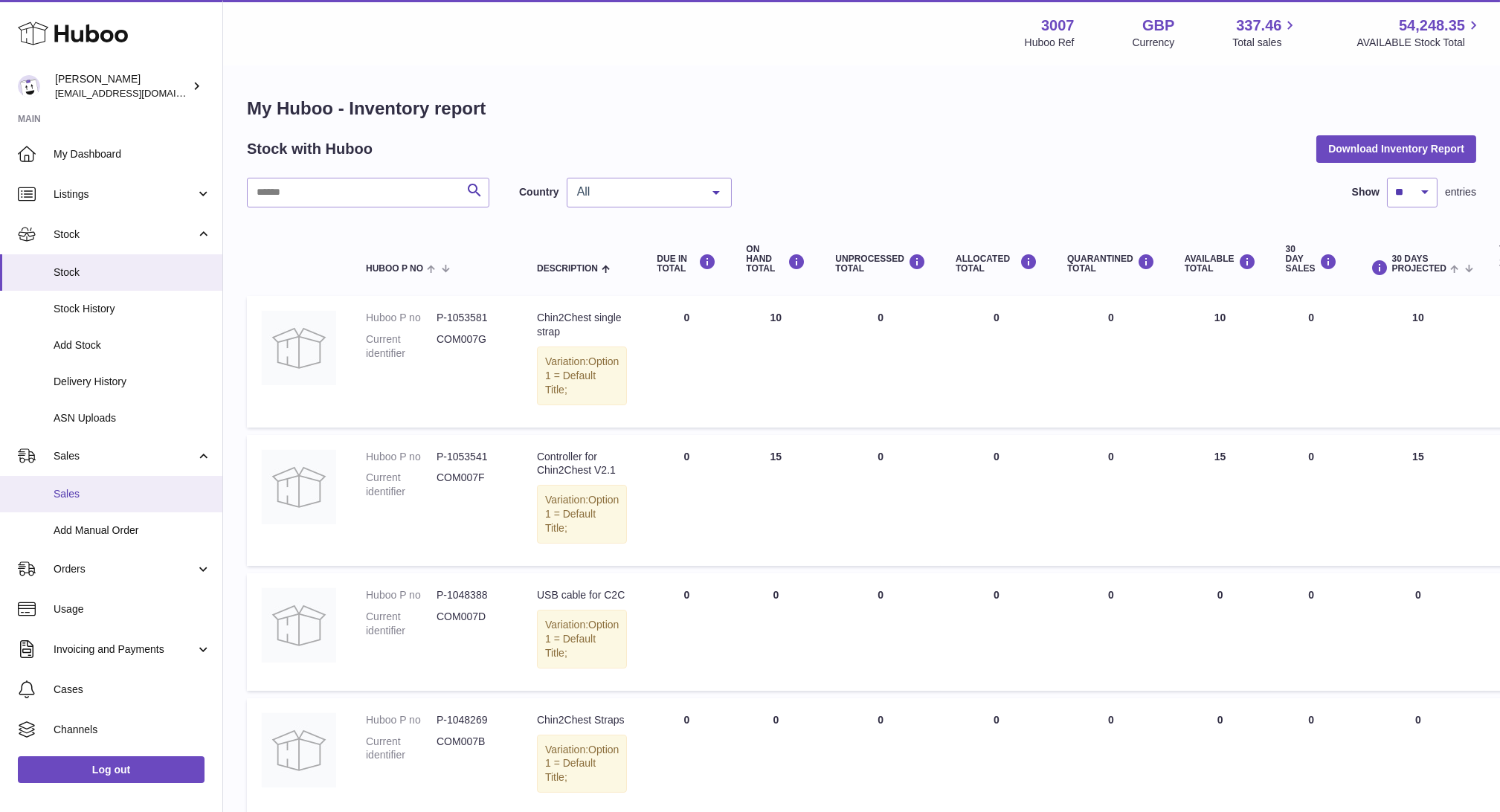
click at [99, 478] on link "Sales" at bounding box center [111, 494] width 223 height 37
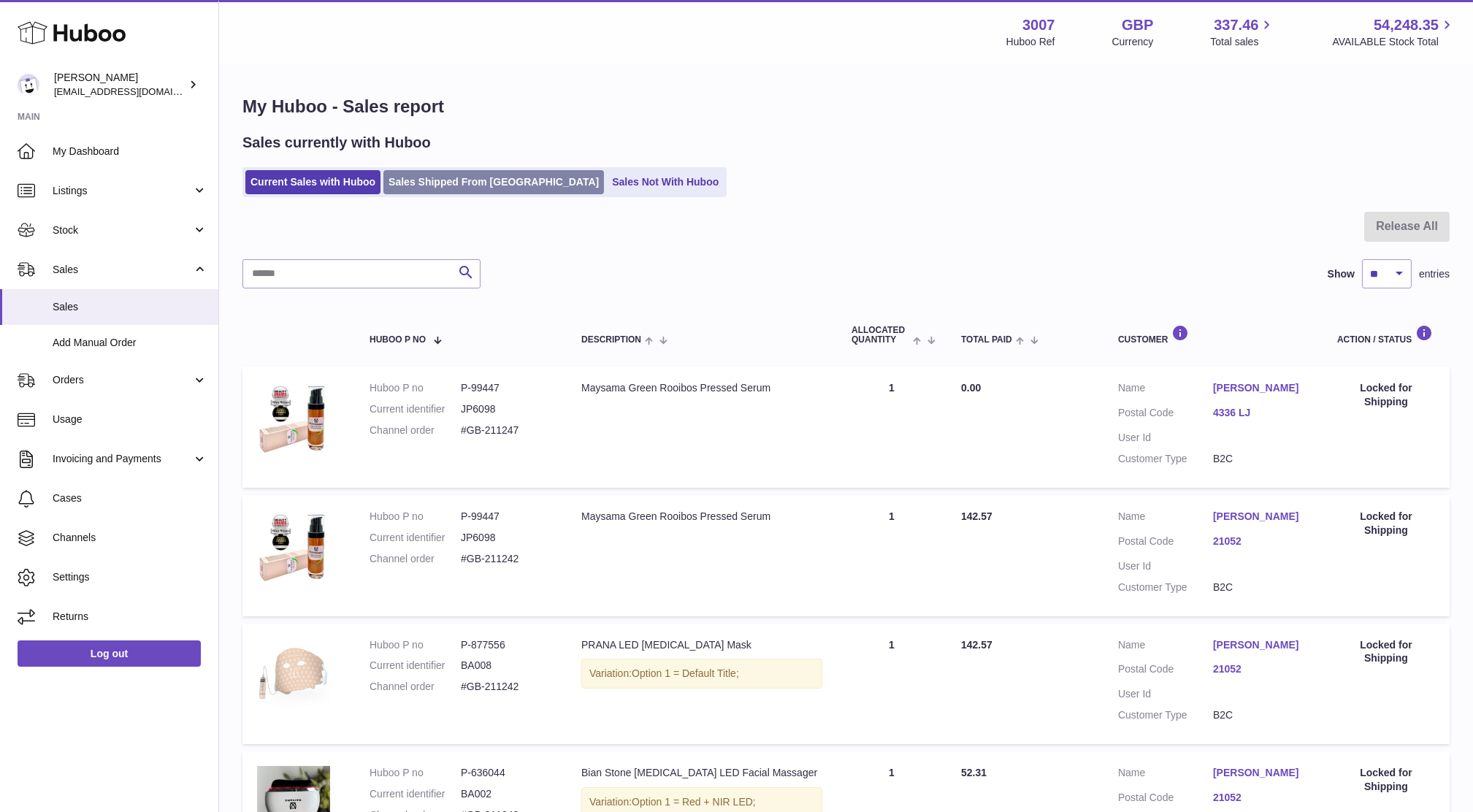
click at [429, 182] on link "Sales Shipped From [GEOGRAPHIC_DATA]" at bounding box center [494, 182] width 220 height 24
click at [387, 280] on input "text" at bounding box center [361, 274] width 238 height 29
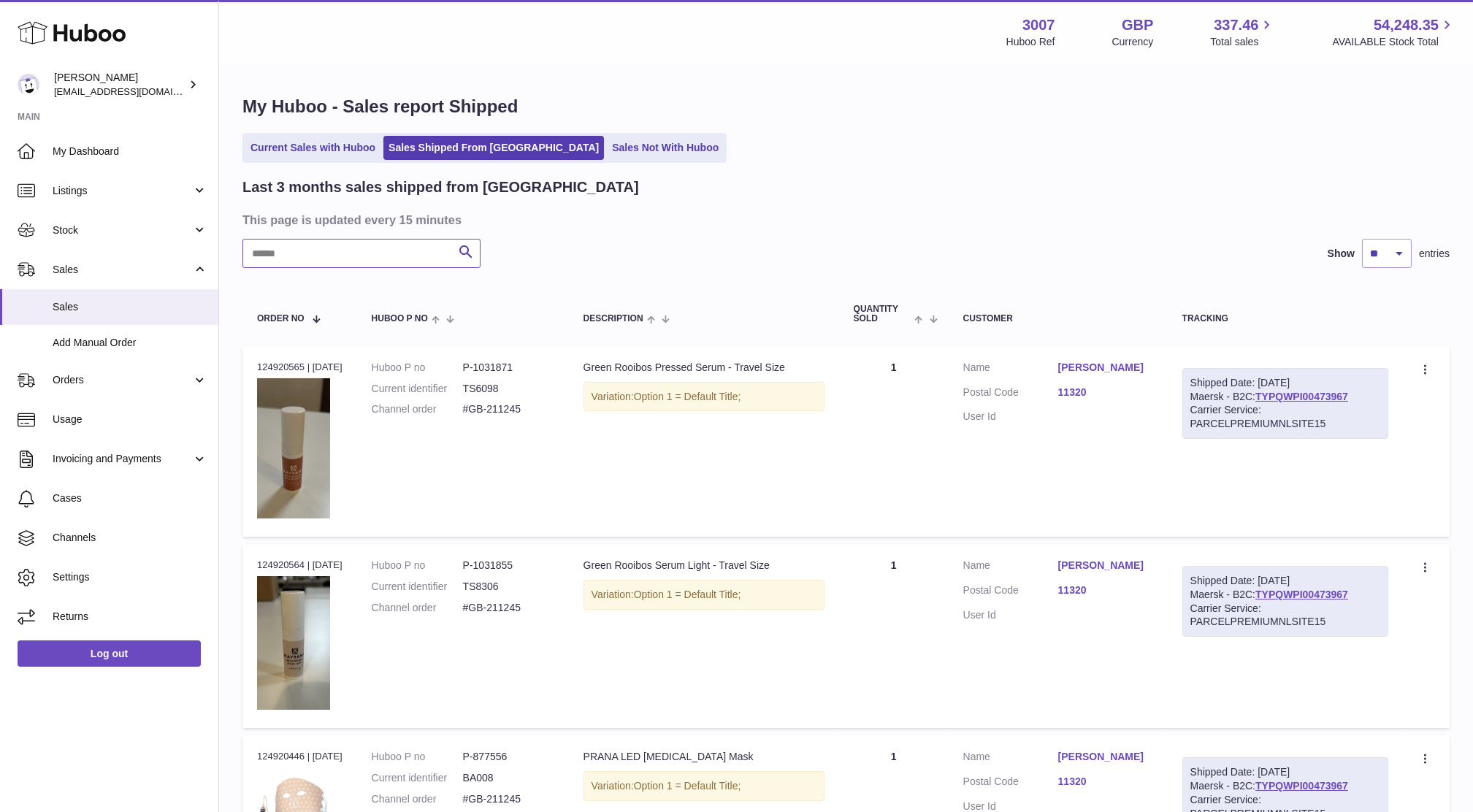
click at [391, 255] on input "text" at bounding box center [361, 253] width 238 height 29
paste input "**********"
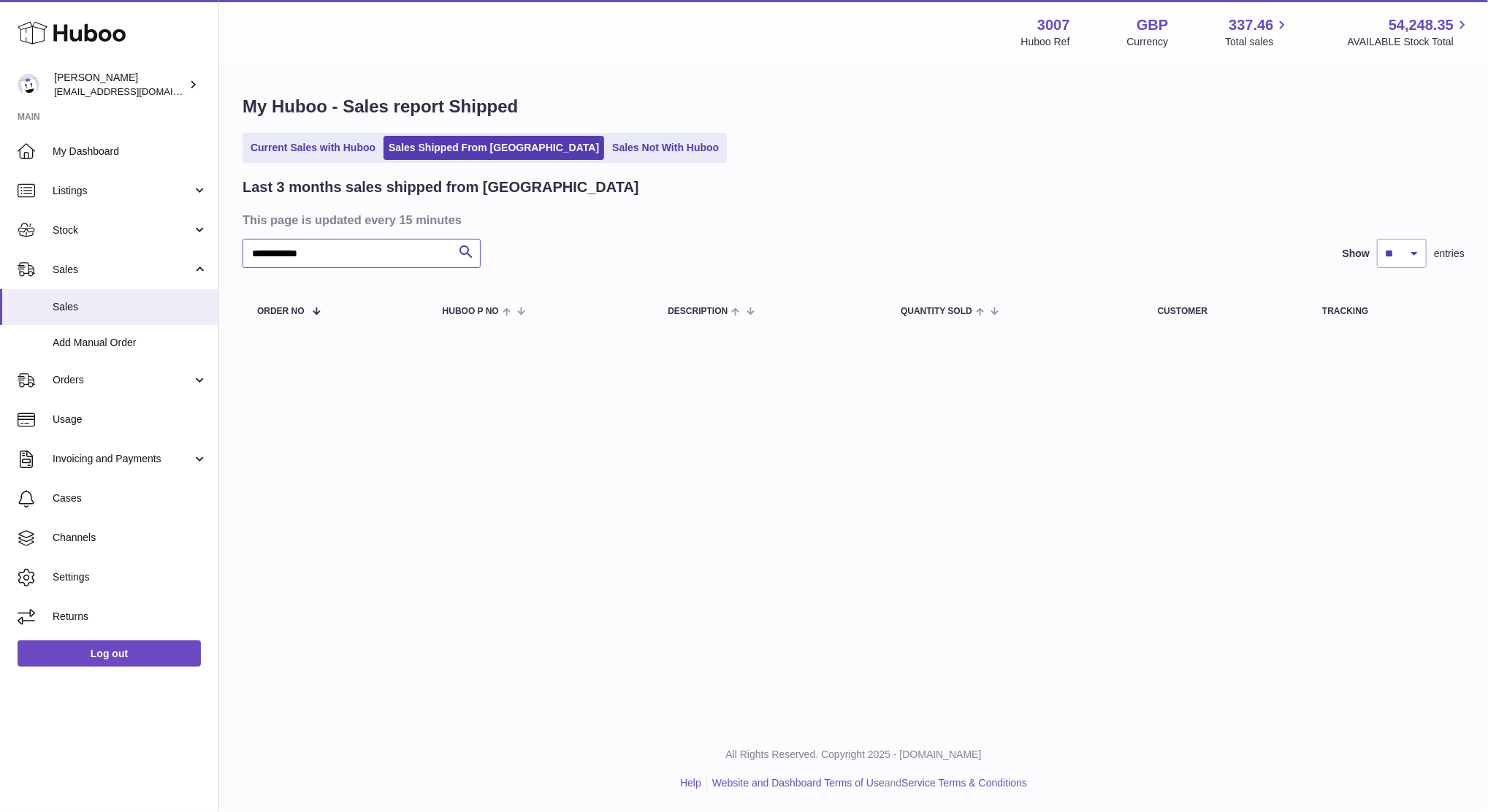
type input "**********"
click at [301, 163] on div "**********" at bounding box center [853, 216] width 1268 height 301
click at [301, 154] on link "Current Sales with Huboo" at bounding box center [313, 148] width 135 height 24
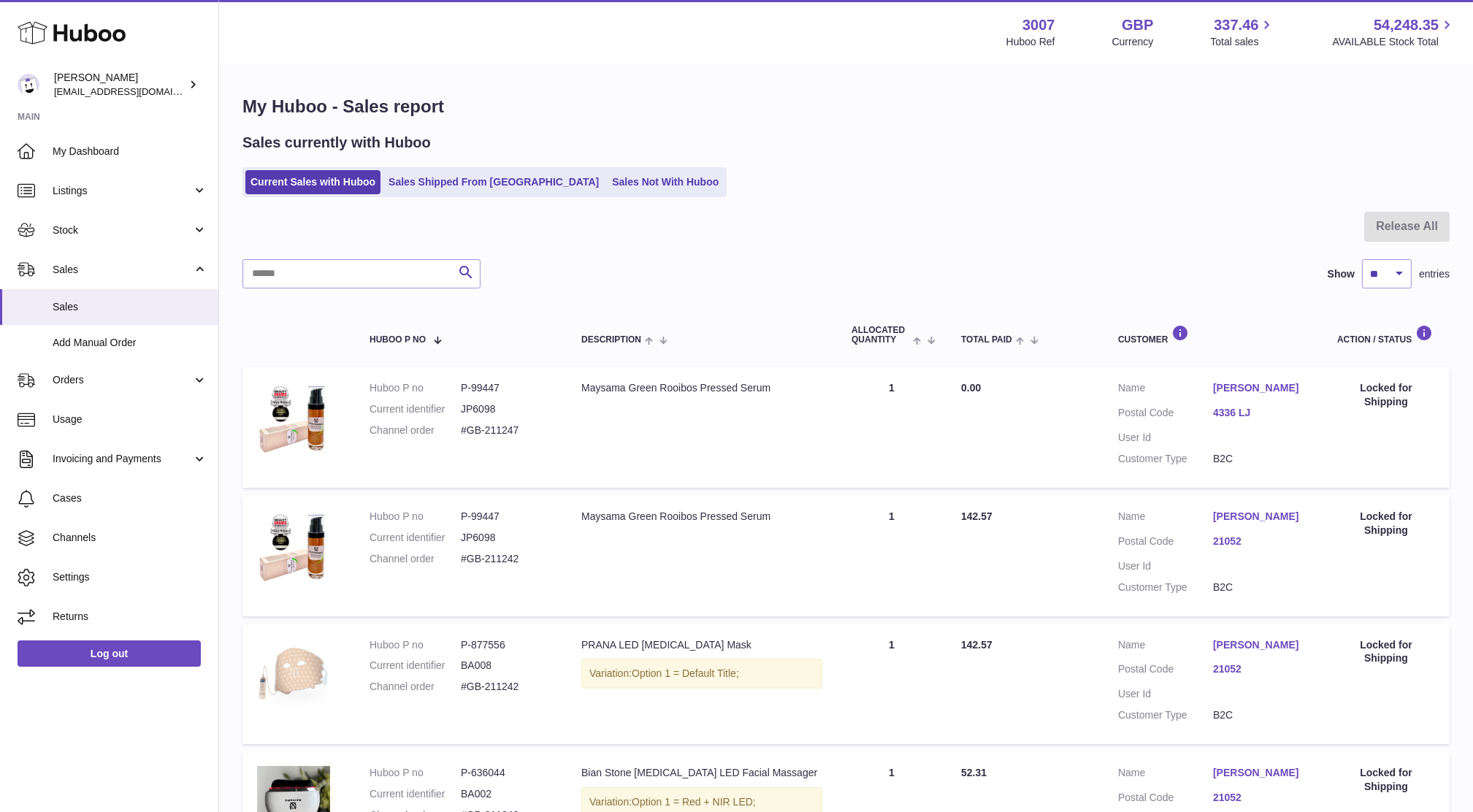
click at [571, 195] on ul "Current Sales with Huboo Sales Shipped From Huboo Sales Not With Huboo" at bounding box center [484, 182] width 484 height 30
click at [607, 186] on link "Sales Not With Huboo" at bounding box center [666, 182] width 117 height 24
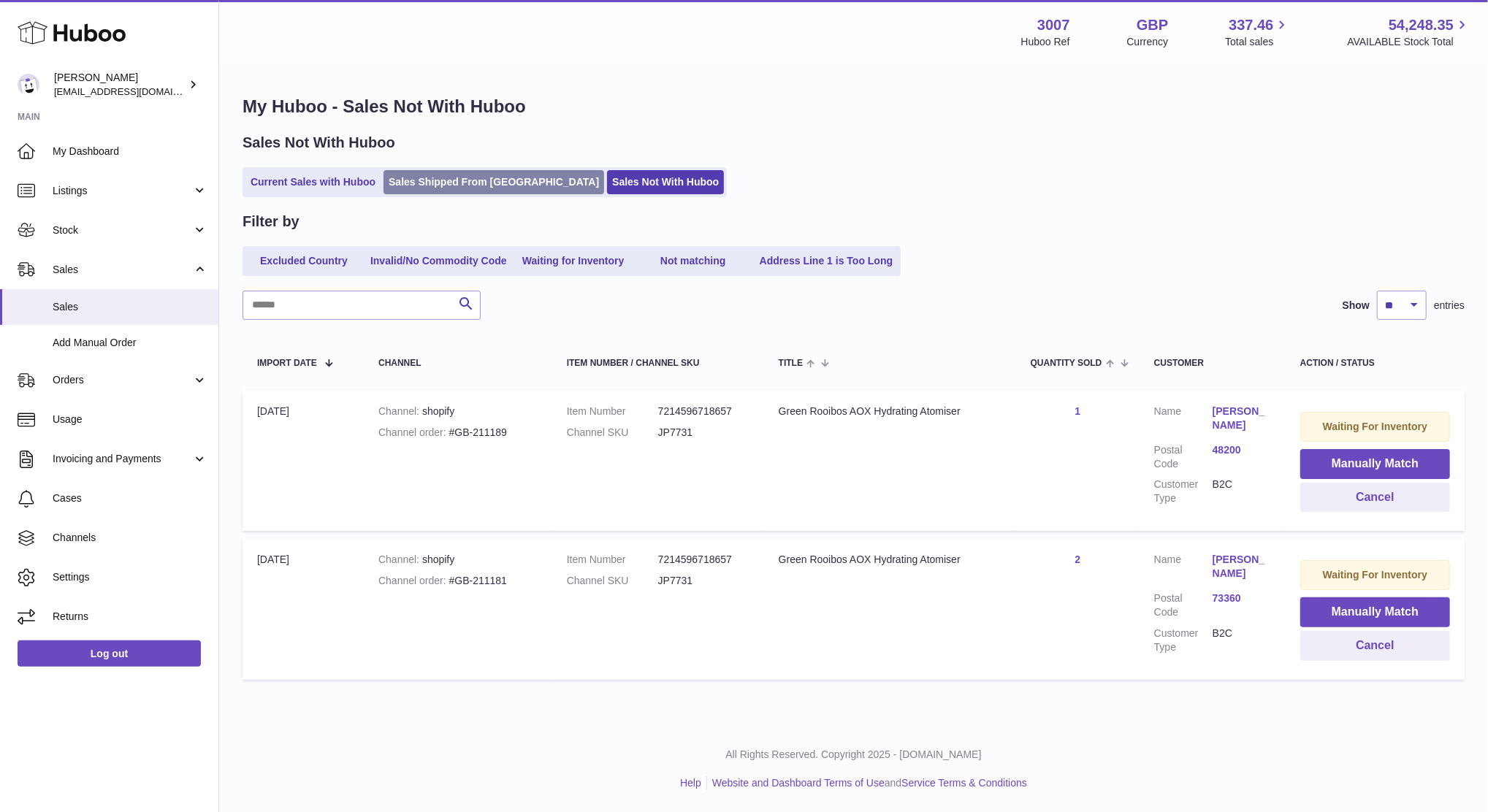
click at [468, 189] on link "Sales Shipped From [GEOGRAPHIC_DATA]" at bounding box center [493, 182] width 220 height 24
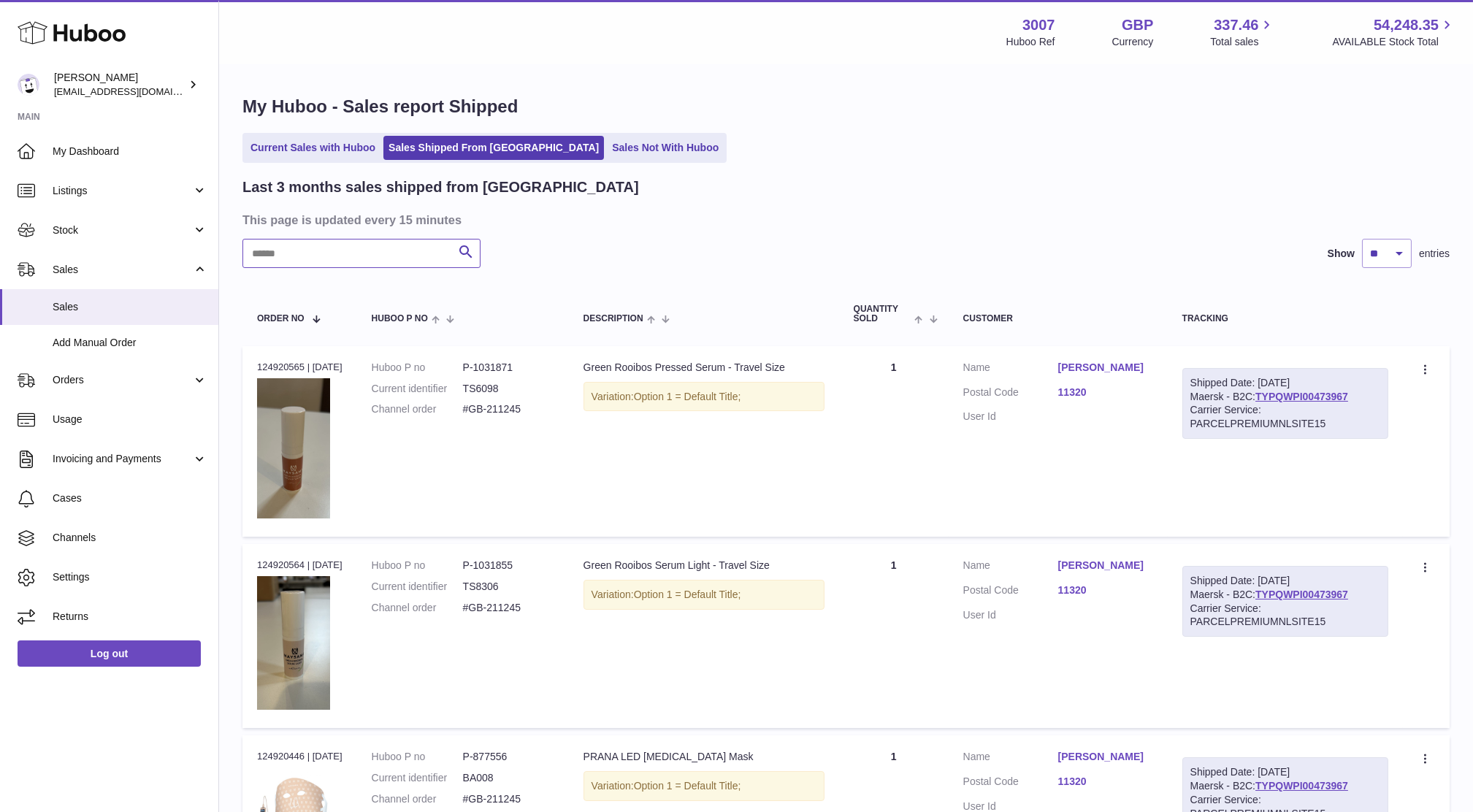
click at [274, 254] on input "text" at bounding box center [361, 253] width 238 height 29
paste input "**********"
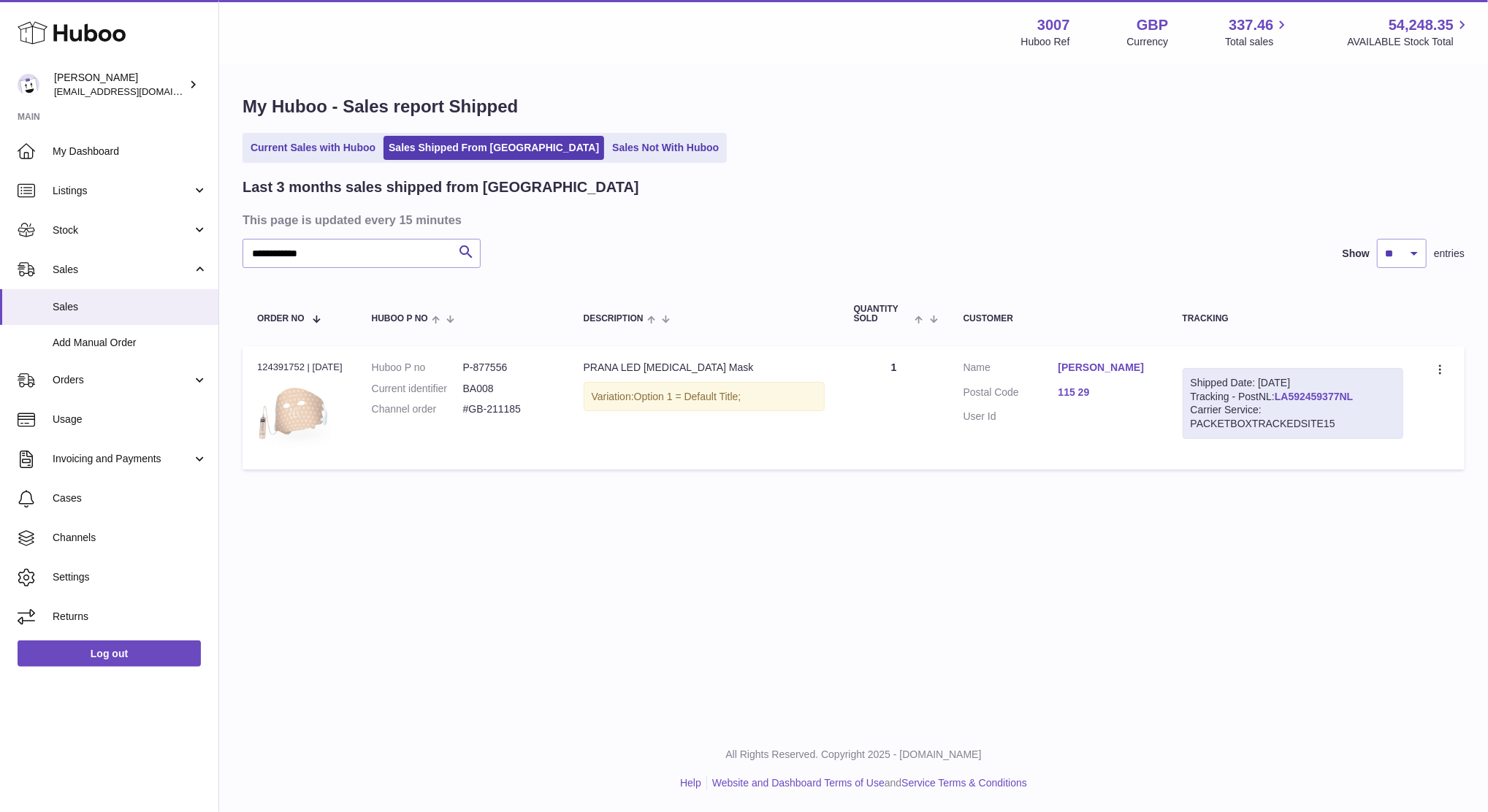
click at [1308, 396] on link "LA592459377NL" at bounding box center [1313, 396] width 78 height 12
click at [382, 242] on input "**********" at bounding box center [361, 253] width 238 height 29
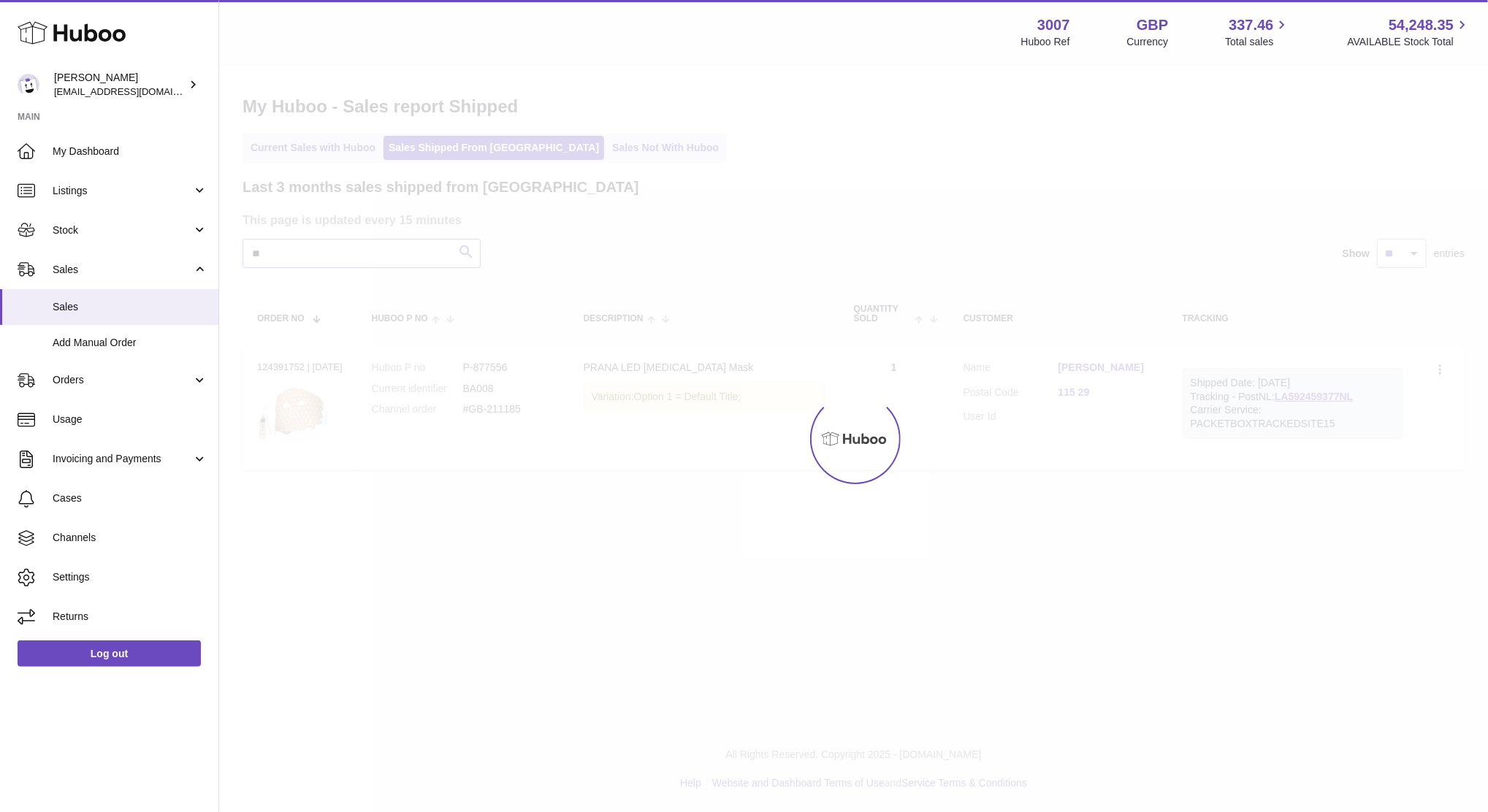
type input "*"
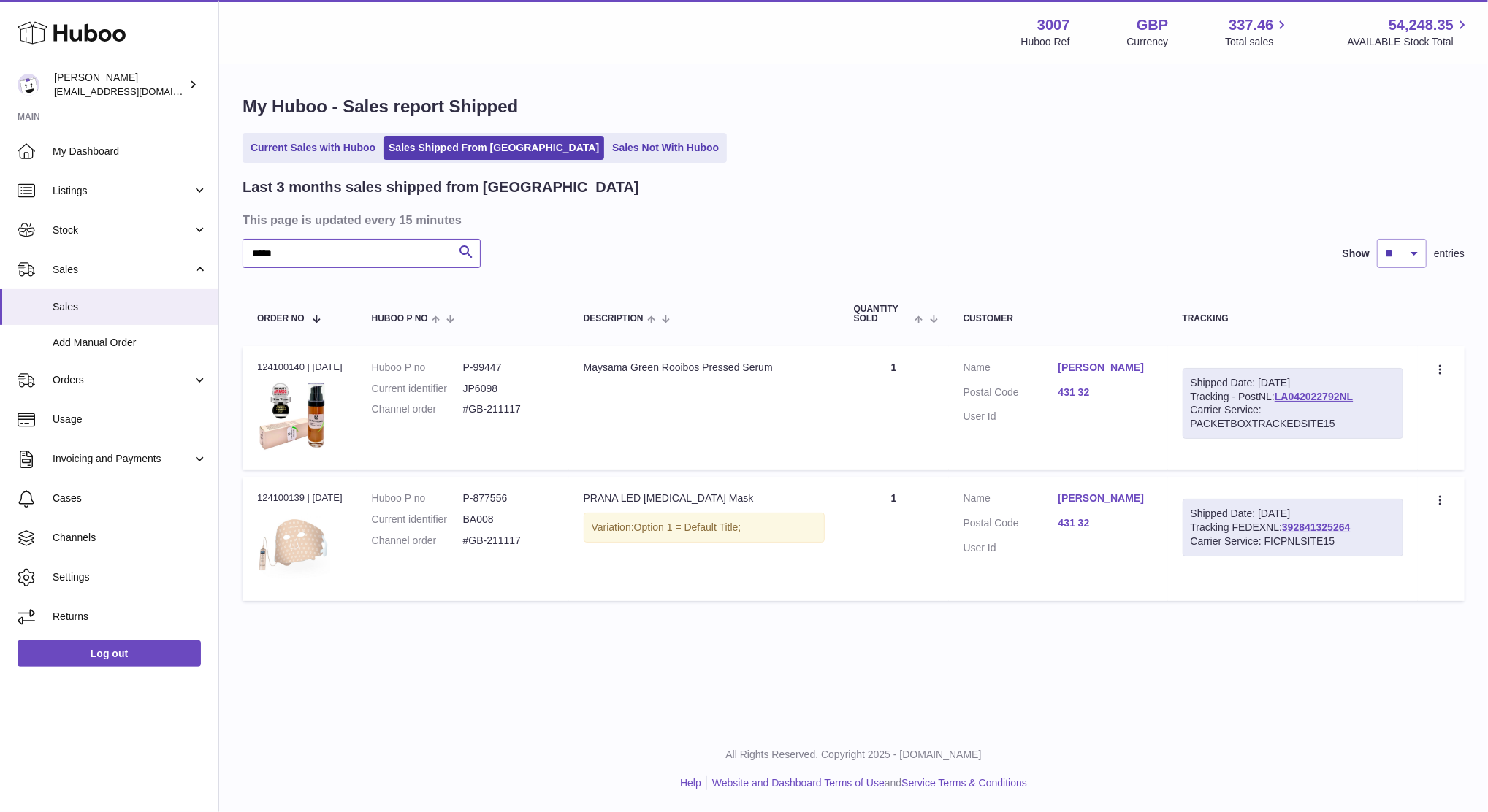
type input "*****"
click at [67, 277] on link "Sales" at bounding box center [109, 269] width 219 height 39
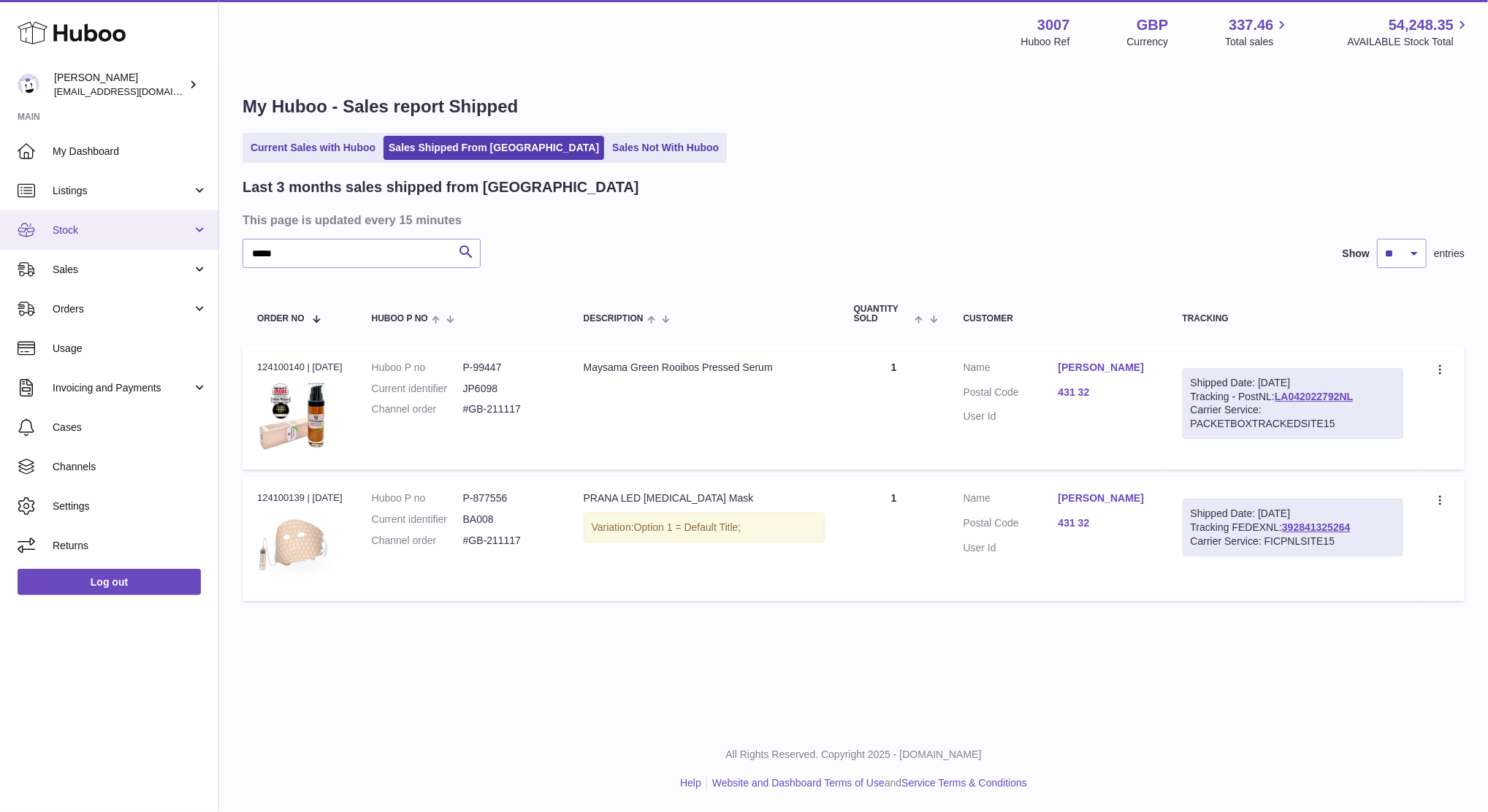
click at [79, 217] on link "Stock" at bounding box center [109, 229] width 219 height 39
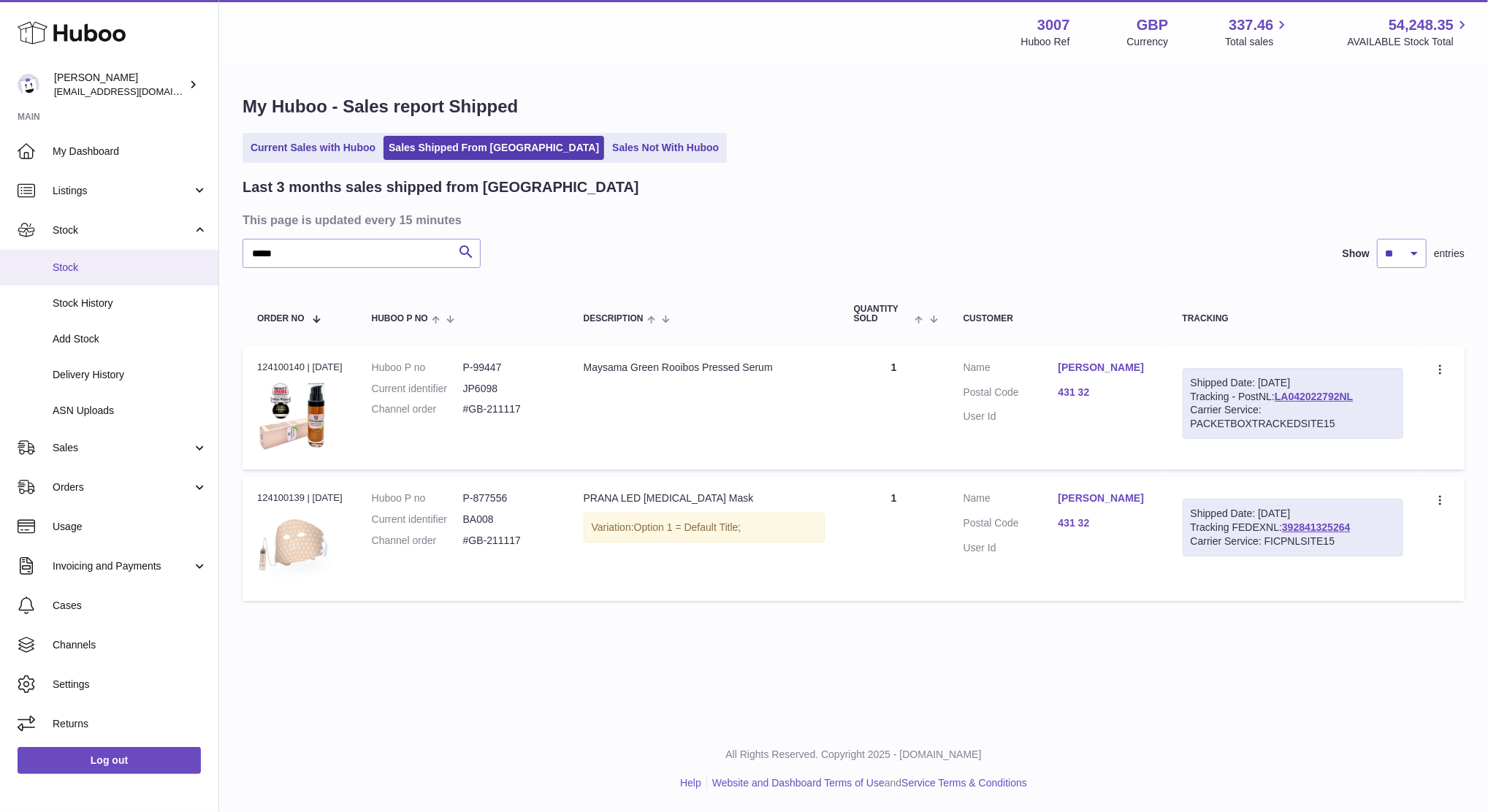
click at [91, 280] on link "Stock" at bounding box center [109, 267] width 219 height 36
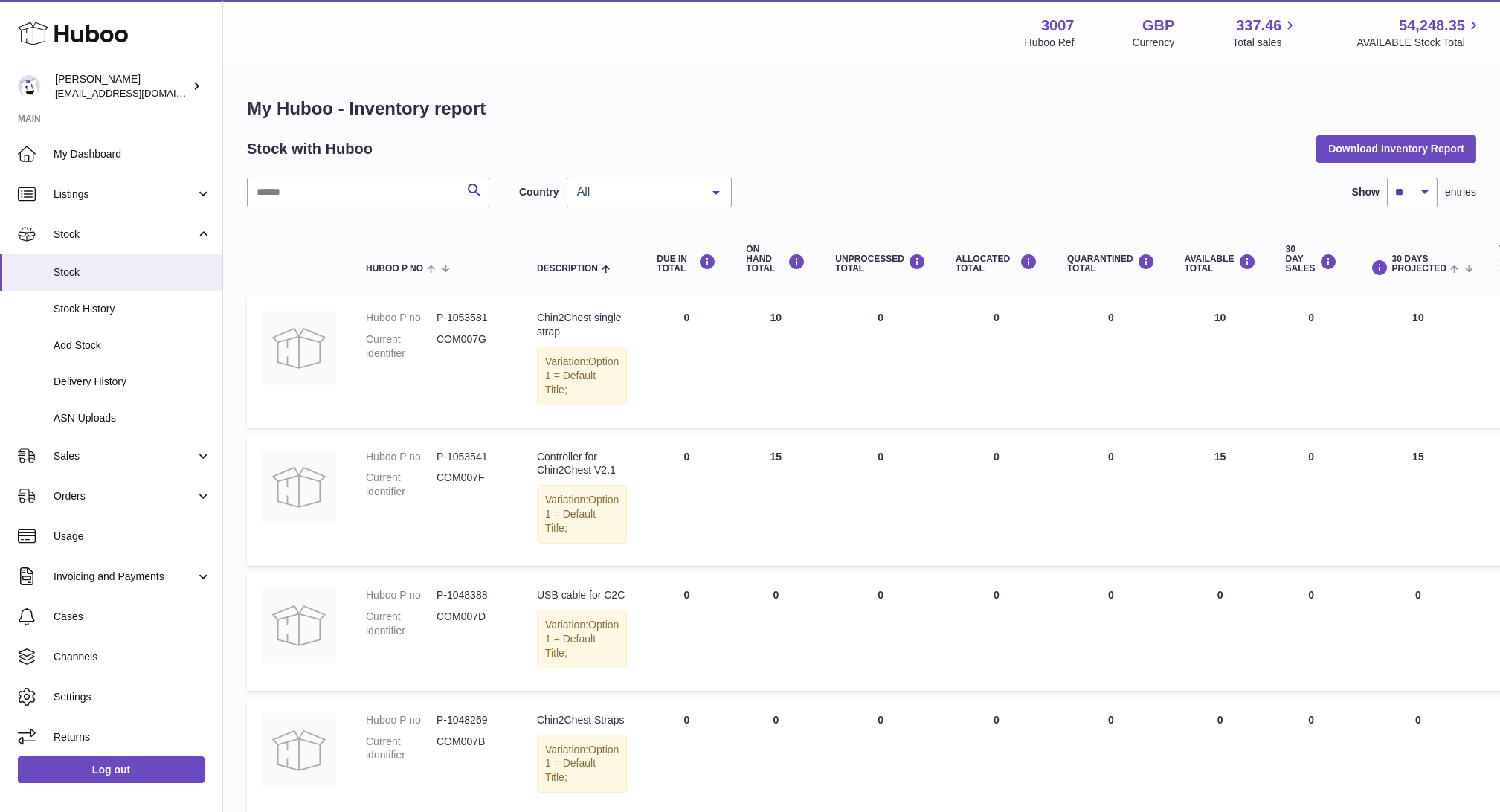
scroll to position [1262, 0]
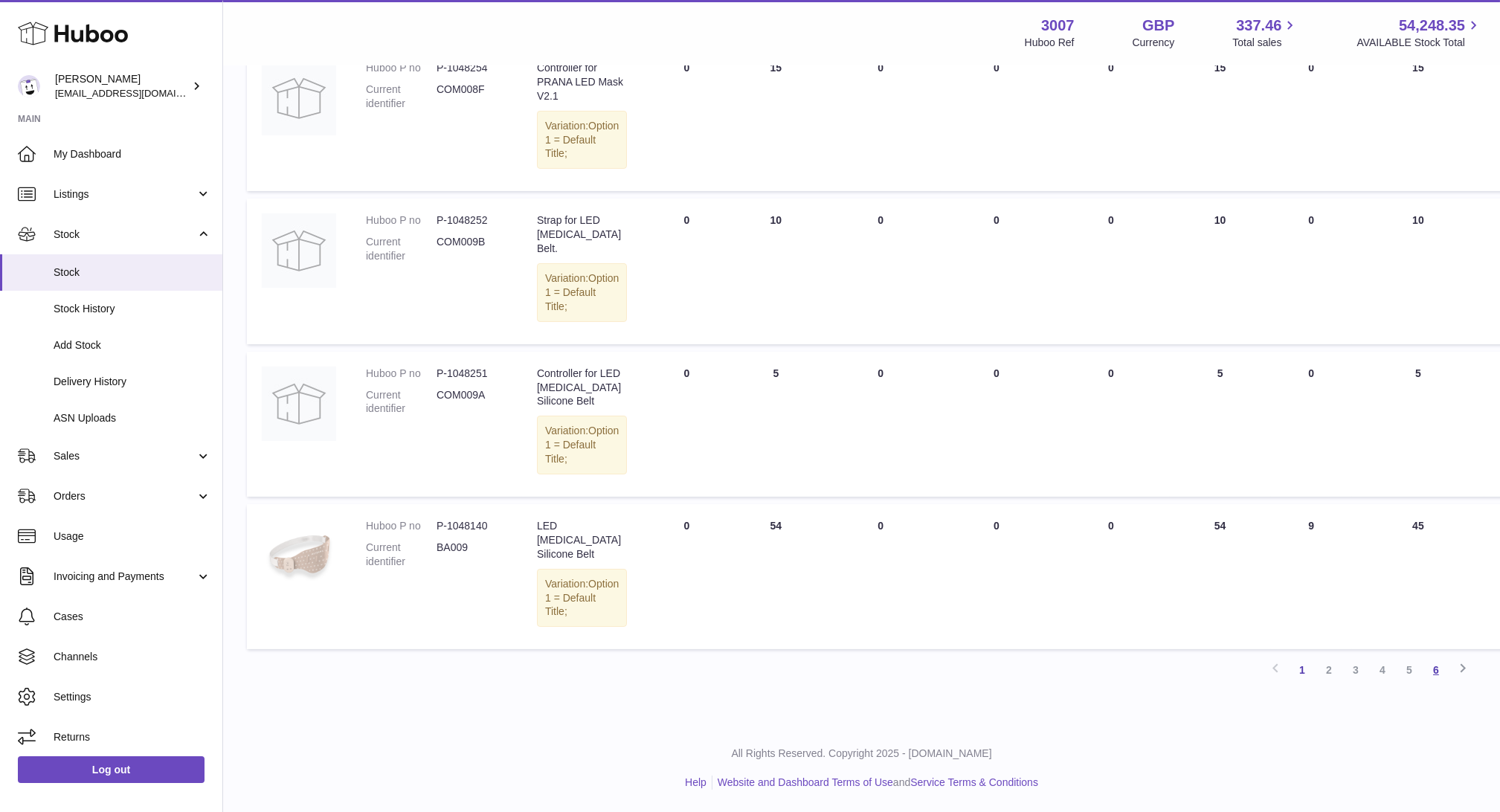
click at [1434, 673] on link "6" at bounding box center [1435, 669] width 26 height 26
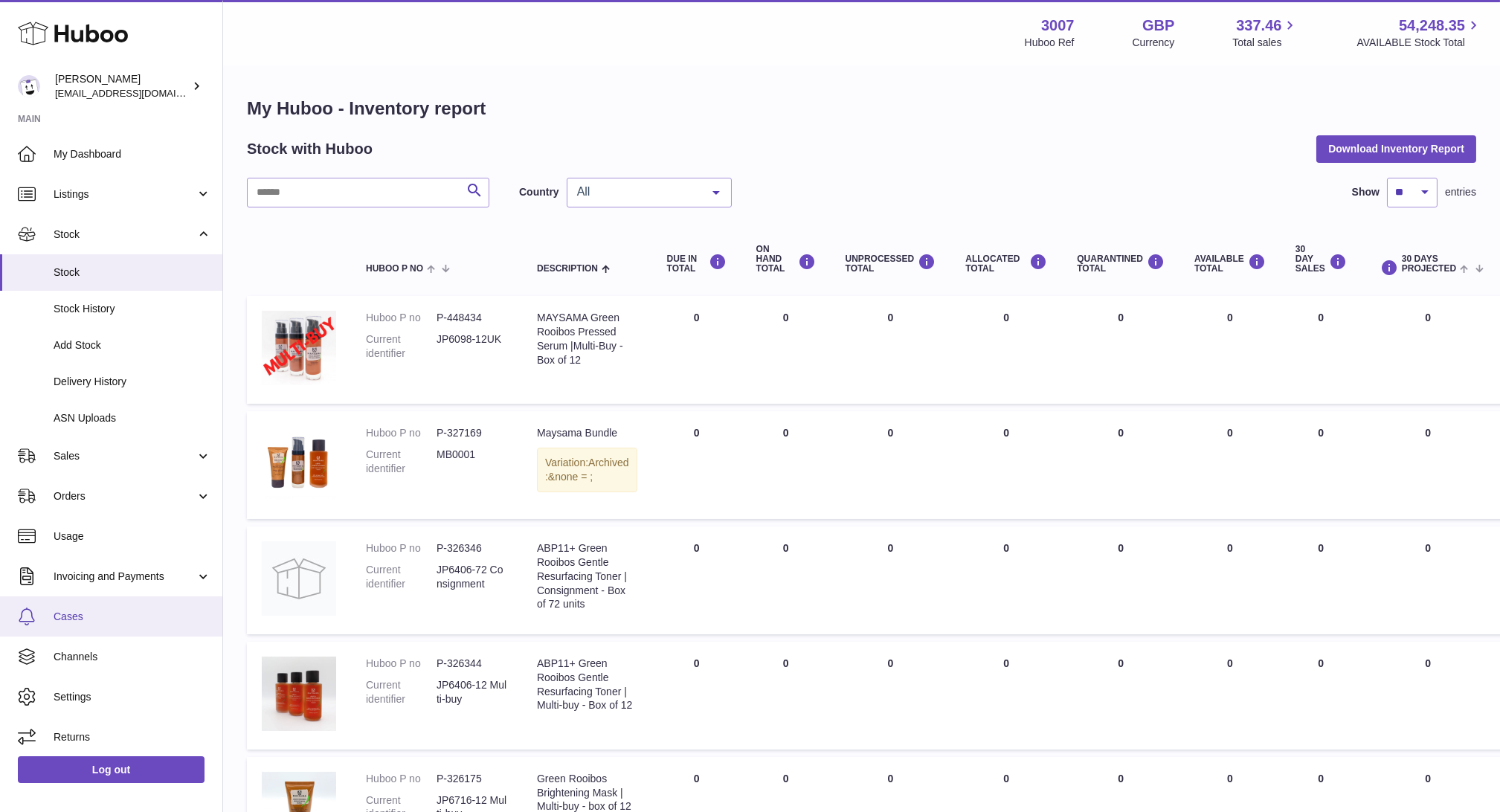
click at [86, 602] on link "Cases" at bounding box center [111, 616] width 223 height 40
